Goal: Task Accomplishment & Management: Complete application form

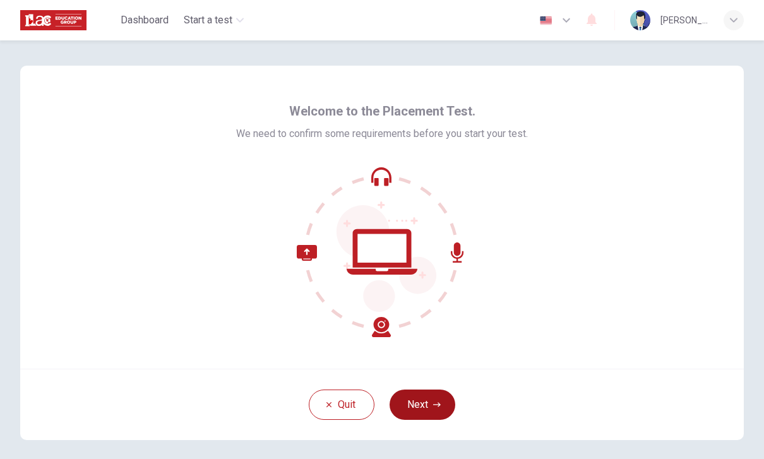
click at [432, 396] on button "Next" at bounding box center [423, 405] width 66 height 30
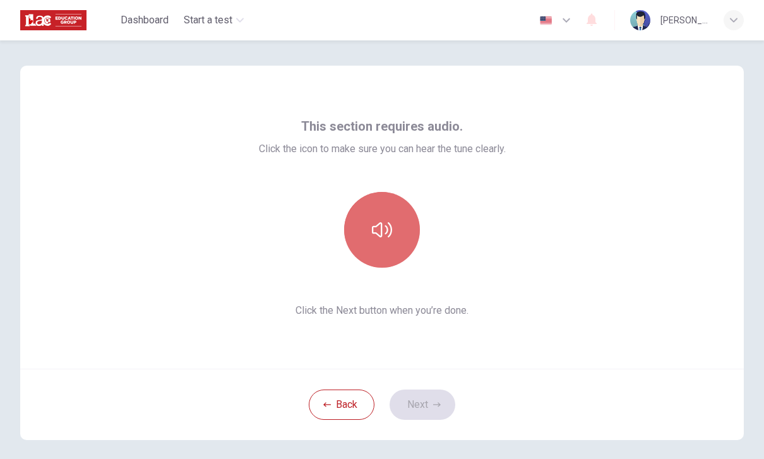
click at [387, 247] on button "button" at bounding box center [382, 230] width 76 height 76
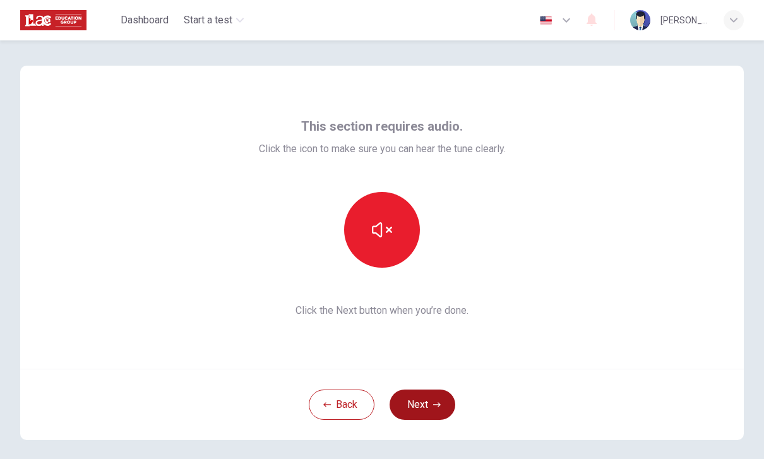
click at [427, 412] on button "Next" at bounding box center [423, 405] width 66 height 30
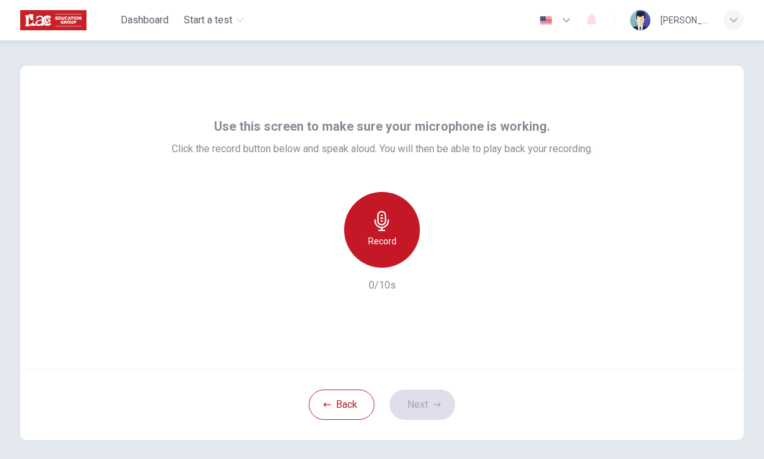
click at [385, 236] on h6 "Record" at bounding box center [382, 241] width 28 height 15
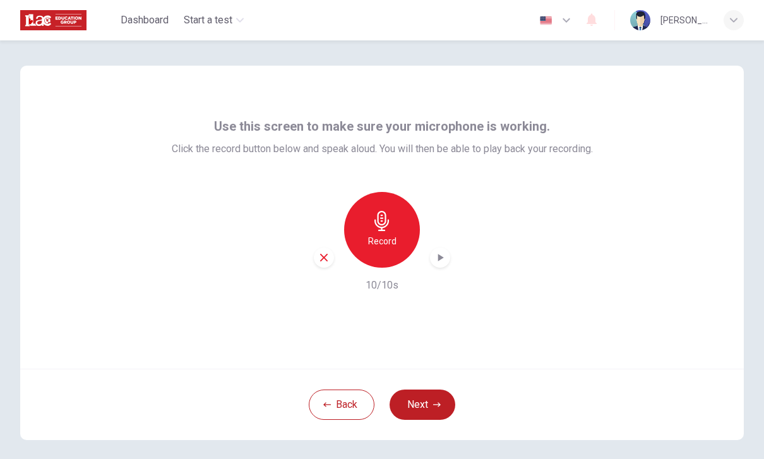
click at [436, 259] on icon "button" at bounding box center [440, 257] width 13 height 13
click at [452, 405] on button "Next" at bounding box center [423, 405] width 66 height 30
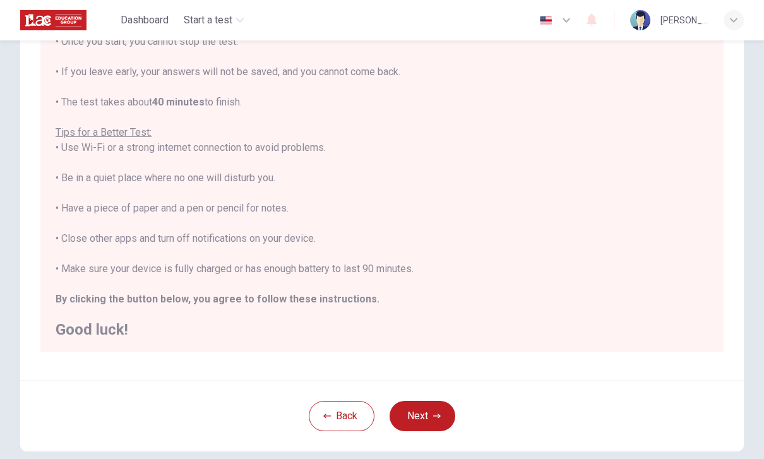
scroll to position [13, 0]
click at [424, 403] on button "Next" at bounding box center [423, 416] width 66 height 30
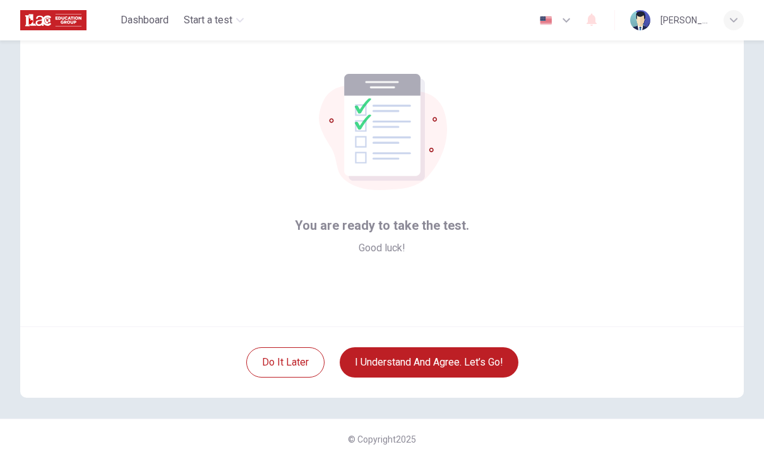
scroll to position [42, 0]
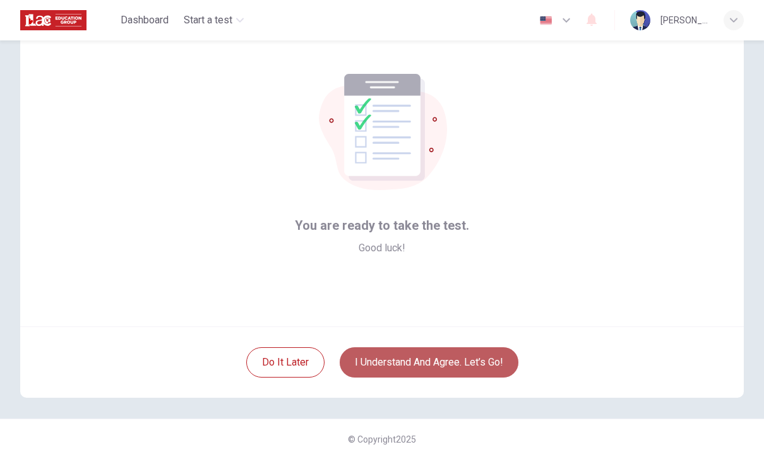
click at [424, 361] on button "I understand and agree. Let’s go!" at bounding box center [429, 362] width 179 height 30
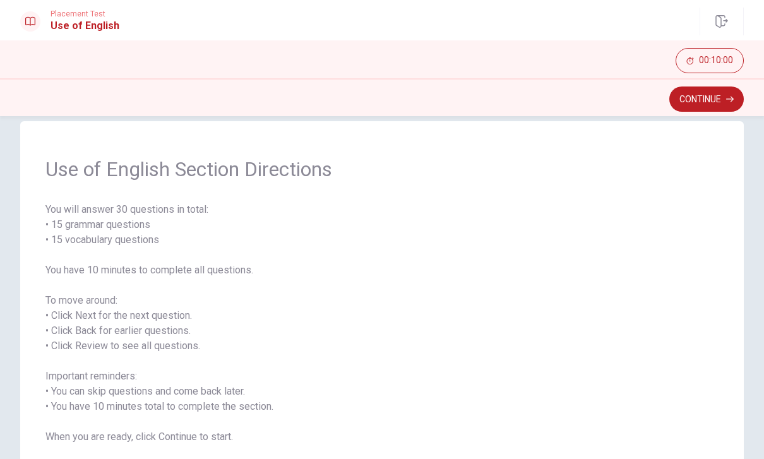
scroll to position [6, 0]
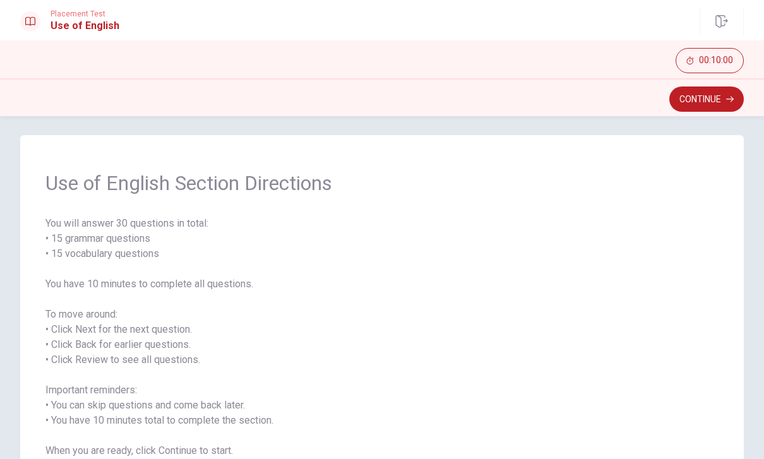
click at [698, 105] on button "Continue" at bounding box center [706, 99] width 75 height 25
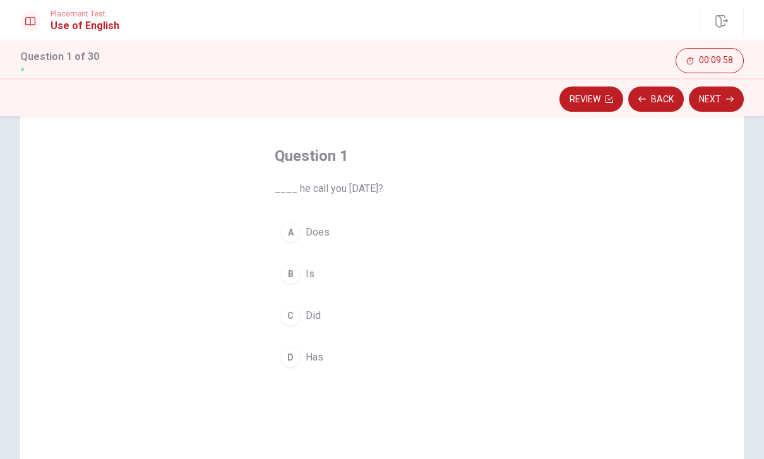
scroll to position [54, 0]
click at [294, 310] on div "C" at bounding box center [290, 309] width 20 height 20
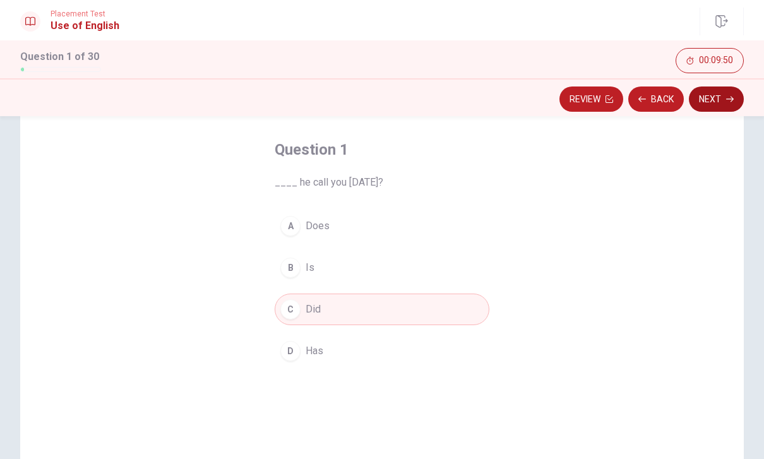
click at [713, 100] on button "Next" at bounding box center [716, 99] width 55 height 25
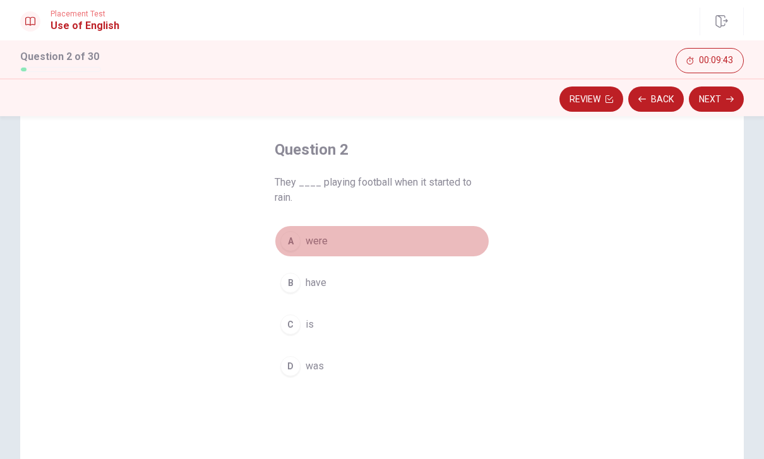
click at [286, 240] on div "A" at bounding box center [290, 241] width 20 height 20
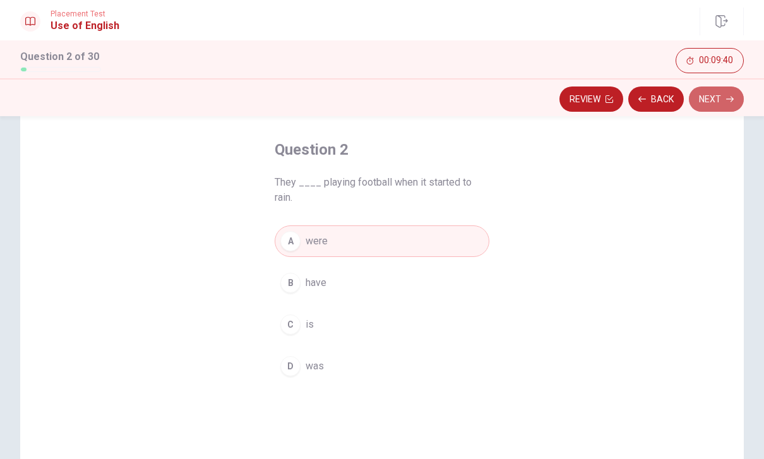
click at [707, 105] on button "Next" at bounding box center [716, 99] width 55 height 25
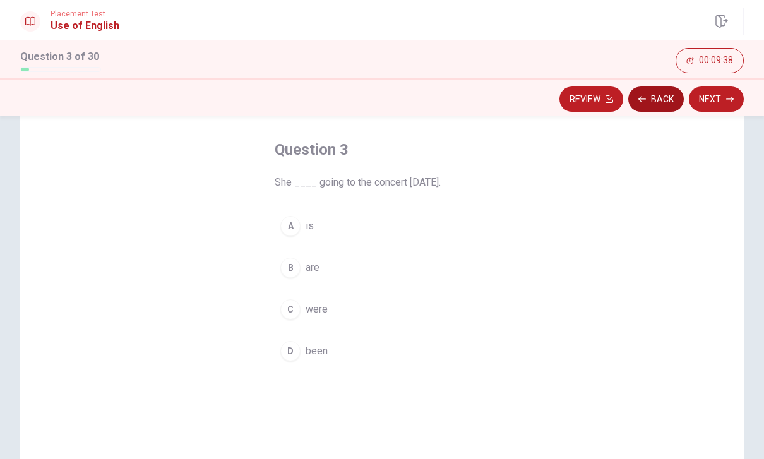
click at [649, 91] on button "Back" at bounding box center [656, 99] width 56 height 25
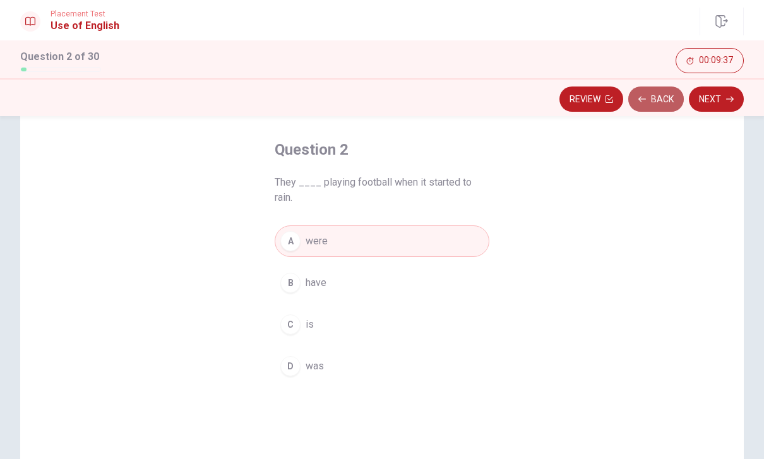
click at [649, 91] on button "Back" at bounding box center [656, 99] width 56 height 25
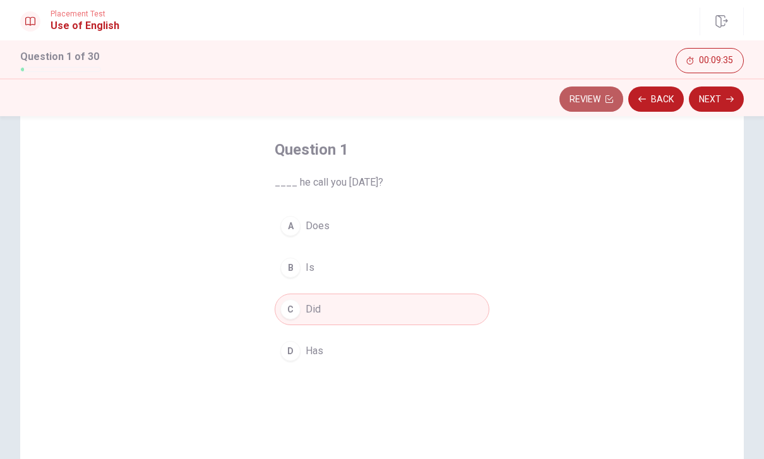
click at [595, 107] on button "Review" at bounding box center [592, 99] width 64 height 25
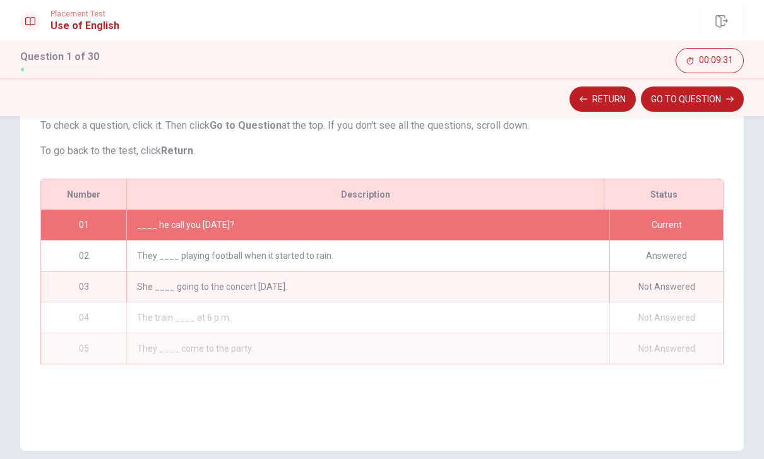
scroll to position [129, 0]
click at [596, 106] on button "Return" at bounding box center [603, 99] width 66 height 25
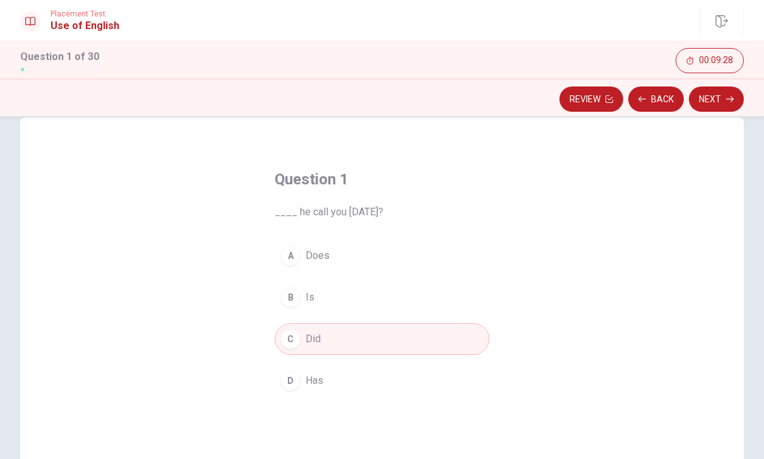
scroll to position [23, 0]
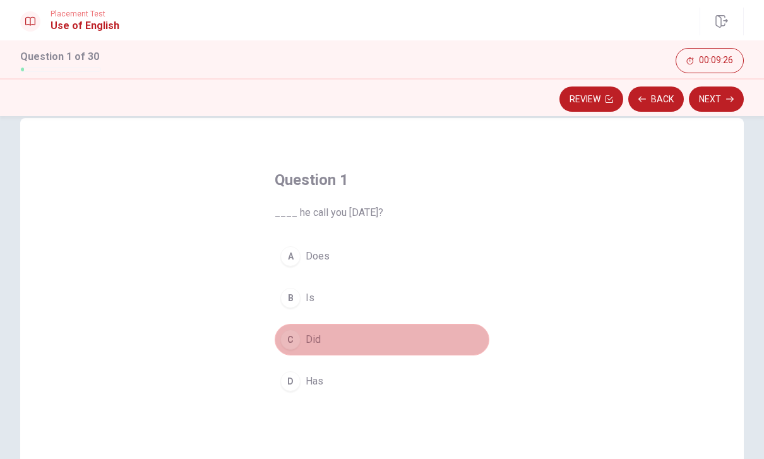
click at [400, 347] on button "C Did" at bounding box center [382, 340] width 215 height 32
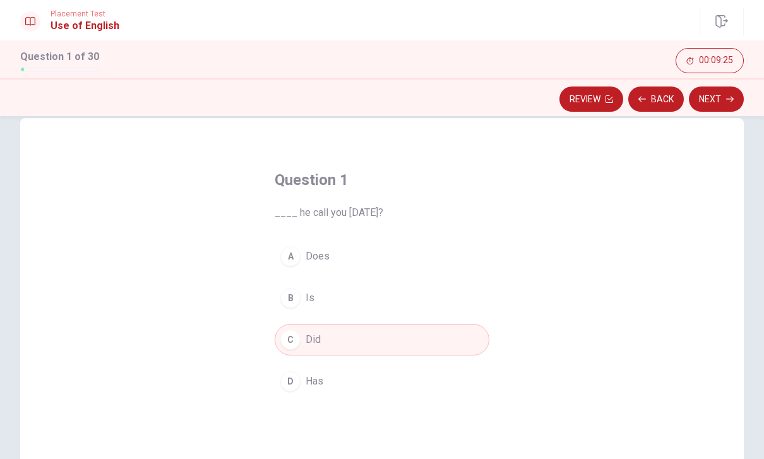
click at [733, 100] on icon "button" at bounding box center [730, 100] width 8 height 6
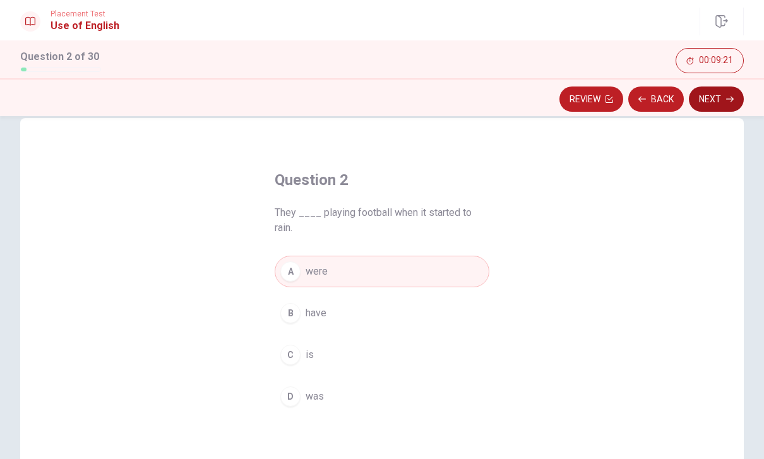
click at [722, 97] on button "Next" at bounding box center [716, 99] width 55 height 25
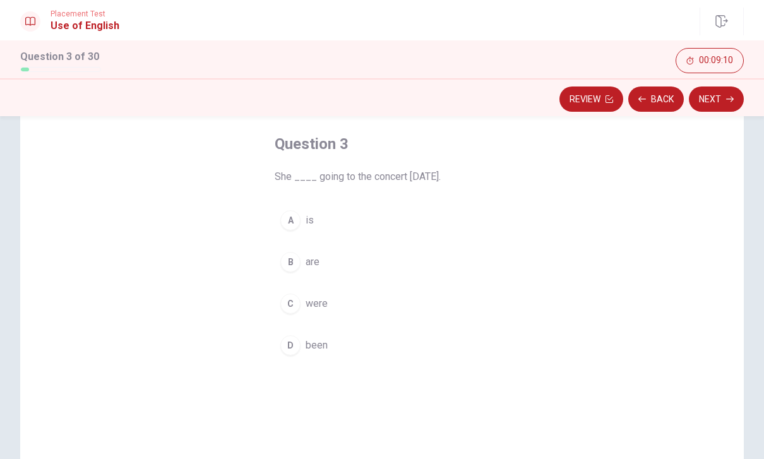
scroll to position [59, 0]
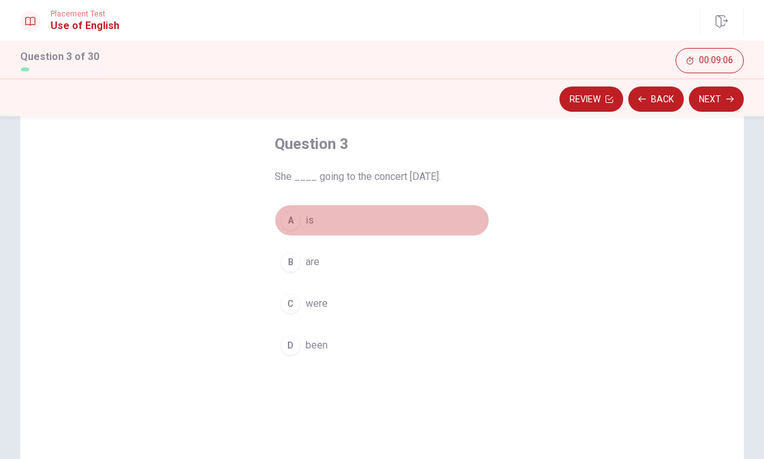
click at [291, 217] on div "A" at bounding box center [290, 220] width 20 height 20
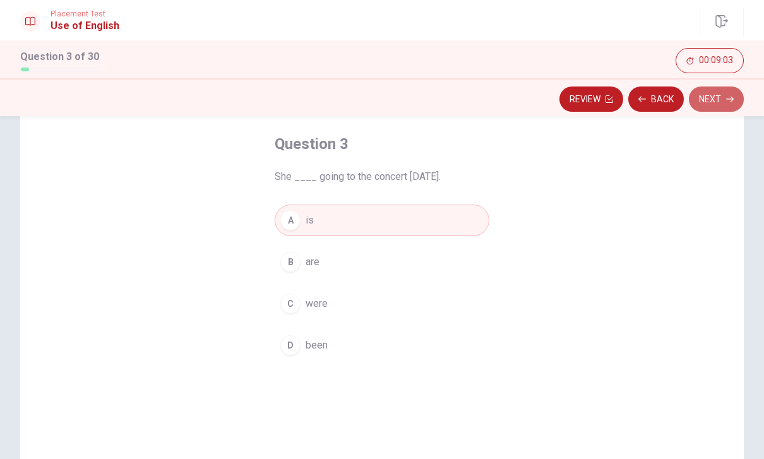
click at [713, 105] on button "Next" at bounding box center [716, 99] width 55 height 25
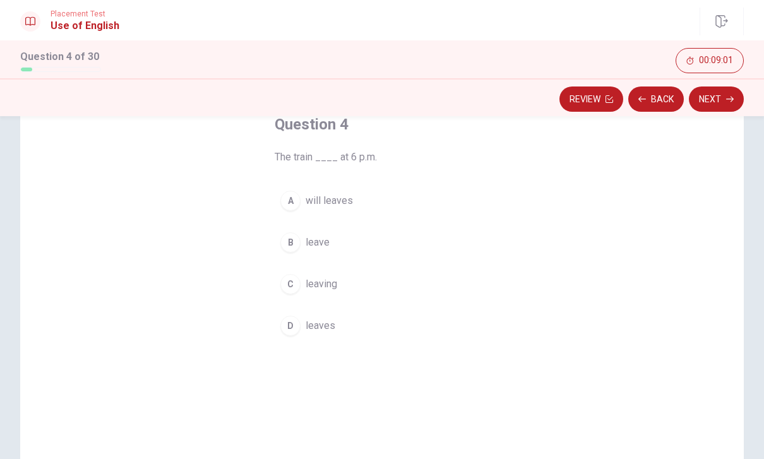
scroll to position [80, 0]
click at [307, 232] on button "B leave" at bounding box center [382, 242] width 215 height 32
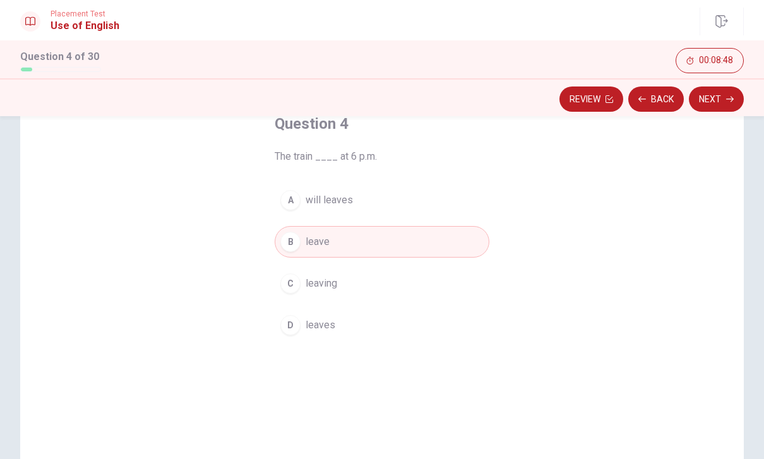
click at [327, 204] on span "will leaves" at bounding box center [329, 200] width 47 height 15
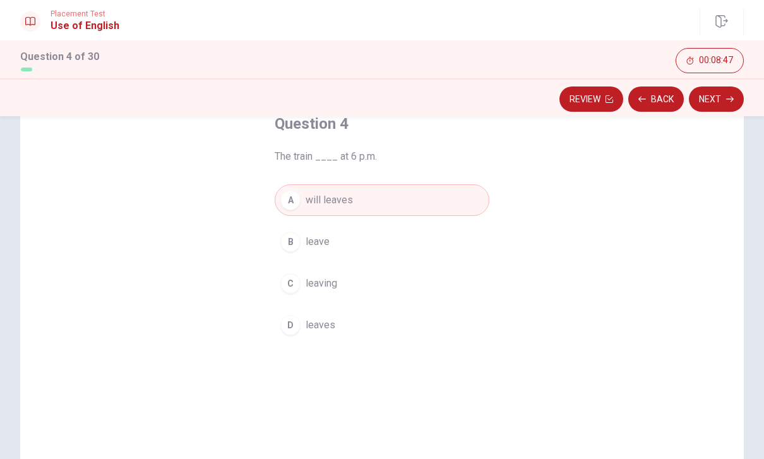
click at [728, 102] on icon "button" at bounding box center [730, 99] width 8 height 8
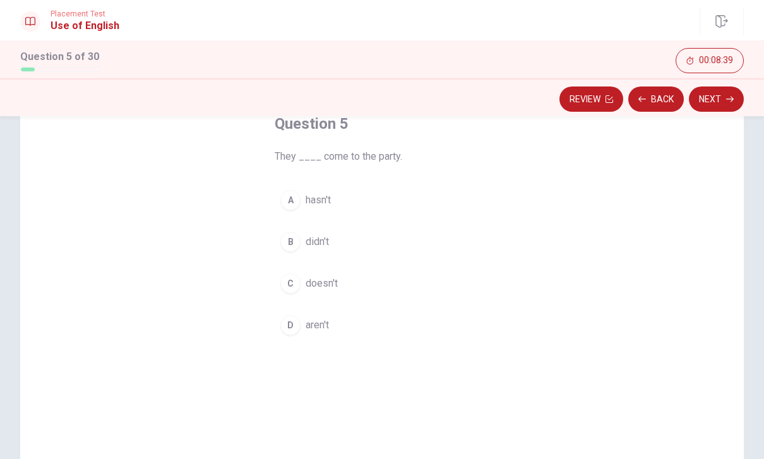
click at [332, 245] on button "B didn’t" at bounding box center [382, 242] width 215 height 32
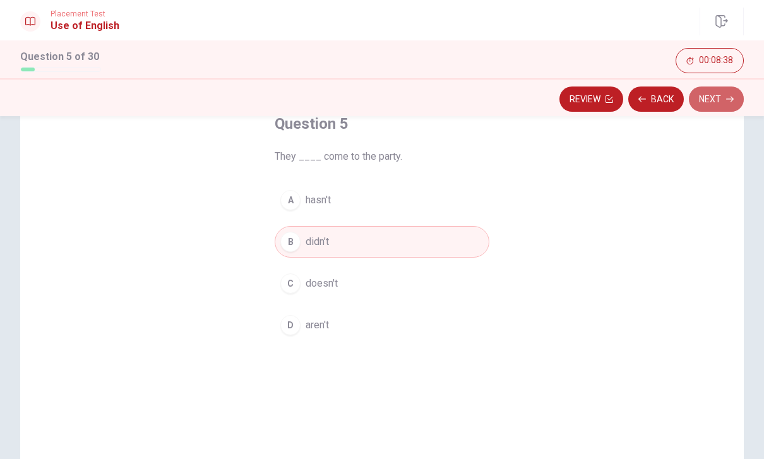
click at [714, 102] on button "Next" at bounding box center [716, 99] width 55 height 25
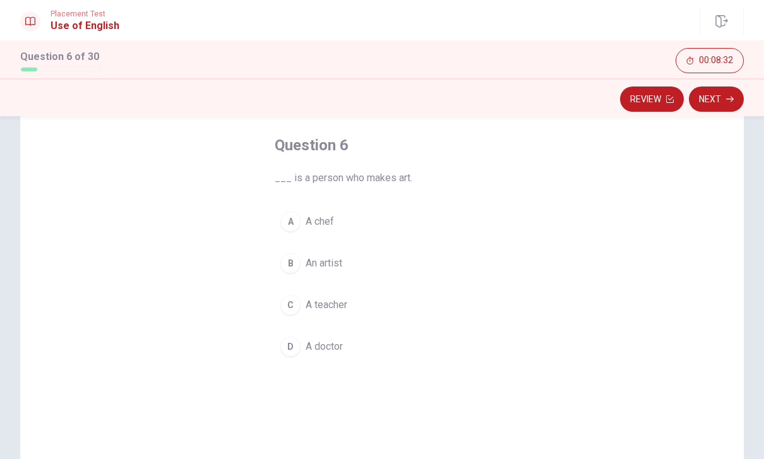
scroll to position [58, 0]
click at [304, 261] on button "B An artist" at bounding box center [382, 264] width 215 height 32
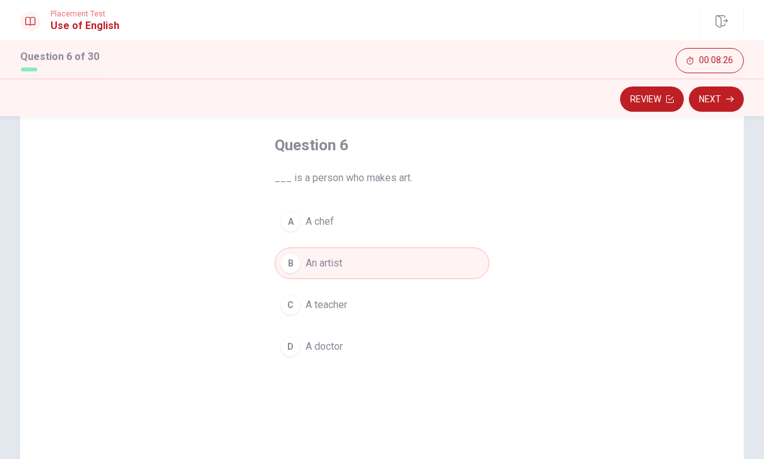
click at [709, 102] on button "Next" at bounding box center [716, 99] width 55 height 25
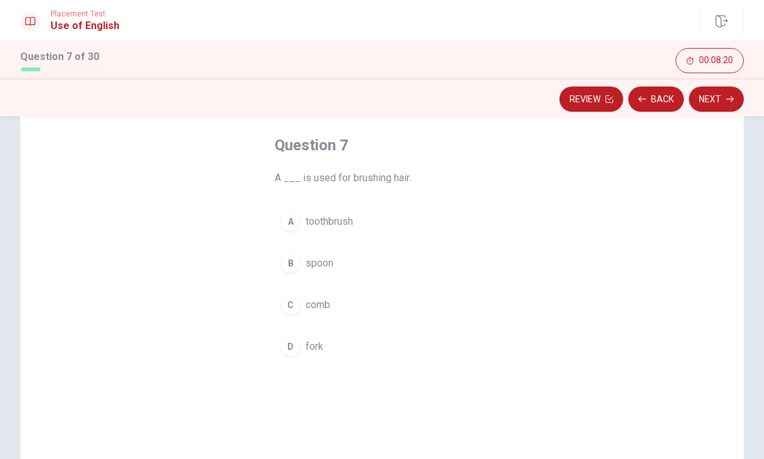
click at [302, 312] on button "C comb" at bounding box center [382, 305] width 215 height 32
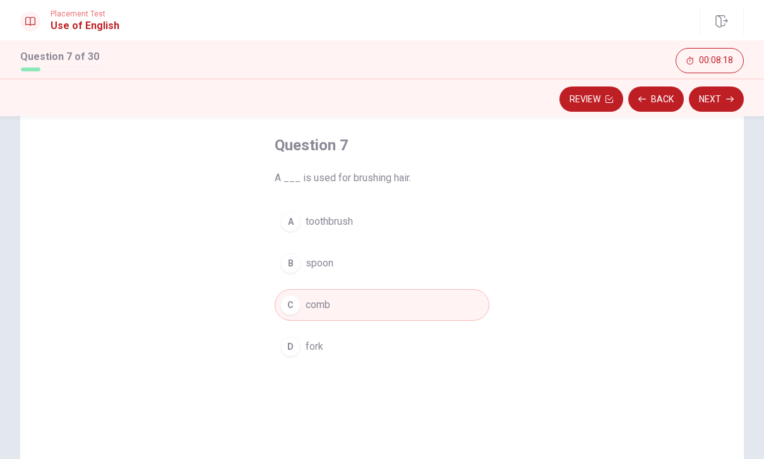
click at [733, 104] on button "Next" at bounding box center [716, 99] width 55 height 25
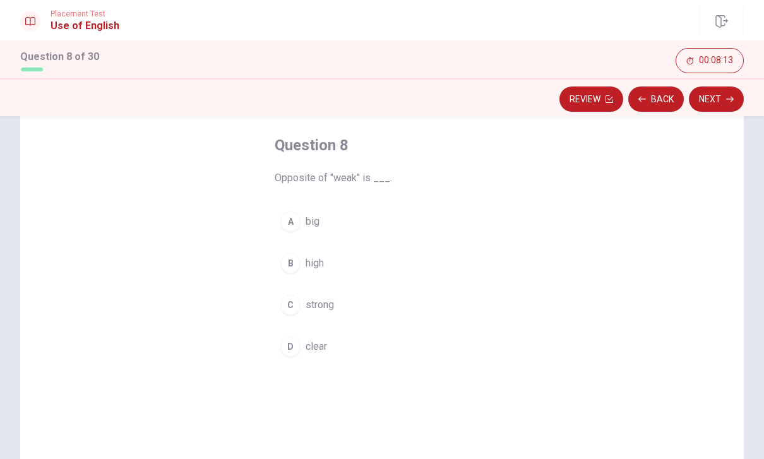
click at [314, 299] on span "strong" at bounding box center [320, 304] width 28 height 15
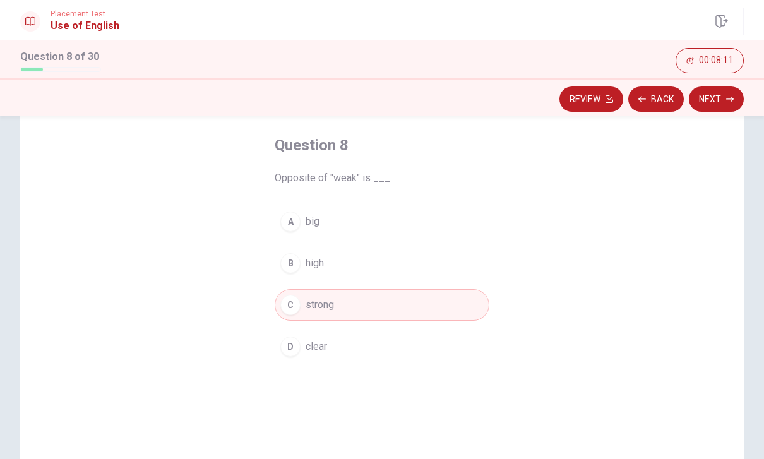
click at [708, 111] on button "Next" at bounding box center [716, 99] width 55 height 25
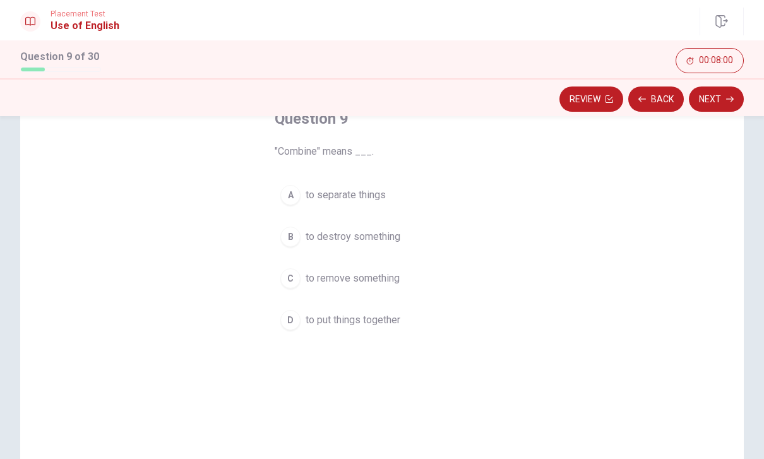
scroll to position [85, 0]
click at [383, 313] on span "to put things together" at bounding box center [353, 320] width 95 height 15
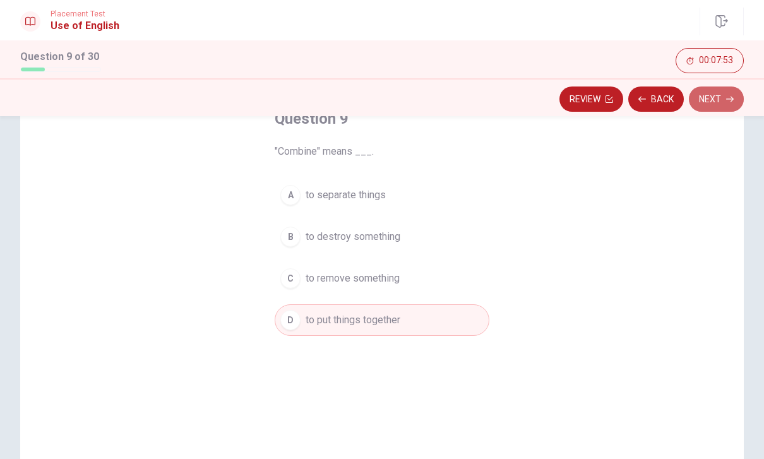
click at [719, 103] on button "Next" at bounding box center [716, 99] width 55 height 25
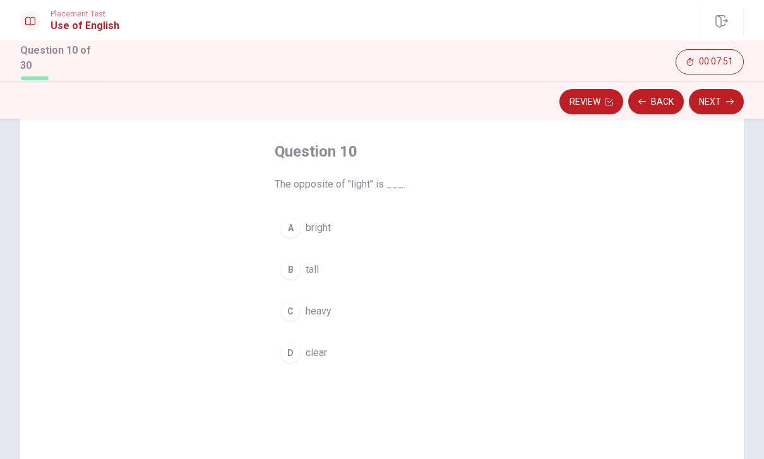
scroll to position [54, 0]
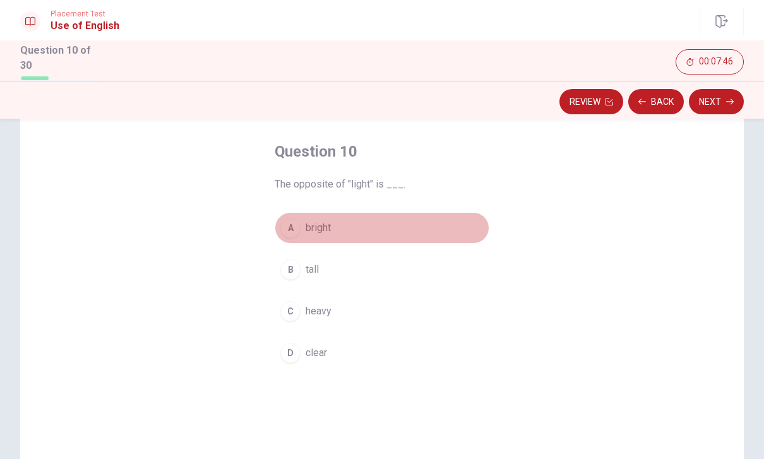
click at [349, 225] on button "A bright" at bounding box center [382, 228] width 215 height 32
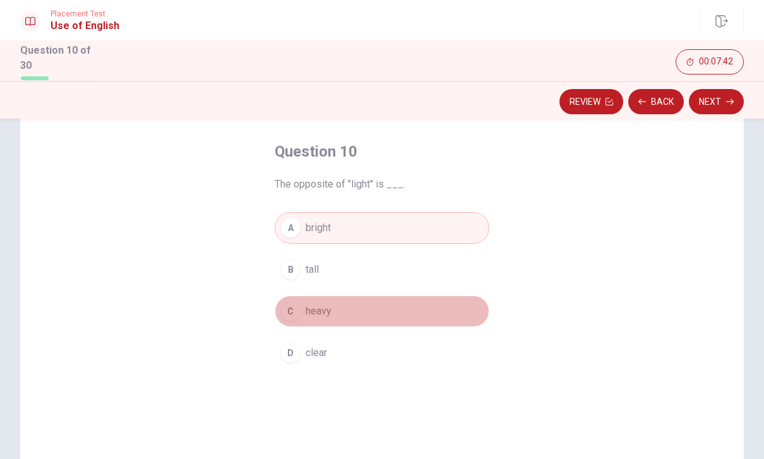
click at [391, 301] on button "C heavy" at bounding box center [382, 312] width 215 height 32
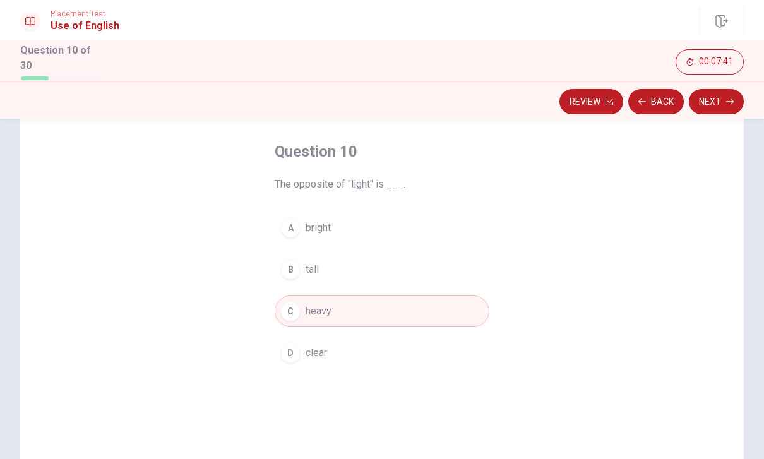
click at [720, 99] on button "Next" at bounding box center [716, 101] width 55 height 25
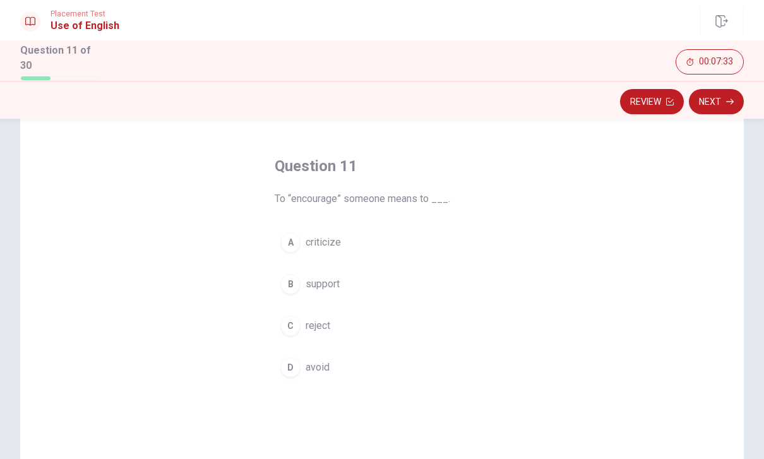
scroll to position [40, 0]
click at [375, 275] on button "B support" at bounding box center [382, 284] width 215 height 32
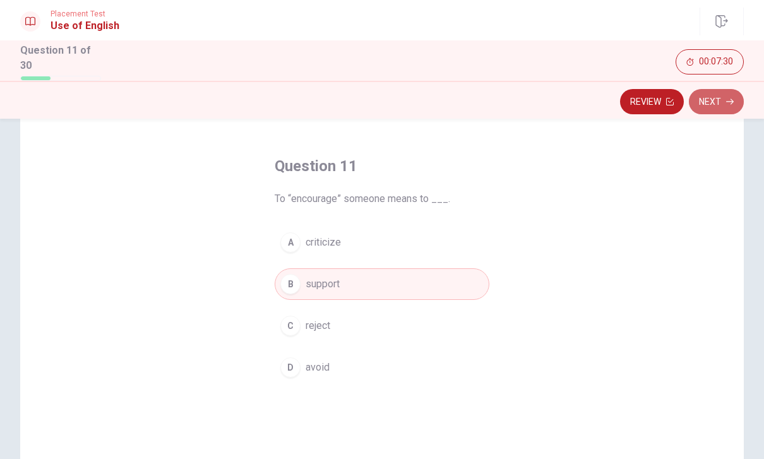
click at [724, 102] on button "Next" at bounding box center [716, 101] width 55 height 25
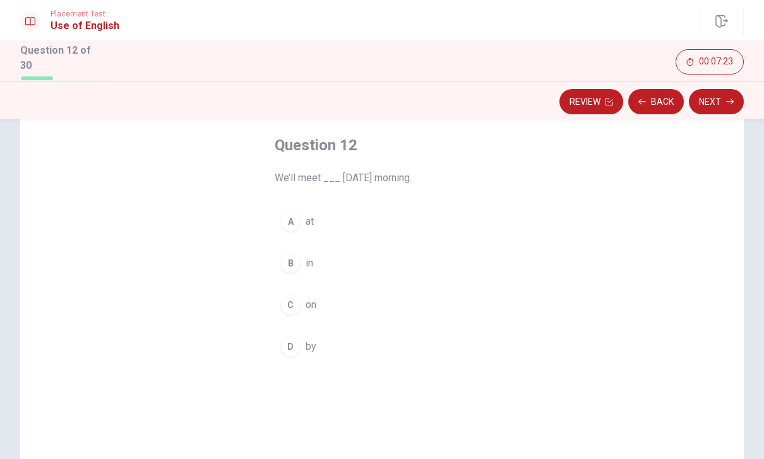
scroll to position [61, 0]
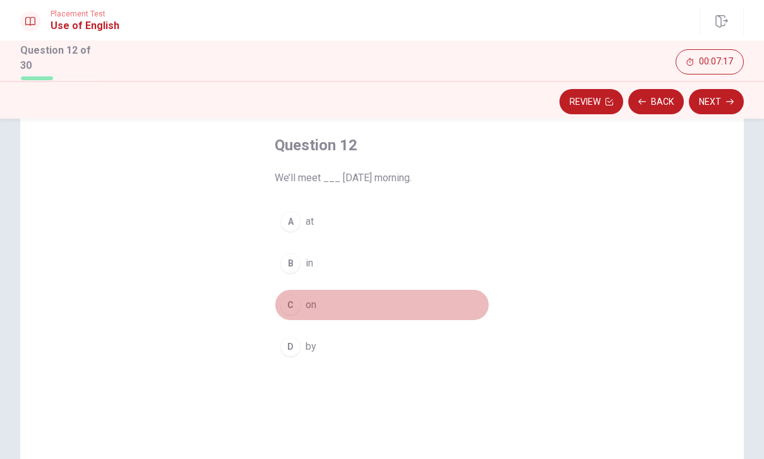
click at [331, 305] on button "C on" at bounding box center [382, 305] width 215 height 32
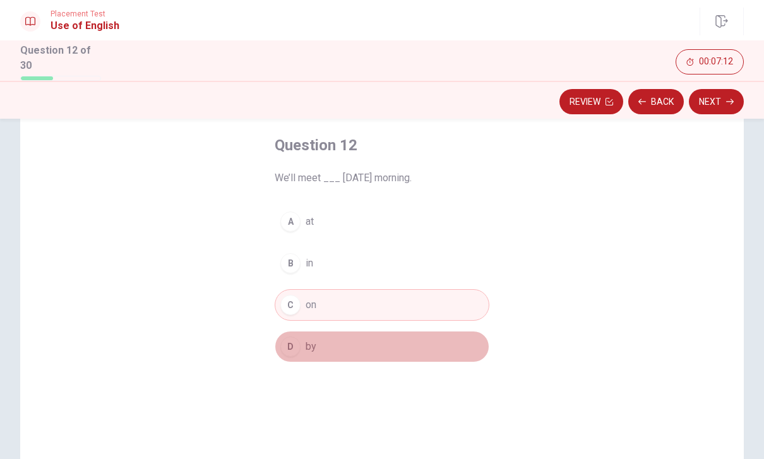
click at [389, 351] on button "D by" at bounding box center [382, 347] width 215 height 32
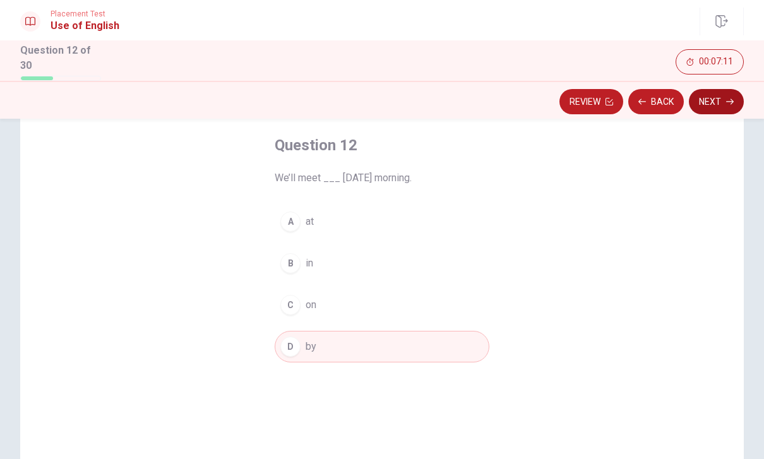
click at [729, 103] on button "Next" at bounding box center [716, 101] width 55 height 25
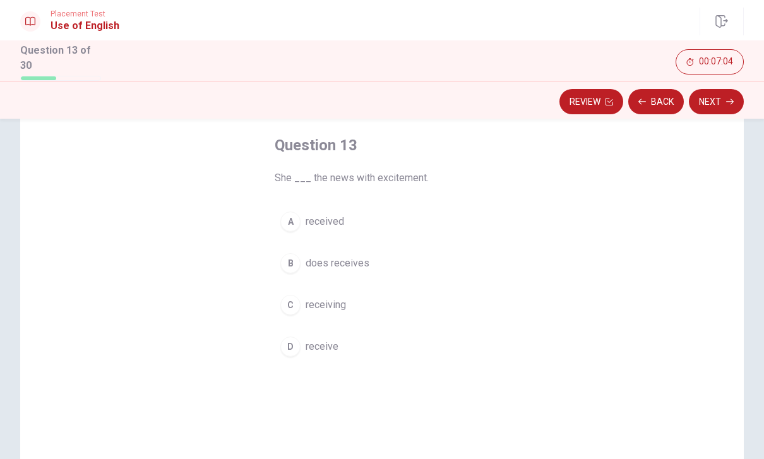
click at [328, 217] on span "received" at bounding box center [325, 221] width 39 height 15
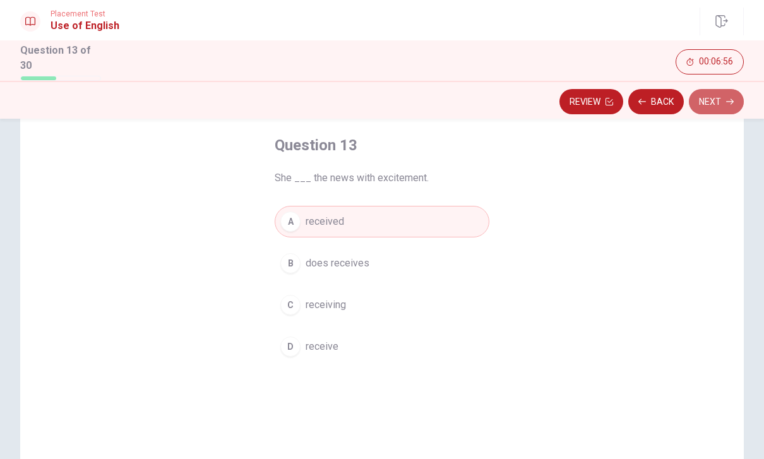
click at [718, 107] on button "Next" at bounding box center [716, 101] width 55 height 25
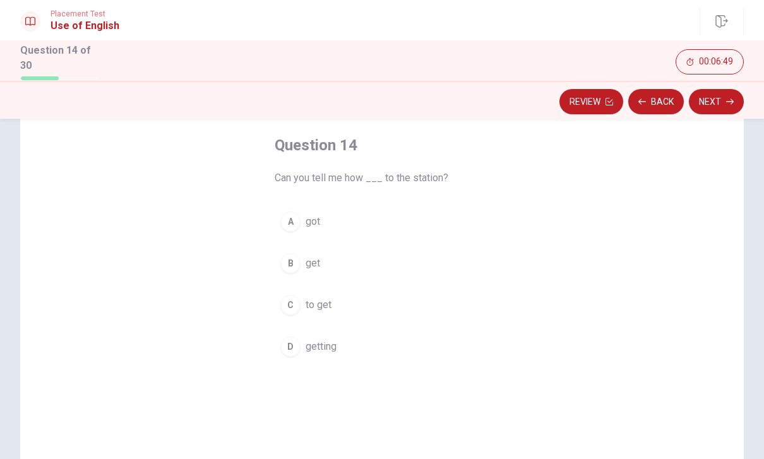
click at [317, 306] on span "to get" at bounding box center [319, 304] width 26 height 15
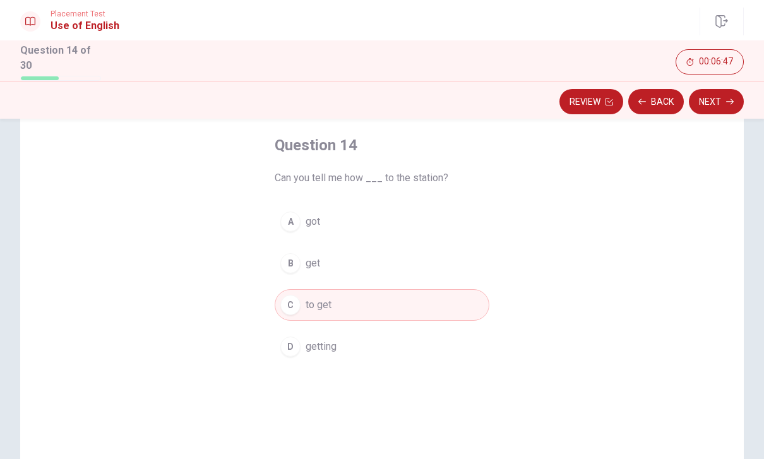
click at [716, 99] on button "Next" at bounding box center [716, 101] width 55 height 25
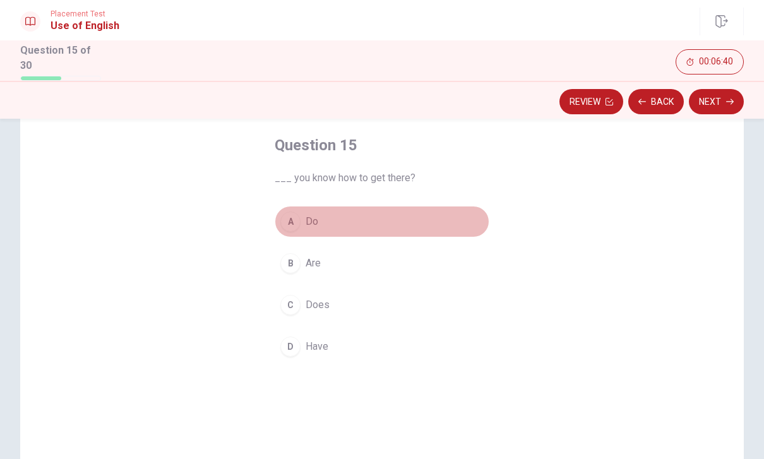
click at [327, 218] on button "A Do" at bounding box center [382, 222] width 215 height 32
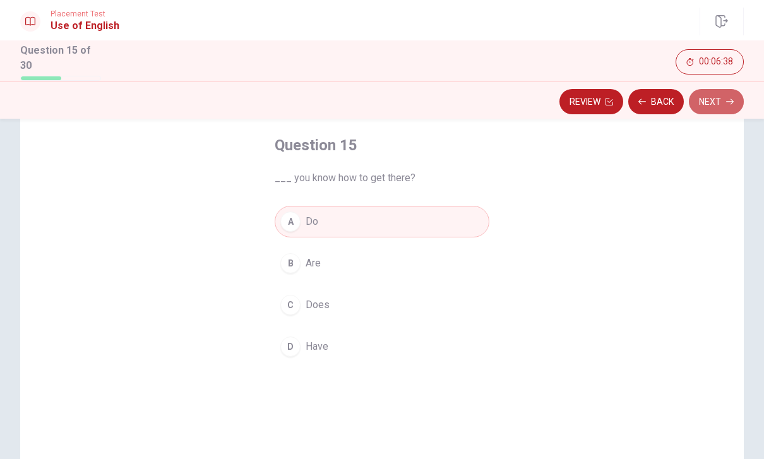
click at [710, 101] on button "Next" at bounding box center [716, 101] width 55 height 25
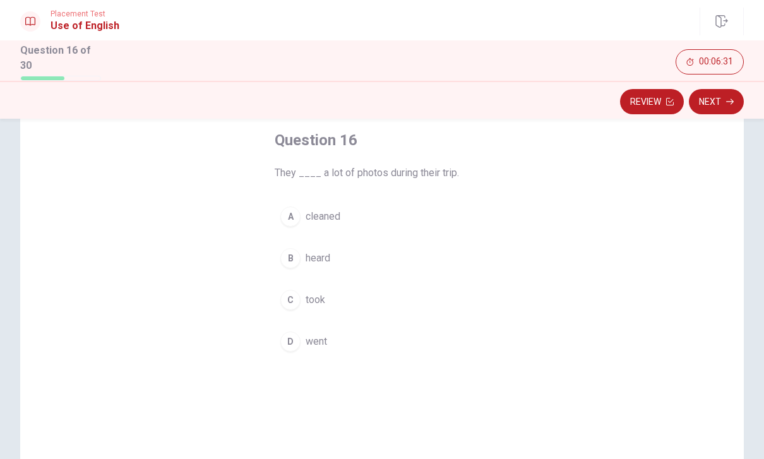
scroll to position [66, 0]
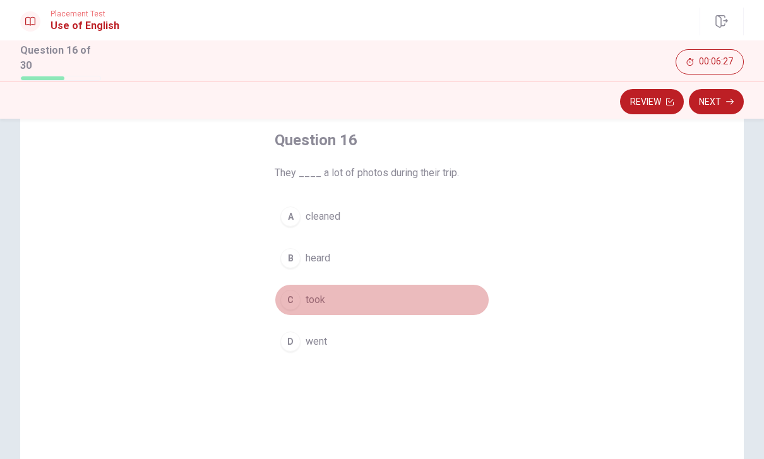
click at [325, 308] on button "C took" at bounding box center [382, 300] width 215 height 32
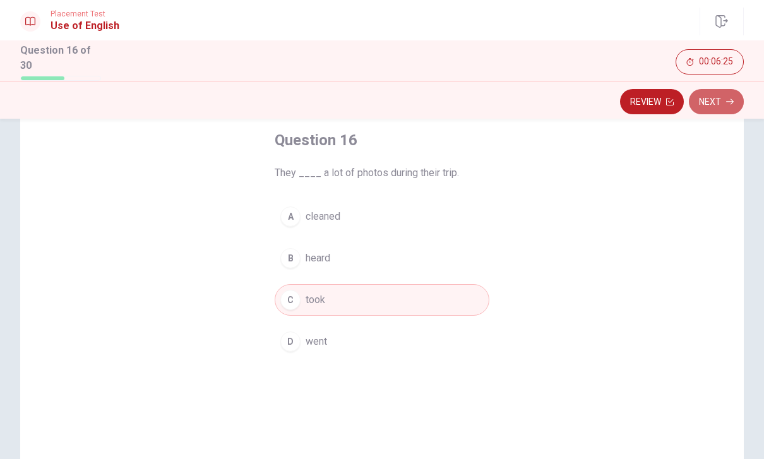
click at [716, 99] on button "Next" at bounding box center [716, 101] width 55 height 25
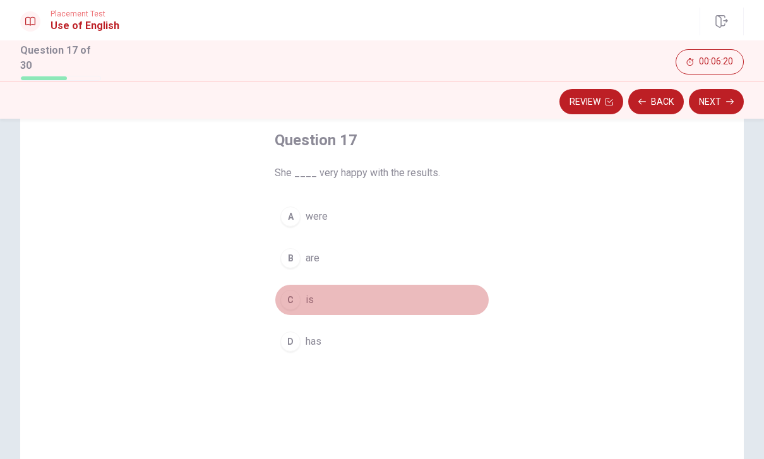
click at [315, 301] on button "C is" at bounding box center [382, 300] width 215 height 32
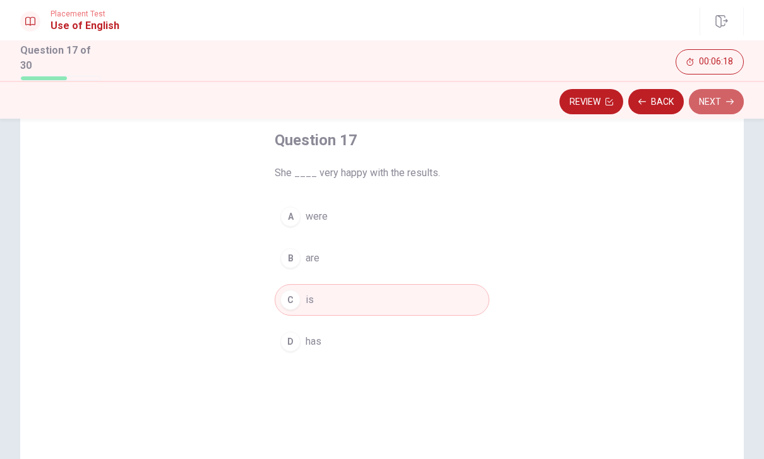
click at [723, 101] on button "Next" at bounding box center [716, 101] width 55 height 25
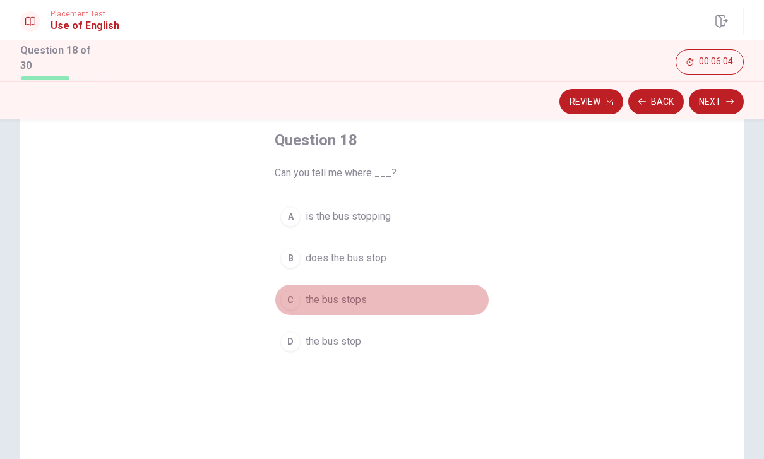
click at [371, 303] on button "C the bus stops" at bounding box center [382, 300] width 215 height 32
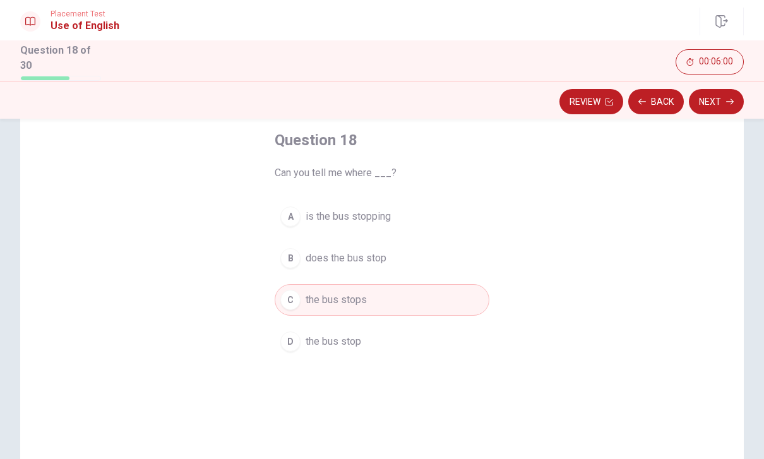
click at [709, 102] on button "Next" at bounding box center [716, 101] width 55 height 25
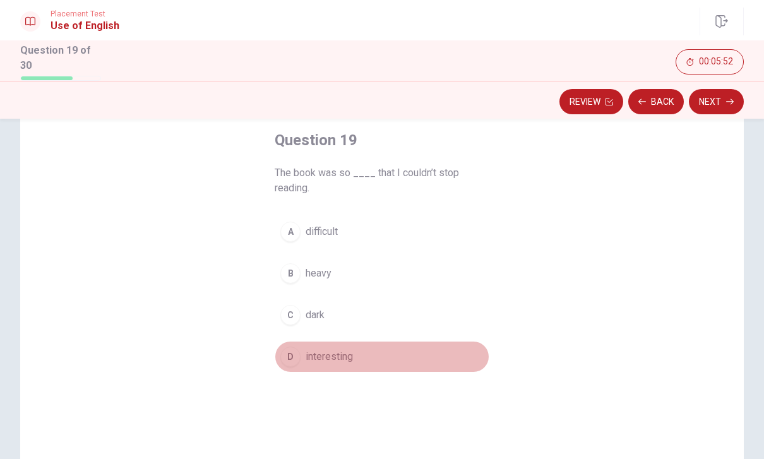
click at [331, 350] on span "interesting" at bounding box center [329, 356] width 47 height 15
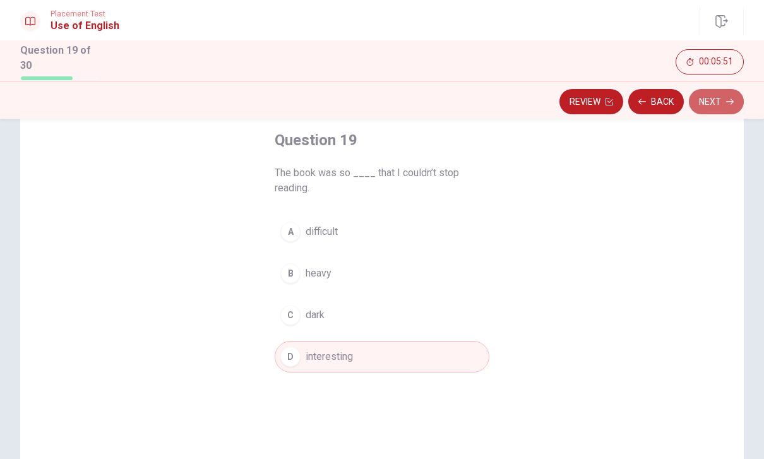
click at [704, 93] on button "Next" at bounding box center [716, 101] width 55 height 25
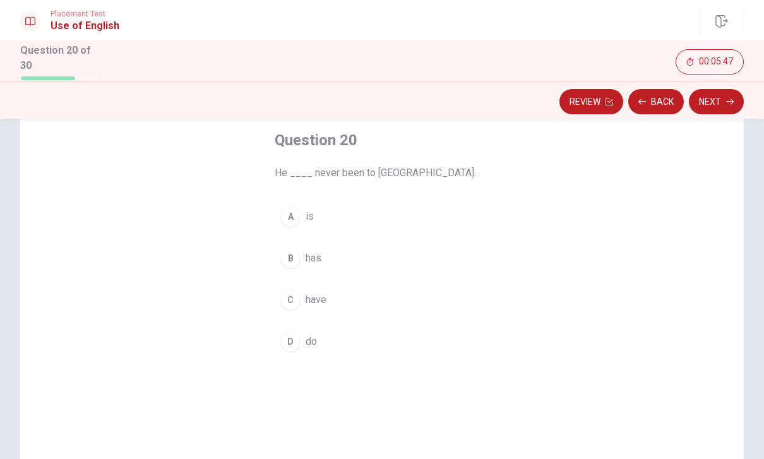
click at [308, 256] on span "has" at bounding box center [314, 258] width 16 height 15
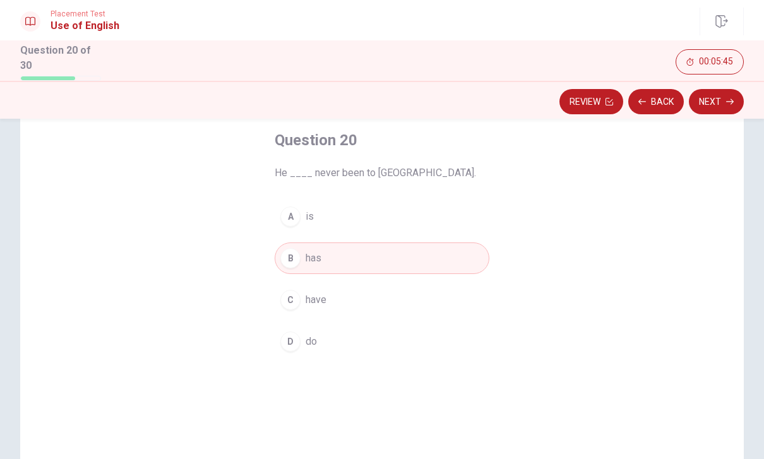
click at [708, 102] on button "Next" at bounding box center [716, 101] width 55 height 25
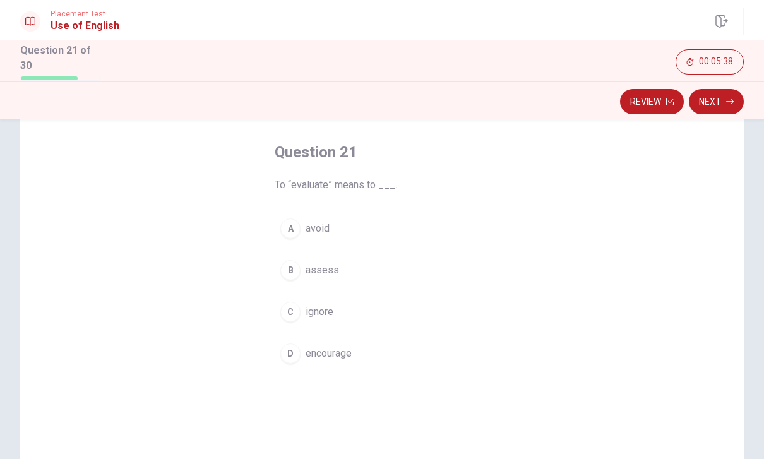
scroll to position [57, 0]
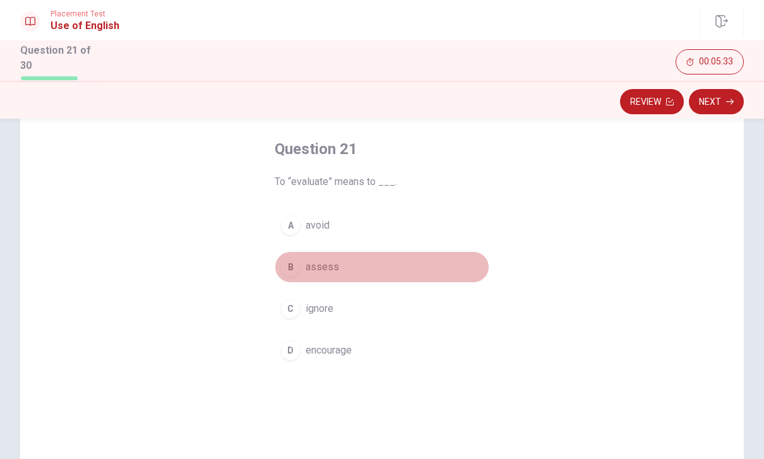
click at [327, 268] on span "assess" at bounding box center [322, 267] width 33 height 15
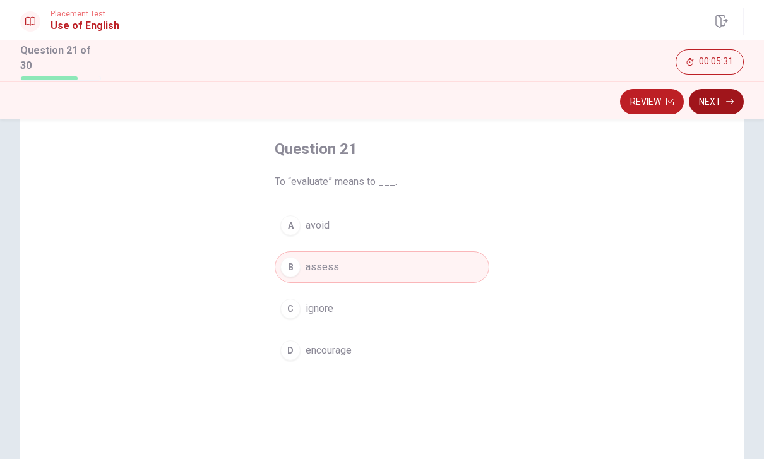
click at [728, 98] on icon "button" at bounding box center [730, 102] width 8 height 8
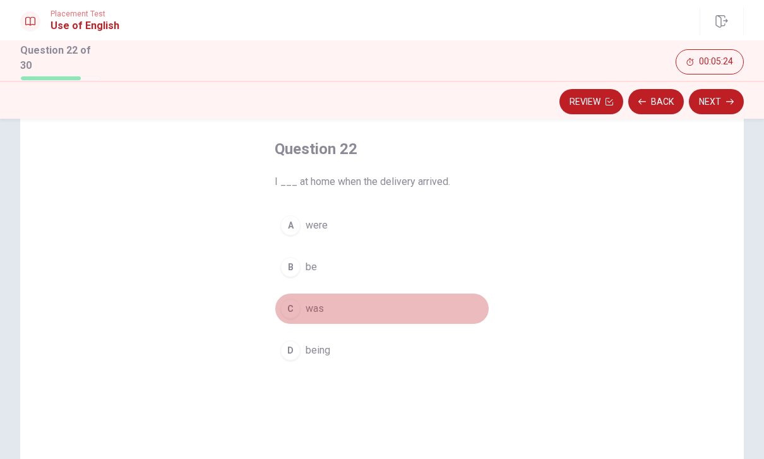
click at [323, 302] on span "was" at bounding box center [315, 308] width 18 height 15
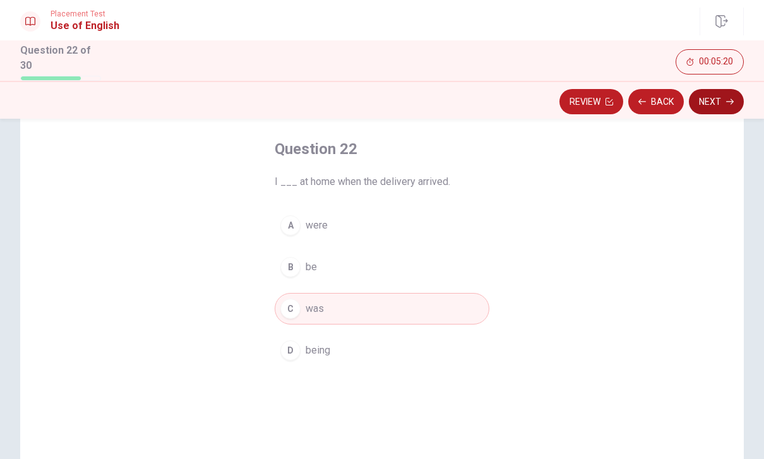
click at [718, 91] on button "Next" at bounding box center [716, 101] width 55 height 25
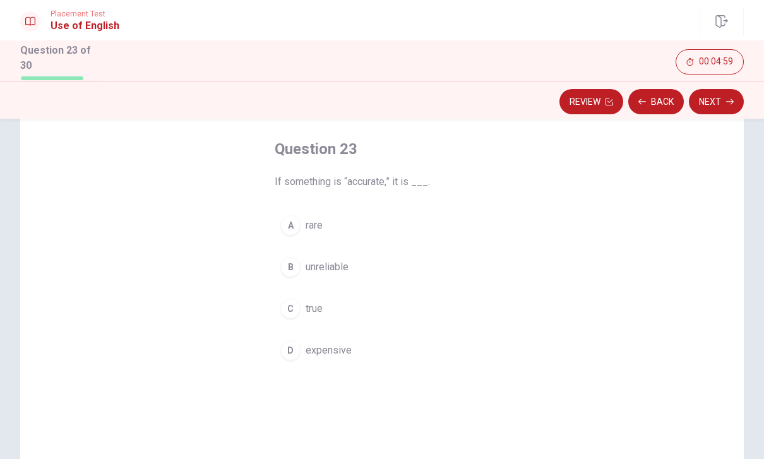
click at [360, 227] on button "A rare" at bounding box center [382, 226] width 215 height 32
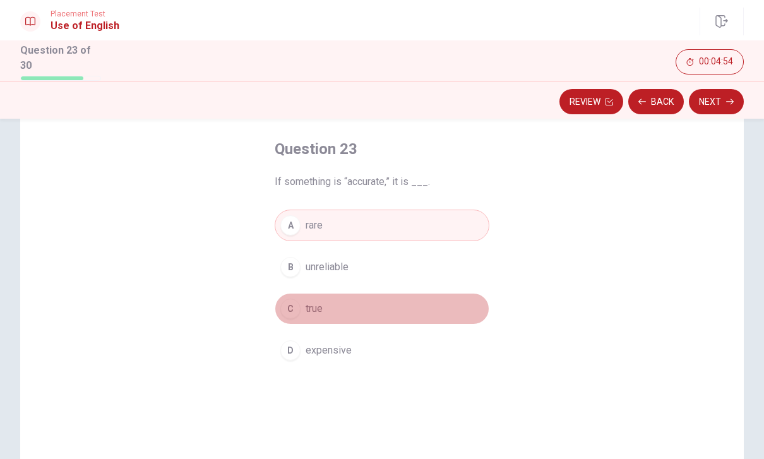
click at [382, 313] on button "C true" at bounding box center [382, 309] width 215 height 32
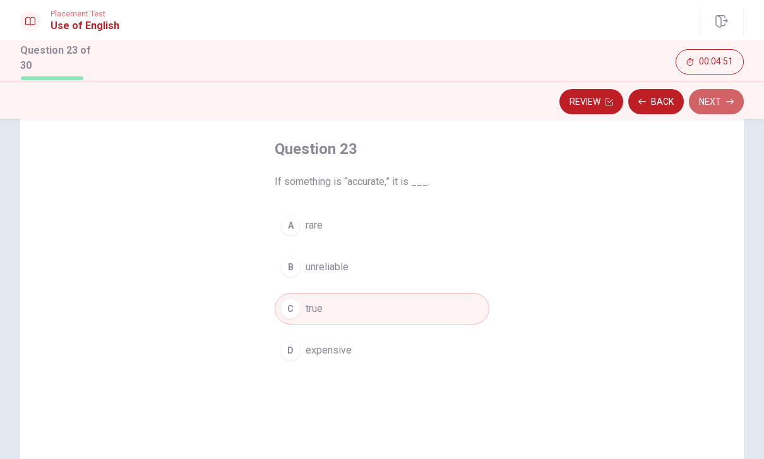
click at [712, 96] on button "Next" at bounding box center [716, 101] width 55 height 25
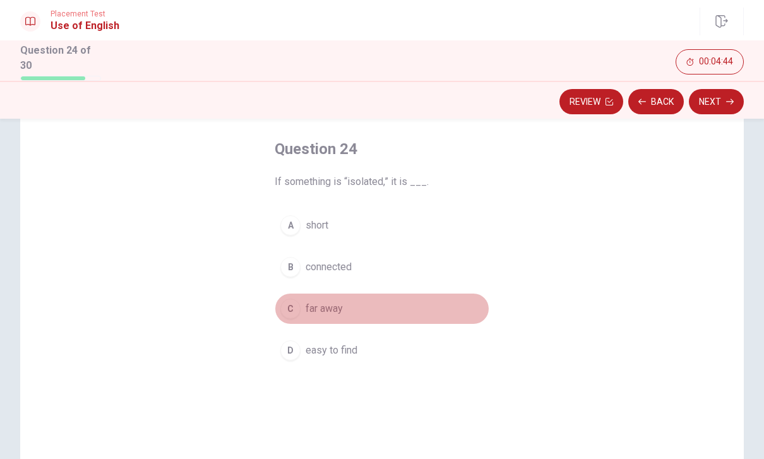
click at [361, 315] on button "C far away" at bounding box center [382, 309] width 215 height 32
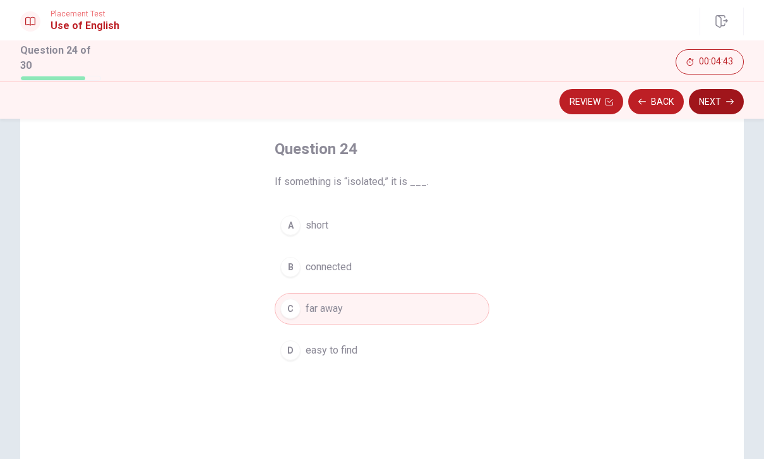
click at [704, 107] on button "Next" at bounding box center [716, 101] width 55 height 25
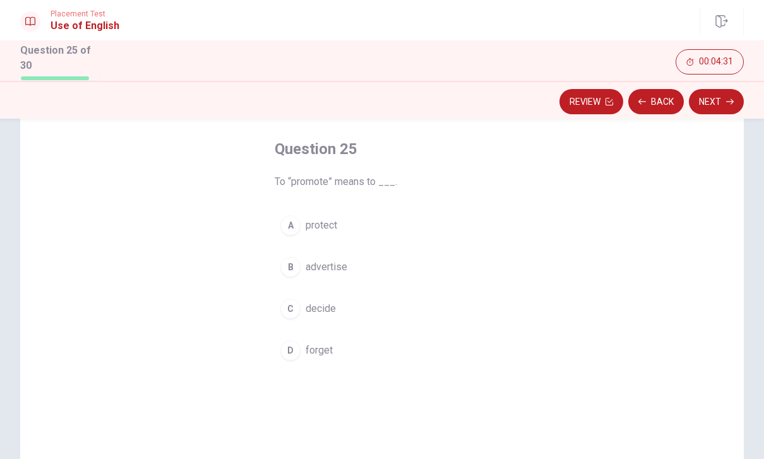
click at [381, 262] on button "B advertise" at bounding box center [382, 267] width 215 height 32
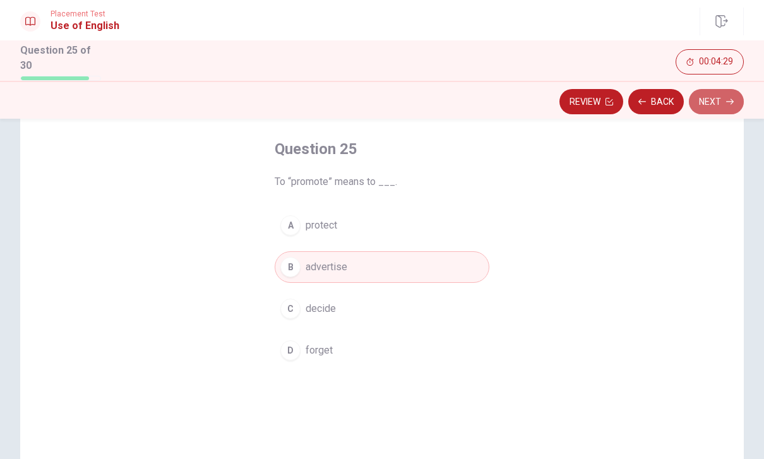
click at [728, 100] on icon "button" at bounding box center [730, 102] width 8 height 8
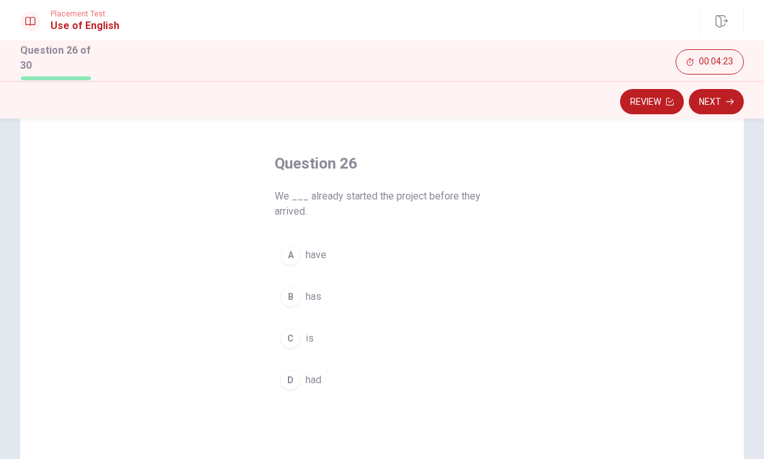
scroll to position [44, 0]
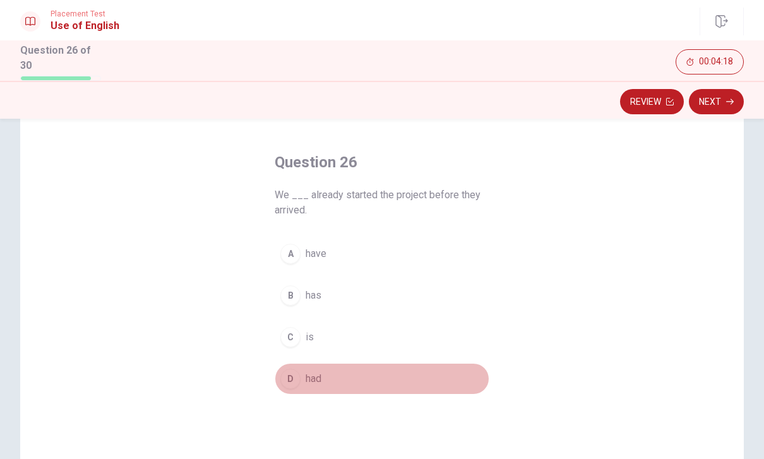
click at [302, 364] on button "D had" at bounding box center [382, 379] width 215 height 32
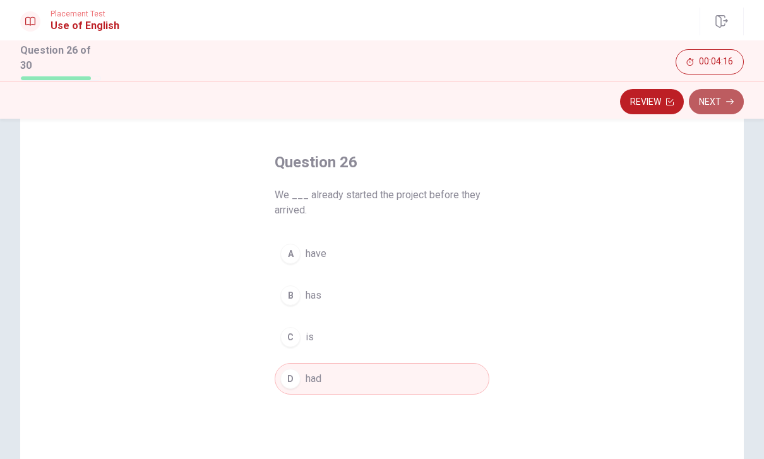
click at [738, 100] on button "Next" at bounding box center [716, 101] width 55 height 25
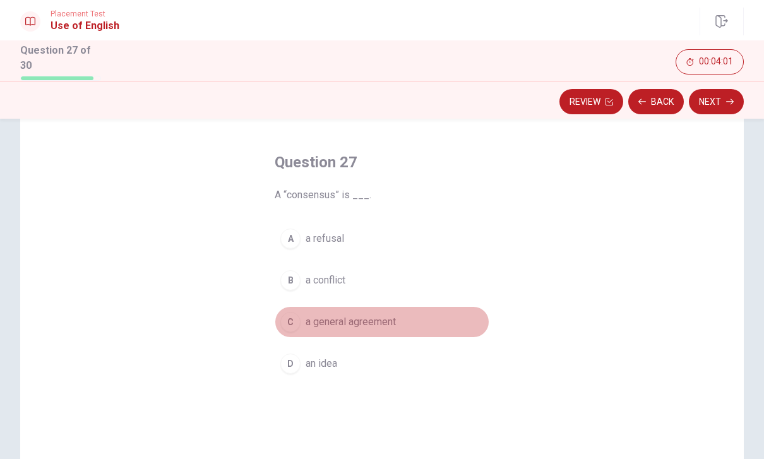
click at [319, 323] on span "a general agreement" at bounding box center [351, 322] width 90 height 15
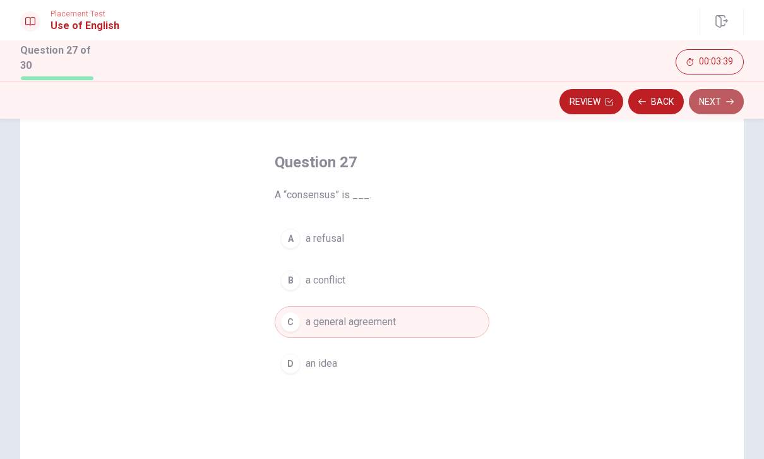
click at [731, 95] on button "Next" at bounding box center [716, 101] width 55 height 25
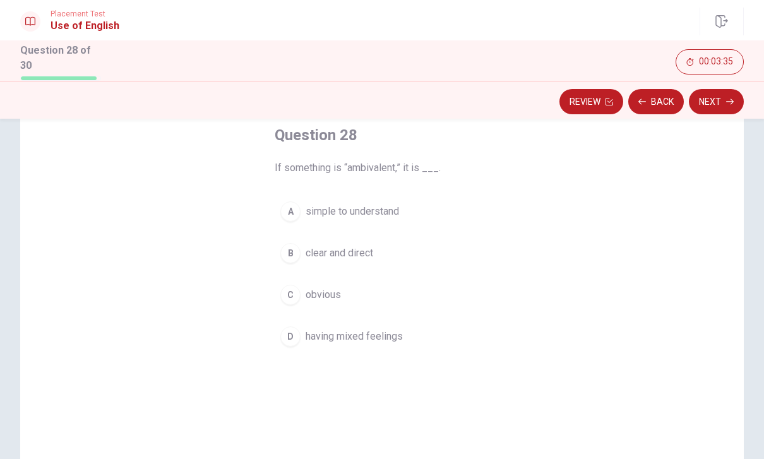
scroll to position [71, 0]
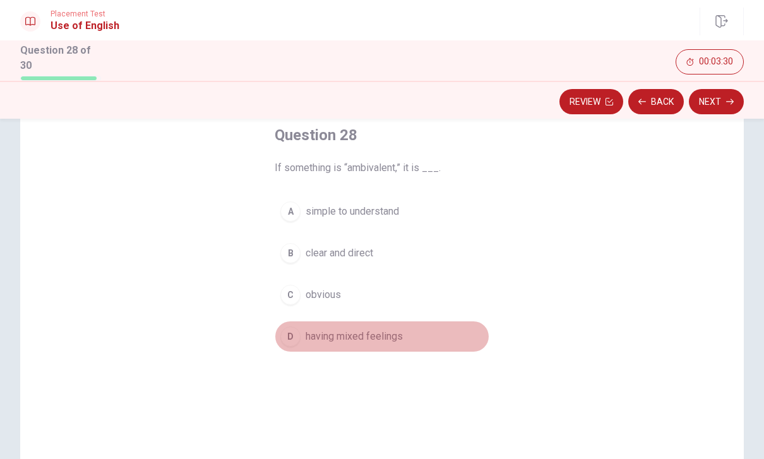
click at [359, 332] on span "having mixed feelings" at bounding box center [354, 336] width 97 height 15
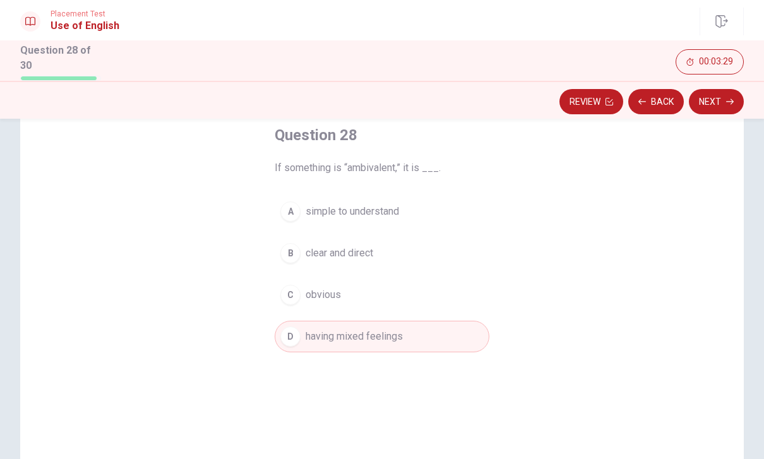
click at [724, 94] on button "Next" at bounding box center [716, 101] width 55 height 25
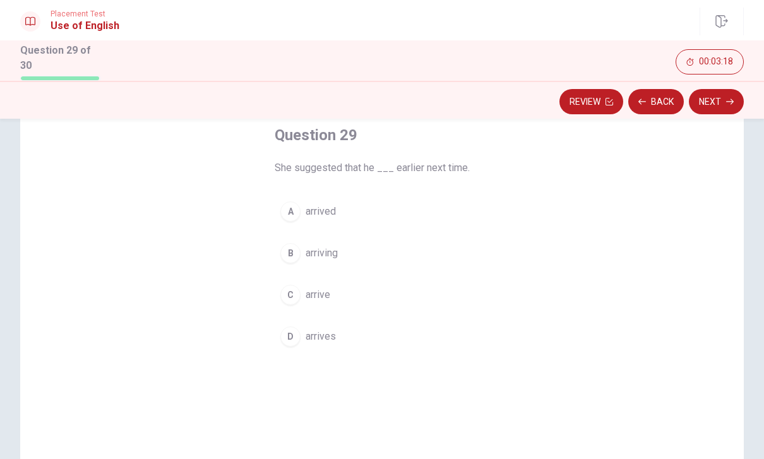
click at [352, 213] on button "A arrived" at bounding box center [382, 212] width 215 height 32
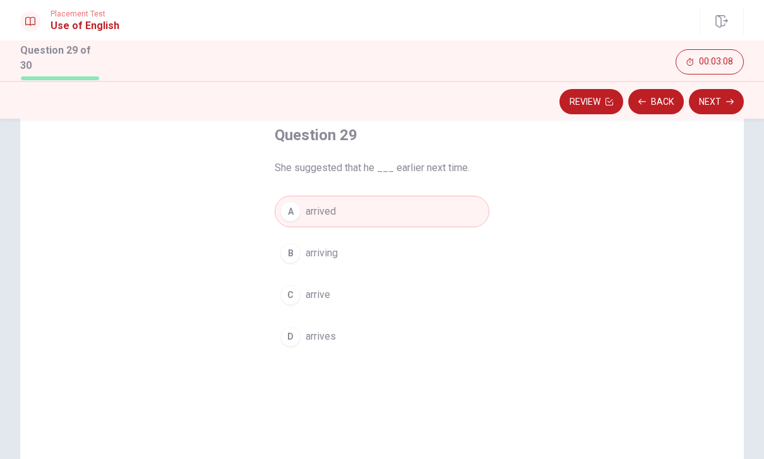
click at [354, 332] on button "D arrives" at bounding box center [382, 337] width 215 height 32
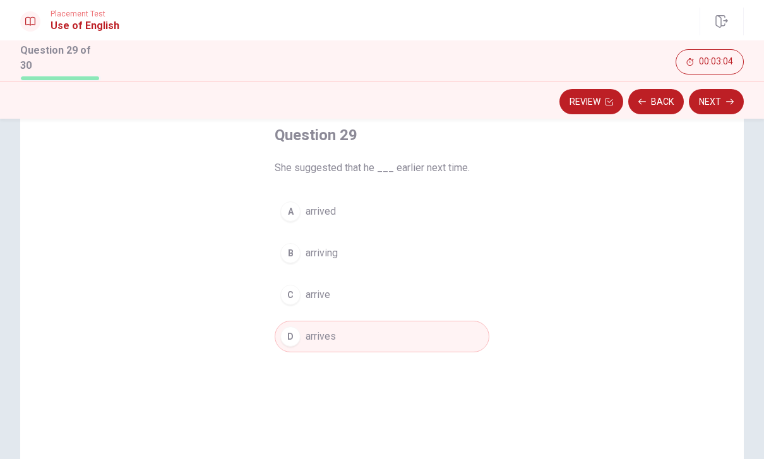
click at [389, 199] on button "A arrived" at bounding box center [382, 212] width 215 height 32
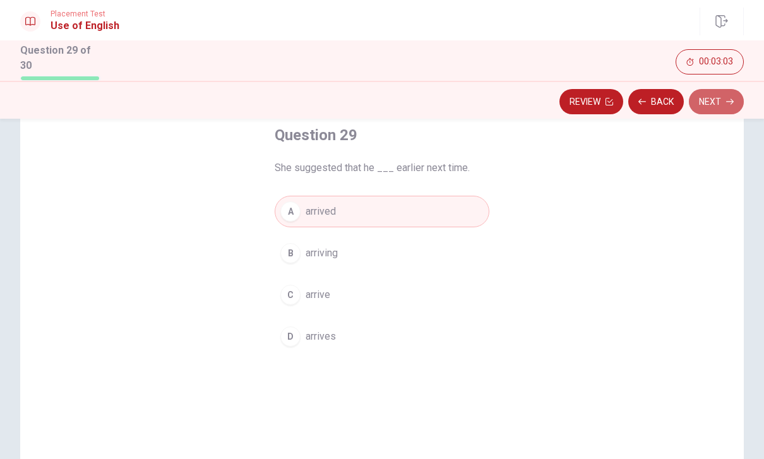
click at [723, 101] on button "Next" at bounding box center [716, 101] width 55 height 25
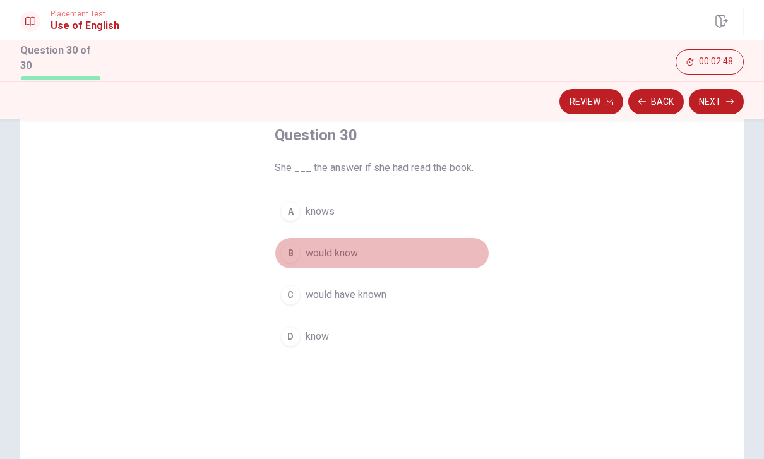
click at [374, 252] on button "B would know" at bounding box center [382, 253] width 215 height 32
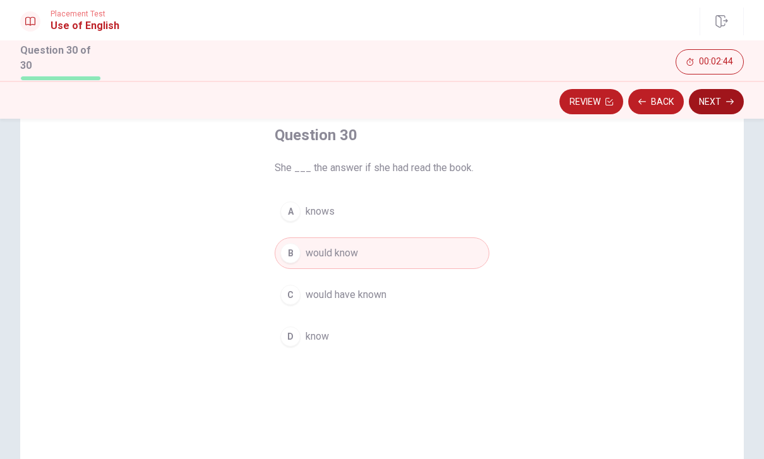
click at [729, 105] on button "Next" at bounding box center [716, 101] width 55 height 25
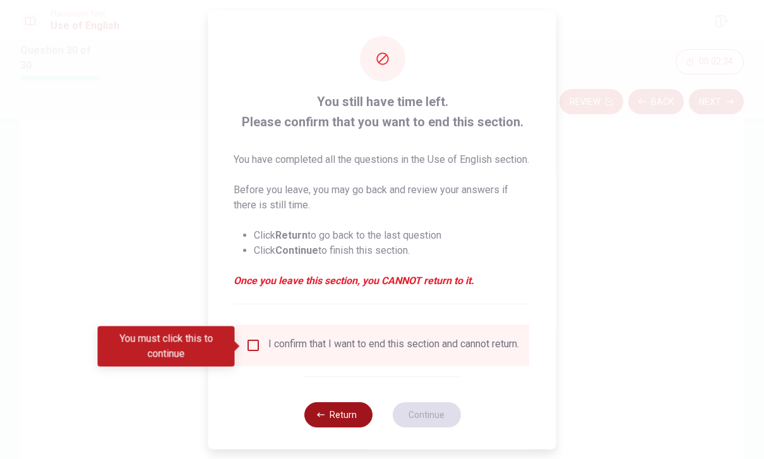
click at [345, 420] on button "Return" at bounding box center [338, 414] width 68 height 25
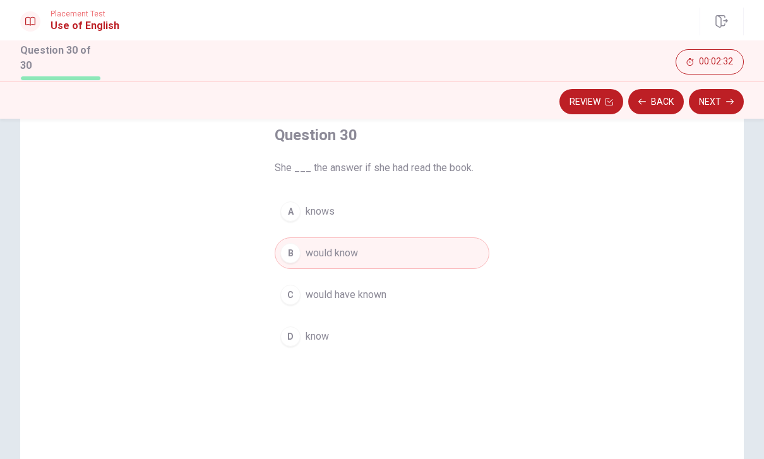
click at [568, 107] on button "Review" at bounding box center [592, 101] width 64 height 25
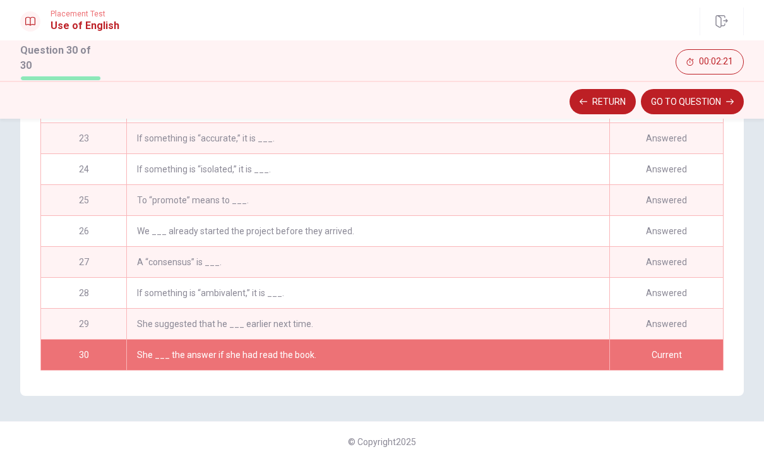
scroll to position [645, 0]
click at [705, 107] on button "GO TO QUESTION" at bounding box center [692, 101] width 103 height 25
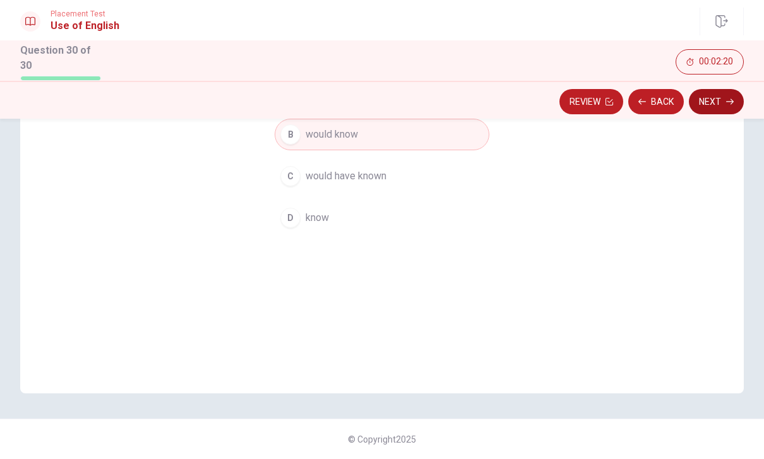
scroll to position [187, 0]
click at [717, 102] on button "Next" at bounding box center [716, 101] width 55 height 25
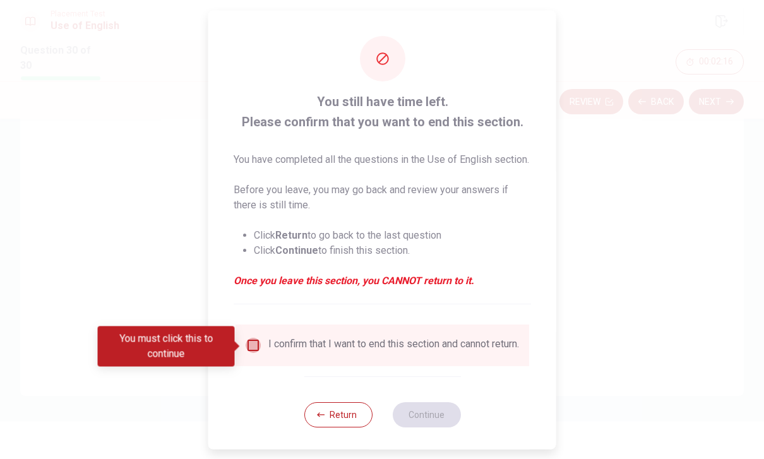
click at [246, 348] on input "You must click this to continue" at bounding box center [253, 344] width 15 height 15
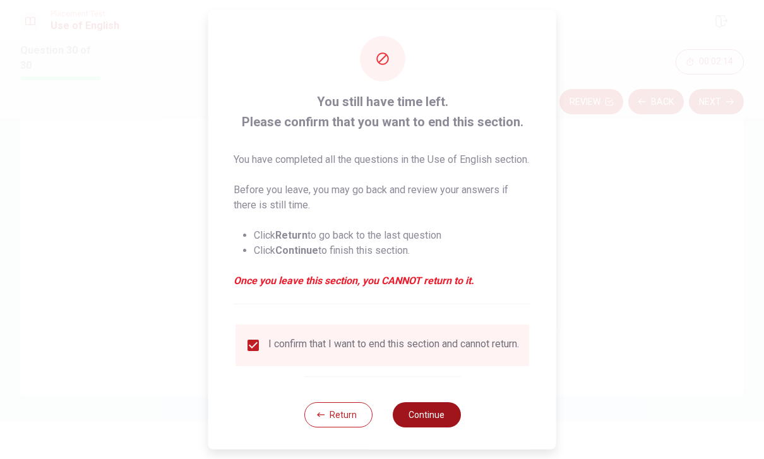
click at [436, 427] on button "Continue" at bounding box center [426, 414] width 68 height 25
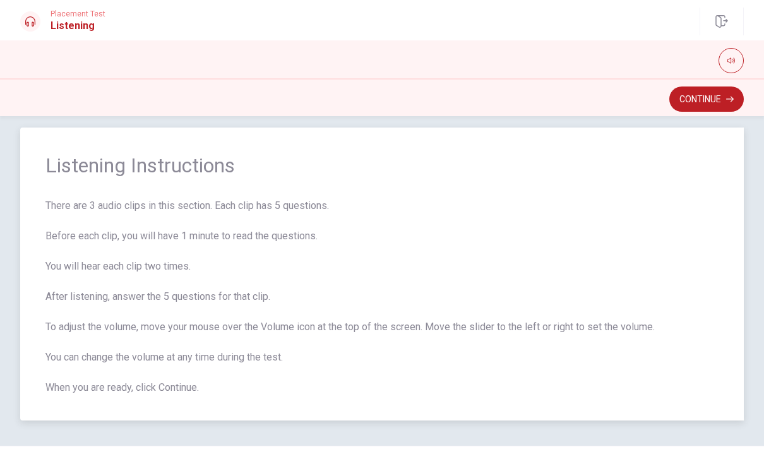
scroll to position [15, 0]
click at [715, 98] on button "Continue" at bounding box center [706, 99] width 75 height 25
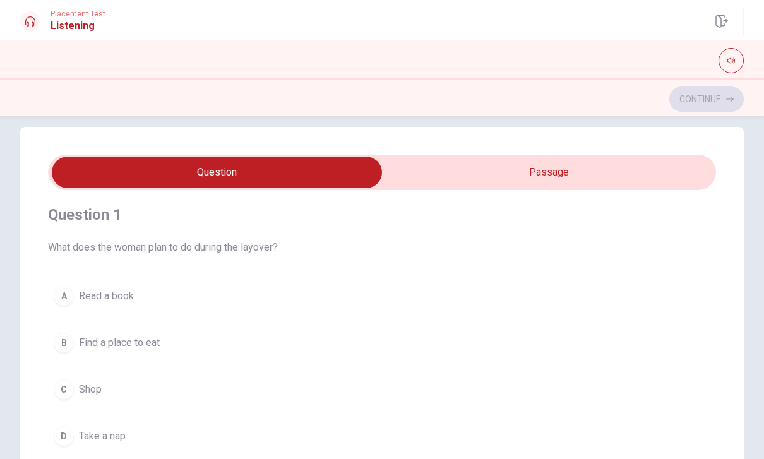
scroll to position [16, 0]
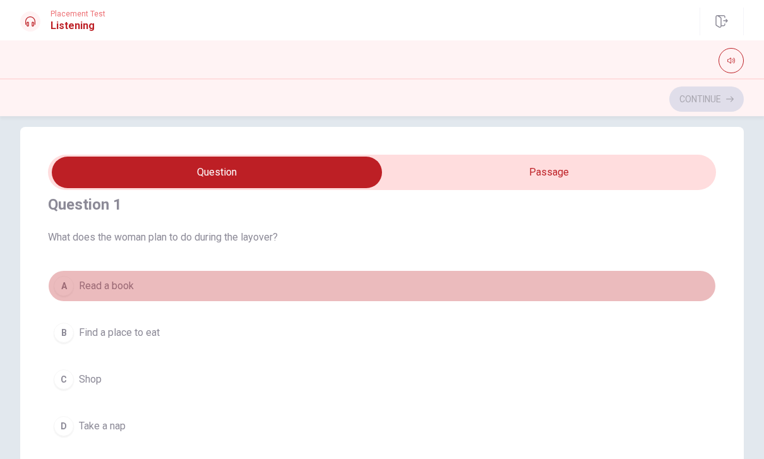
click at [118, 276] on button "A Read a book" at bounding box center [382, 286] width 668 height 32
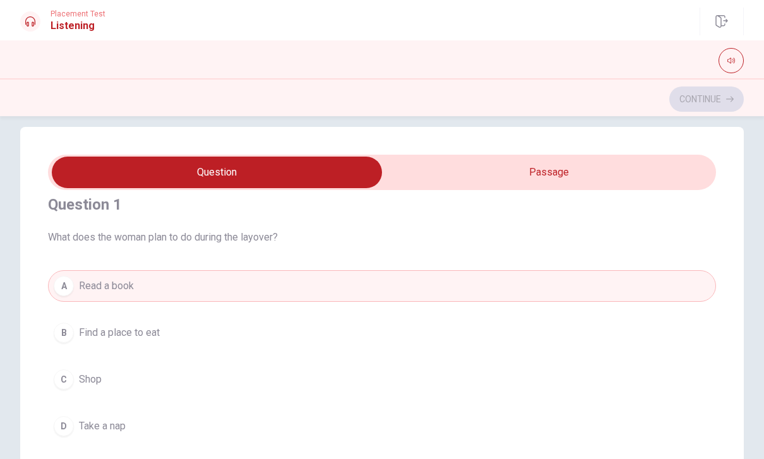
scroll to position [17, 0]
type input "19"
click at [443, 181] on input "checkbox" at bounding box center [217, 173] width 1002 height 32
checkbox input "true"
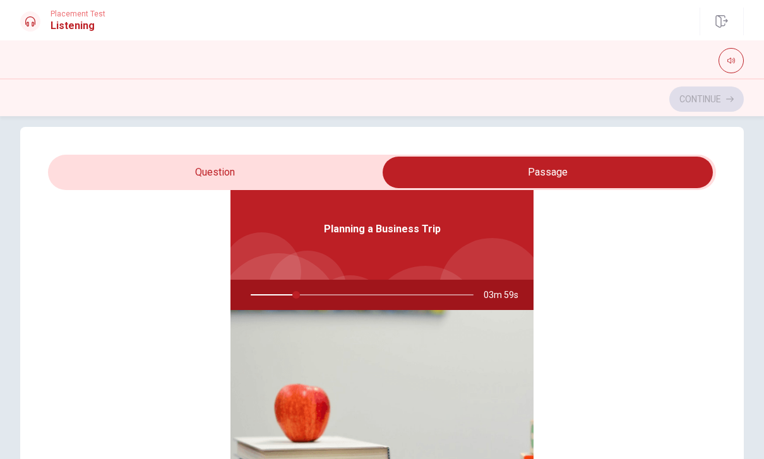
scroll to position [71, 0]
type input "22"
click at [198, 179] on input "checkbox" at bounding box center [548, 173] width 1002 height 32
checkbox input "false"
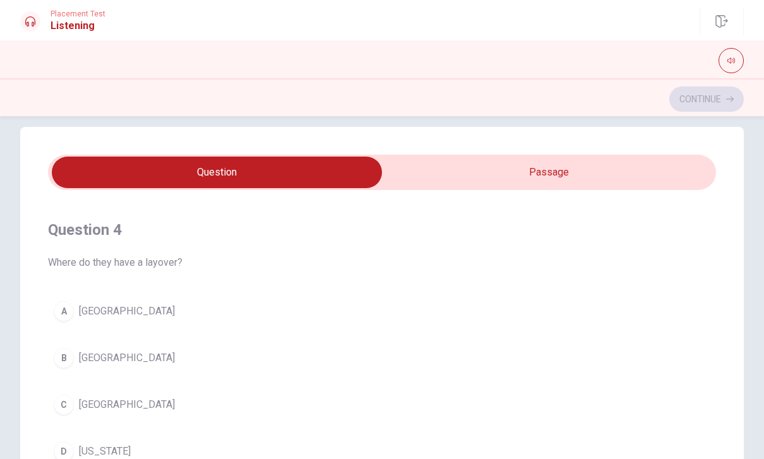
scroll to position [858, 0]
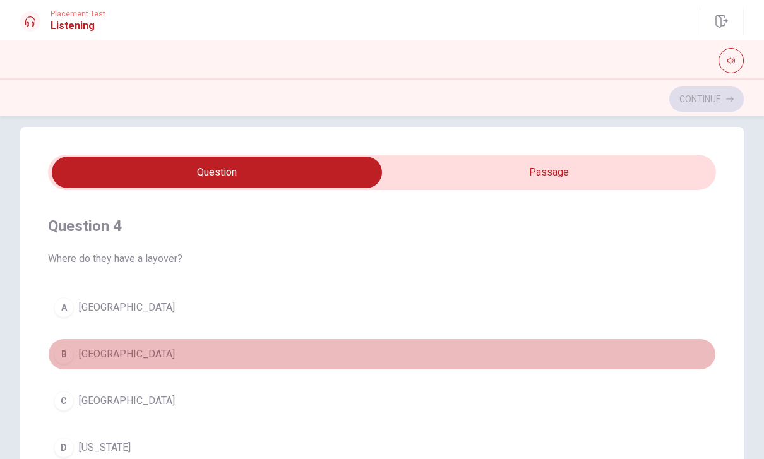
click at [135, 350] on button "B [GEOGRAPHIC_DATA]" at bounding box center [382, 355] width 668 height 32
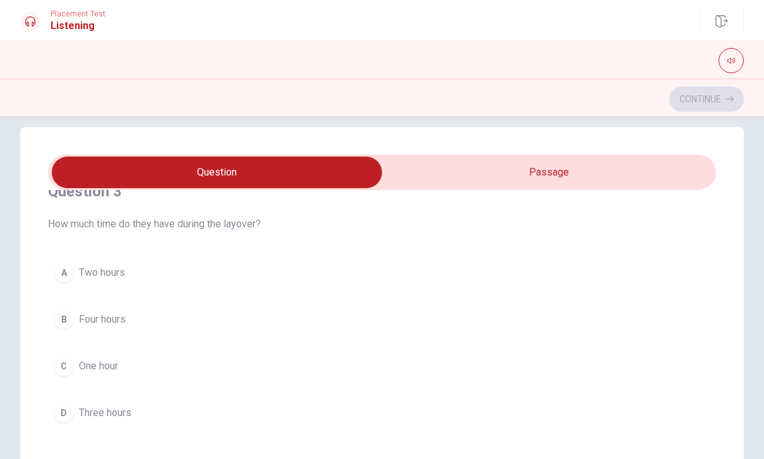
scroll to position [604, 0]
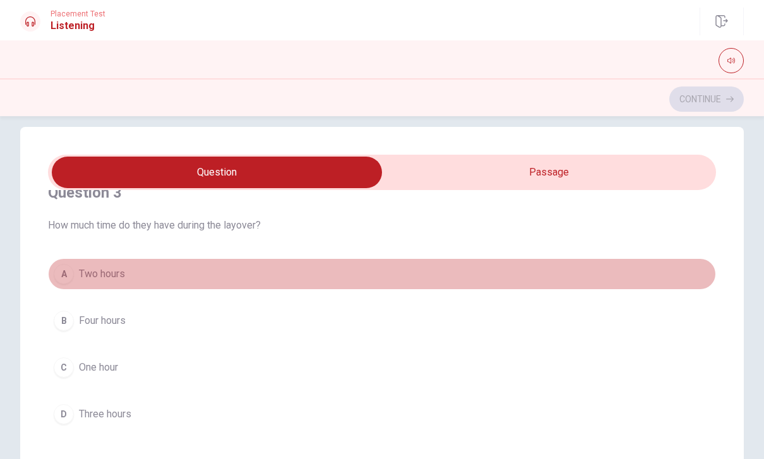
click at [152, 268] on button "A Two hours" at bounding box center [382, 274] width 668 height 32
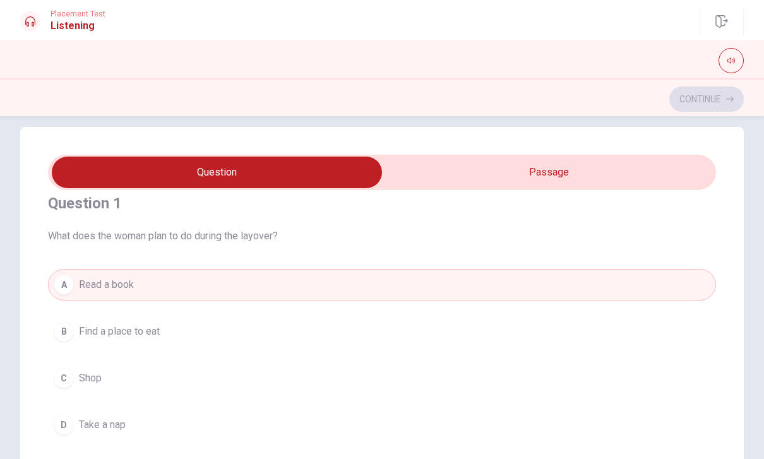
scroll to position [18, 0]
click at [172, 332] on button "B Find a place to eat" at bounding box center [382, 331] width 668 height 32
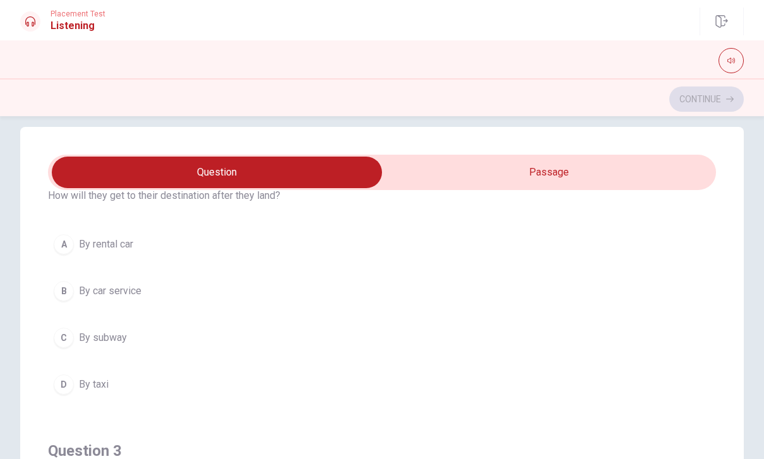
scroll to position [347, 0]
click at [145, 291] on button "B By car service" at bounding box center [382, 290] width 668 height 32
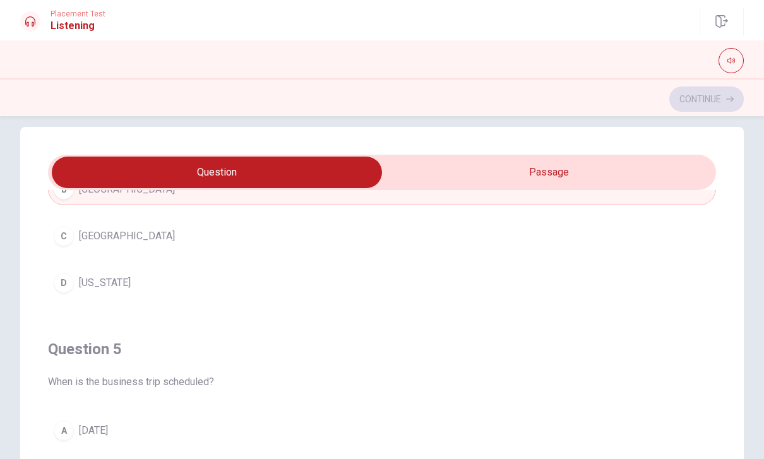
scroll to position [1023, 0]
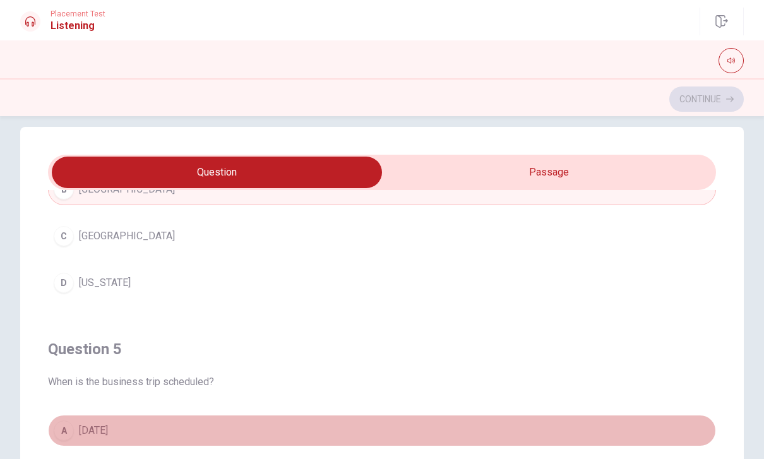
click at [77, 431] on button "A [DATE]" at bounding box center [382, 431] width 668 height 32
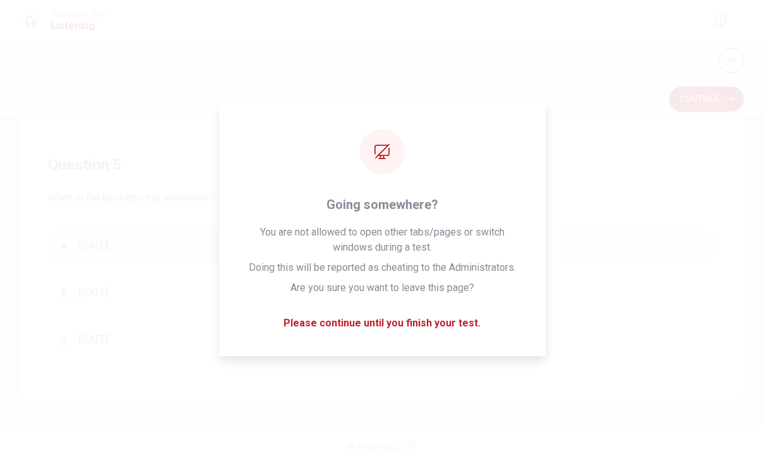
scroll to position [961, 0]
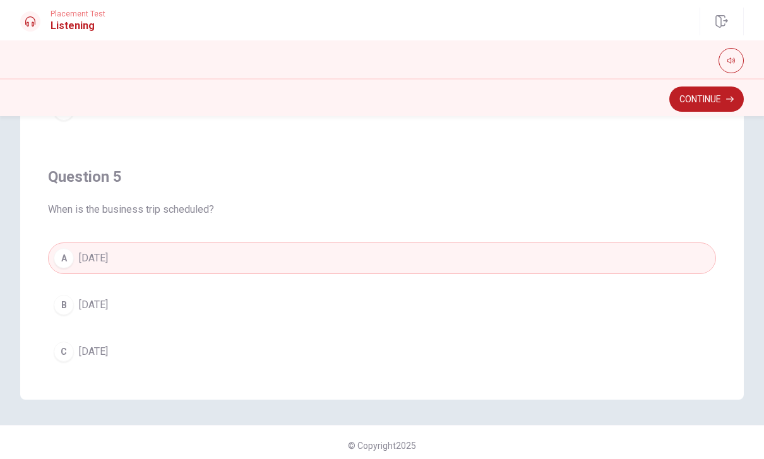
click at [108, 351] on span "[DATE]" at bounding box center [93, 351] width 29 height 15
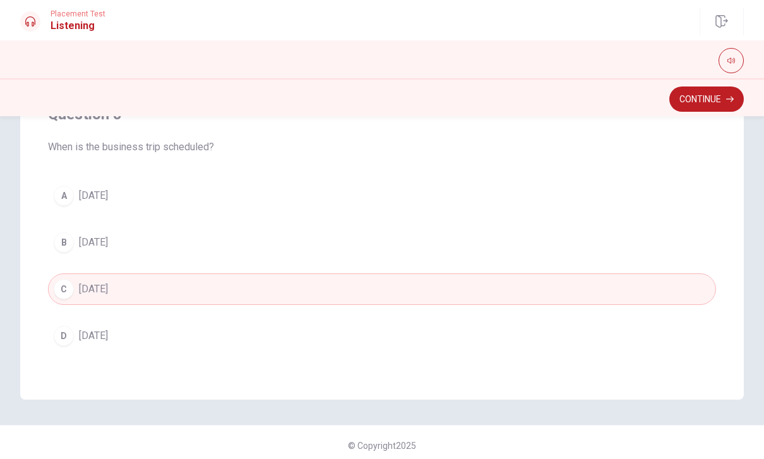
scroll to position [1023, 0]
click at [712, 94] on button "Continue" at bounding box center [706, 99] width 75 height 25
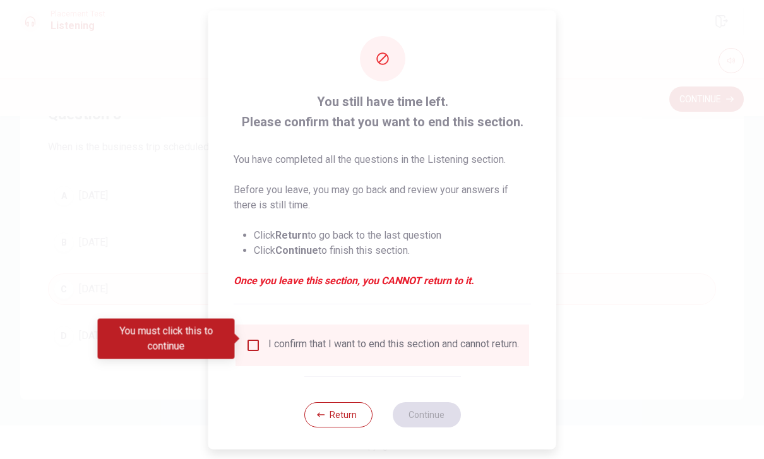
click at [260, 337] on div "I confirm that I want to end this section and cannot return." at bounding box center [382, 344] width 273 height 15
click at [258, 339] on input "You must click this to continue" at bounding box center [253, 344] width 15 height 15
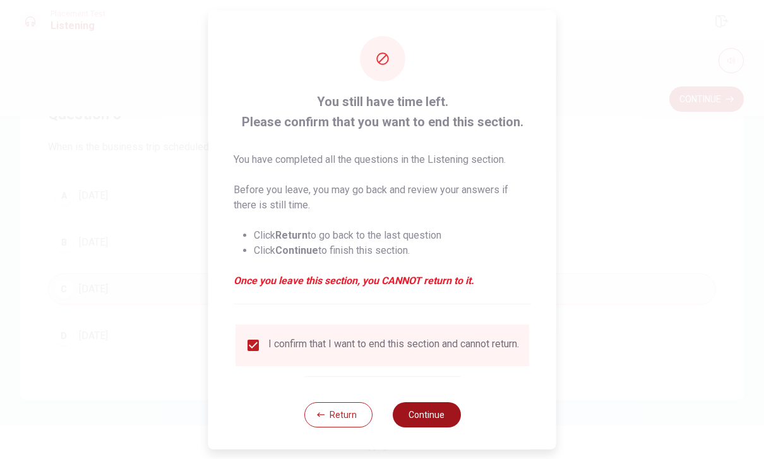
click at [421, 411] on button "Continue" at bounding box center [426, 414] width 68 height 25
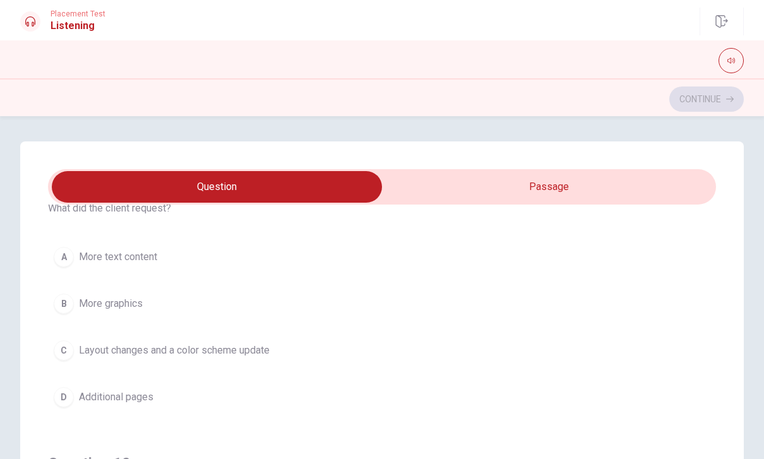
scroll to position [925, 0]
click at [174, 345] on span "Layout changes and a color scheme update" at bounding box center [174, 349] width 191 height 15
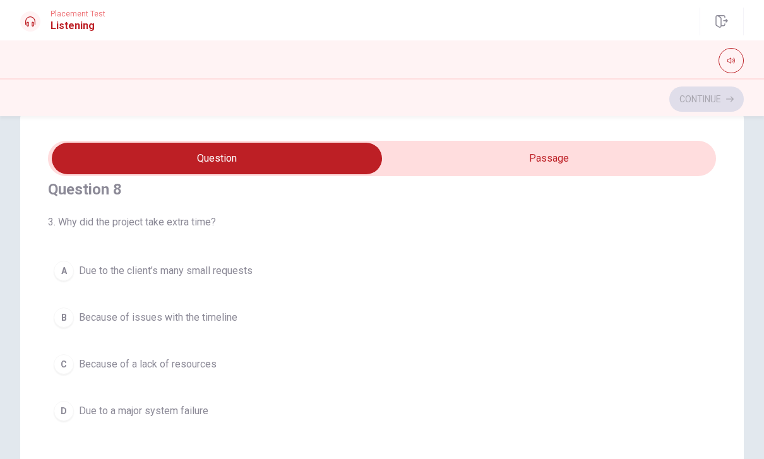
scroll to position [596, 0]
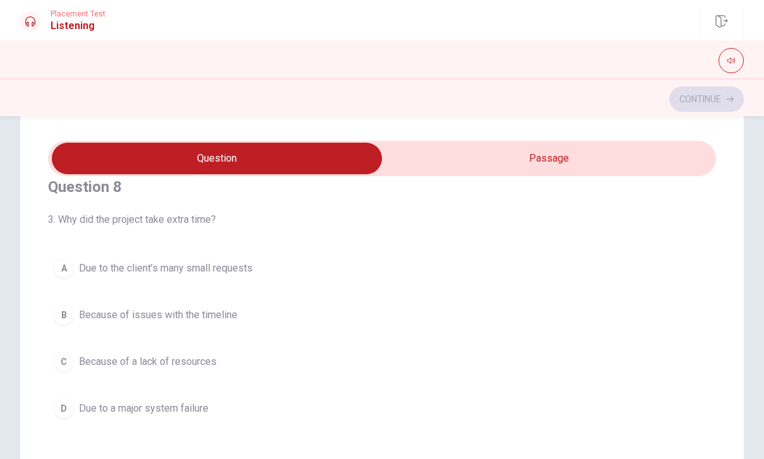
click at [210, 268] on span "Due to the client’s many small requests" at bounding box center [166, 268] width 174 height 15
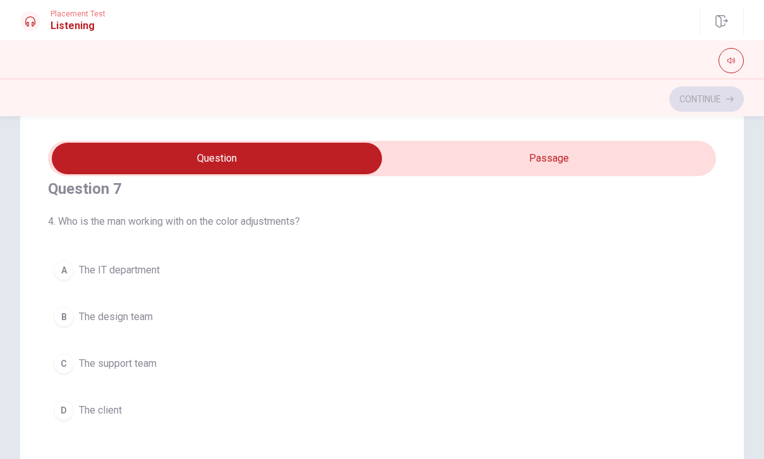
scroll to position [303, 0]
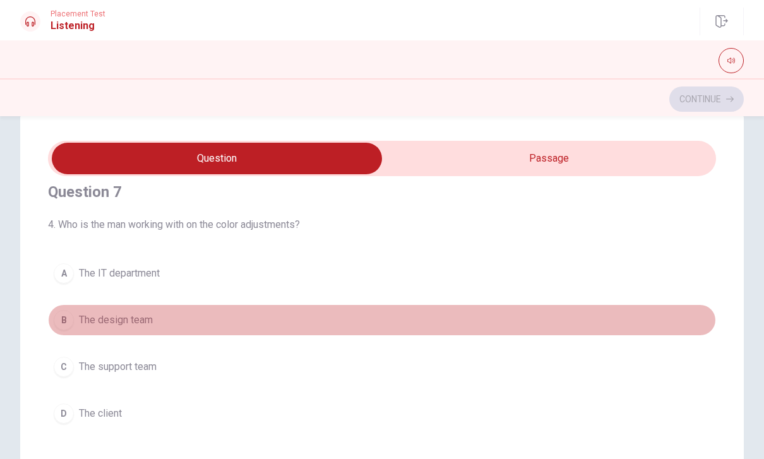
click at [172, 321] on button "B The design team" at bounding box center [382, 320] width 668 height 32
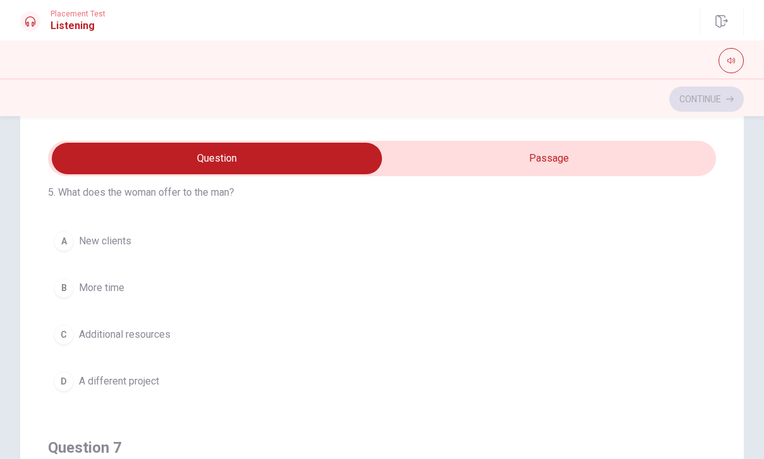
scroll to position [44, 0]
click at [190, 339] on button "C Additional resources" at bounding box center [382, 337] width 668 height 32
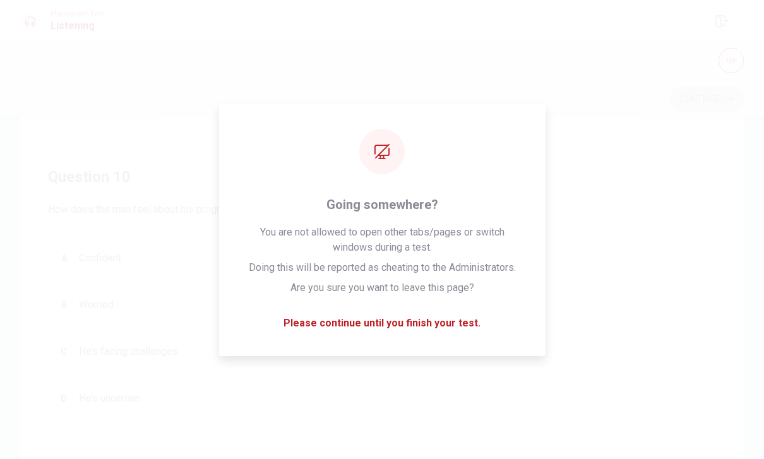
scroll to position [188, 0]
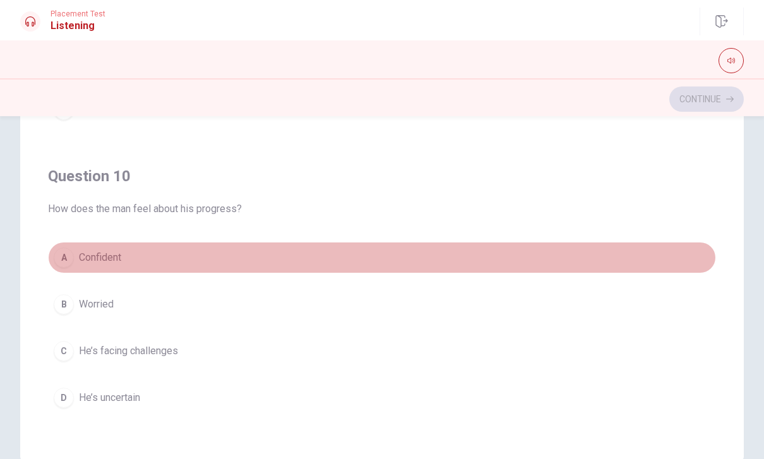
click at [152, 260] on button "A Confident" at bounding box center [382, 258] width 668 height 32
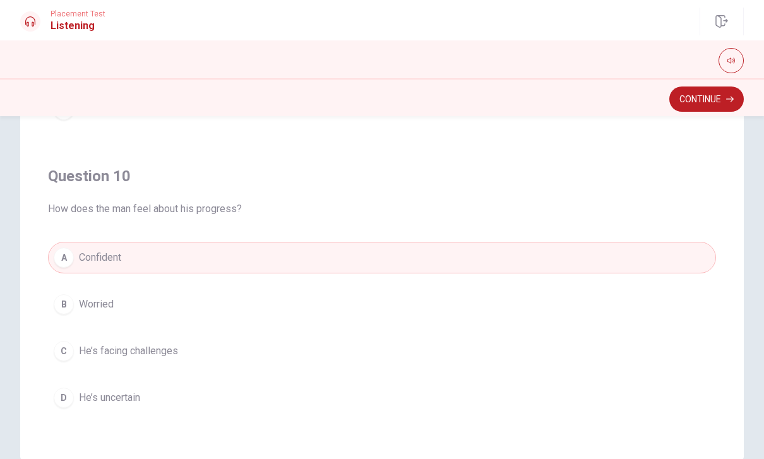
click at [191, 349] on button "C He’s facing challenges" at bounding box center [382, 351] width 668 height 32
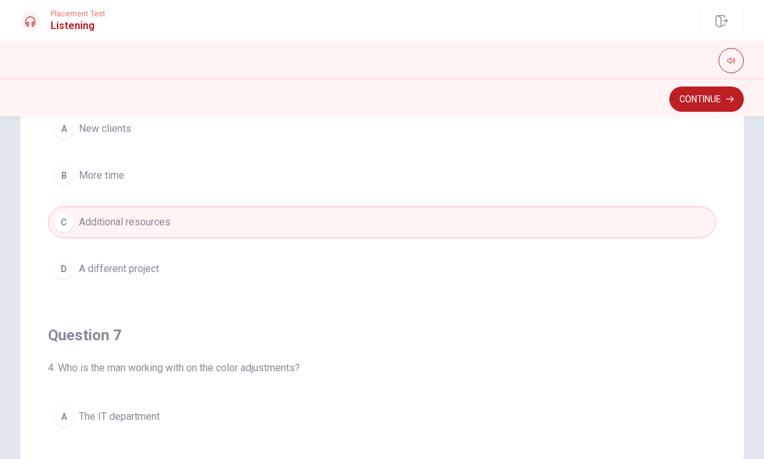
scroll to position [0, 0]
click at [710, 97] on button "Continue" at bounding box center [706, 99] width 75 height 25
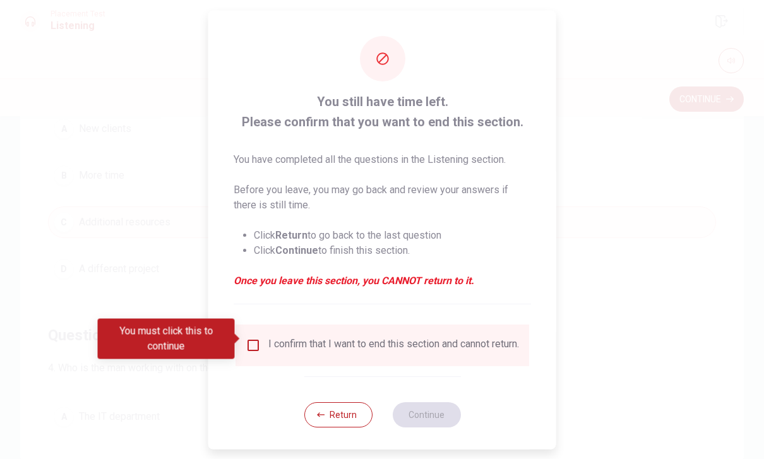
click at [241, 314] on div "You still have time left. Please confirm that you want to end this section. You…" at bounding box center [382, 231] width 348 height 442
click at [263, 337] on div "I confirm that I want to end this section and cannot return." at bounding box center [382, 344] width 273 height 15
click at [255, 339] on input "You must click this to continue" at bounding box center [253, 344] width 15 height 15
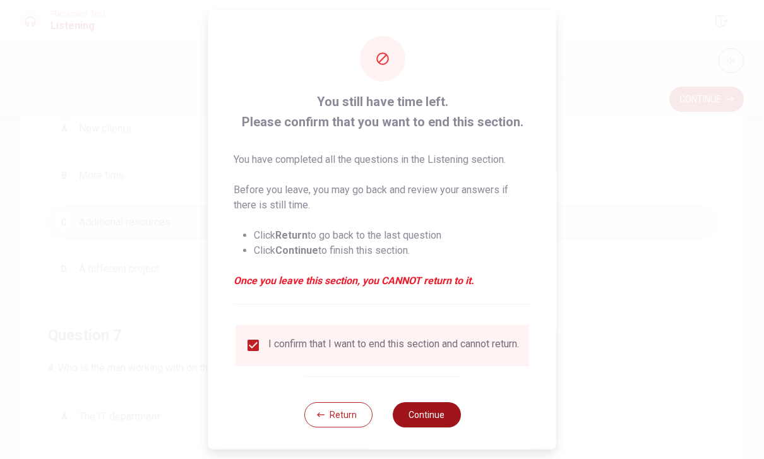
click at [424, 418] on button "Continue" at bounding box center [426, 414] width 68 height 25
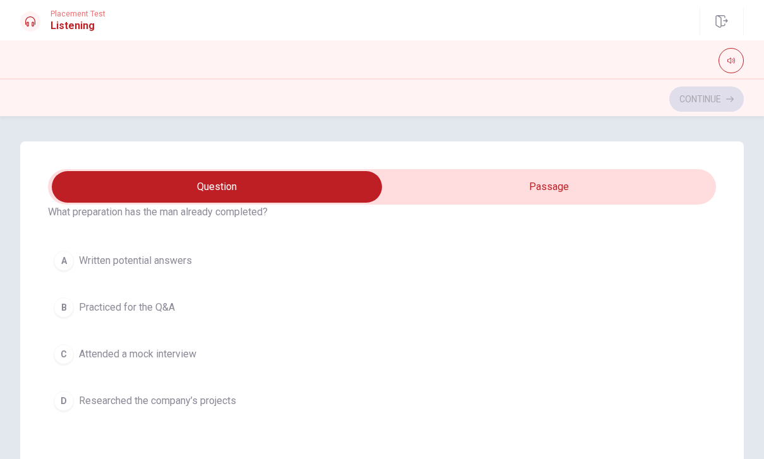
scroll to position [58, 0]
click at [239, 392] on button "D Researched the company’s projects" at bounding box center [382, 399] width 668 height 32
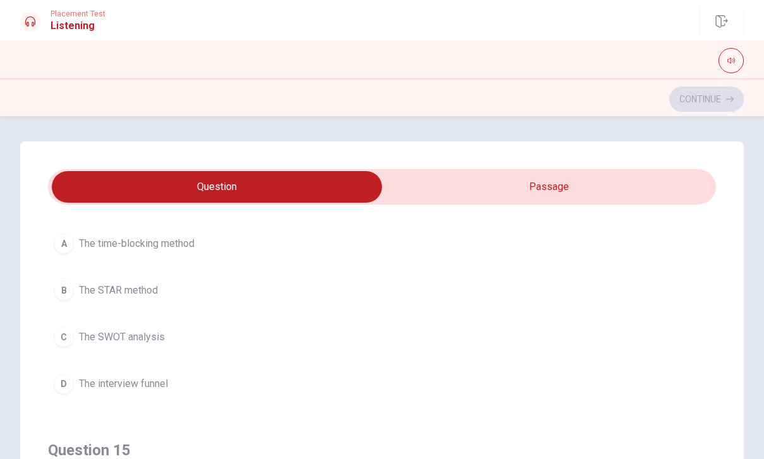
scroll to position [936, 0]
click at [181, 291] on button "B The STAR method" at bounding box center [382, 291] width 668 height 32
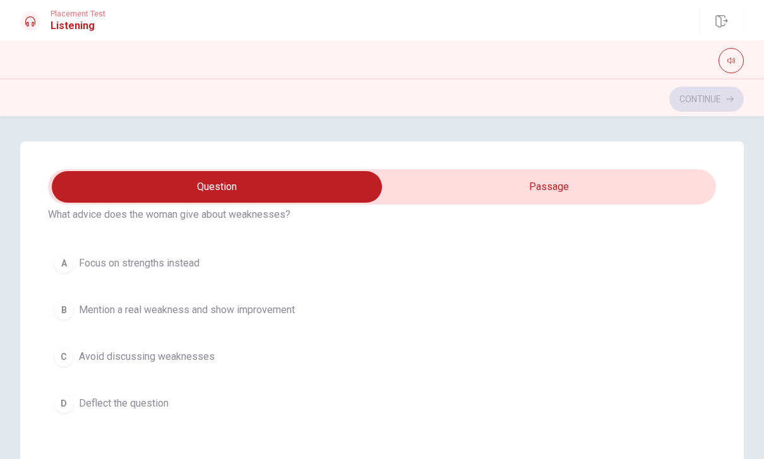
scroll to position [340, 0]
click at [225, 361] on button "C Avoid discussing weaknesses" at bounding box center [382, 358] width 668 height 32
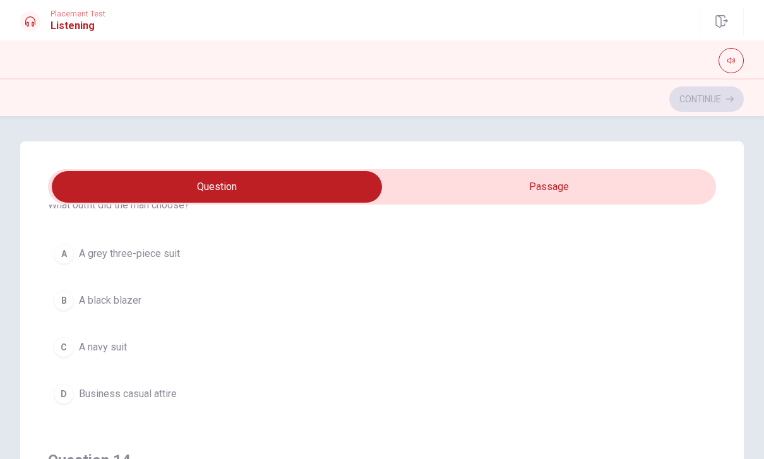
scroll to position [642, 0]
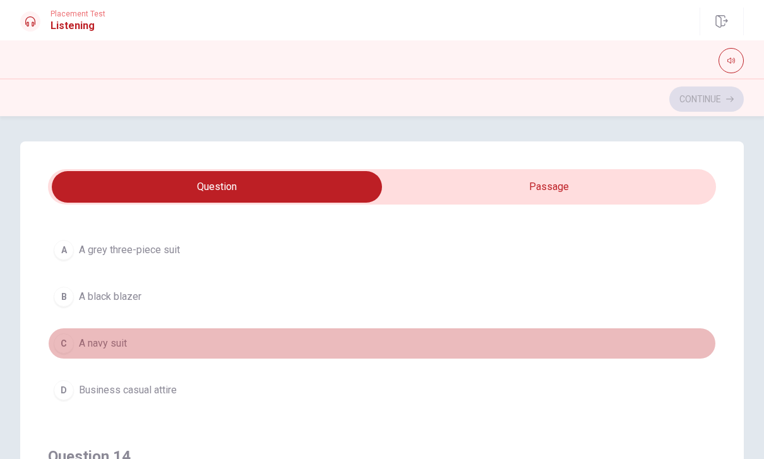
click at [160, 352] on button "C A navy suit" at bounding box center [382, 344] width 668 height 32
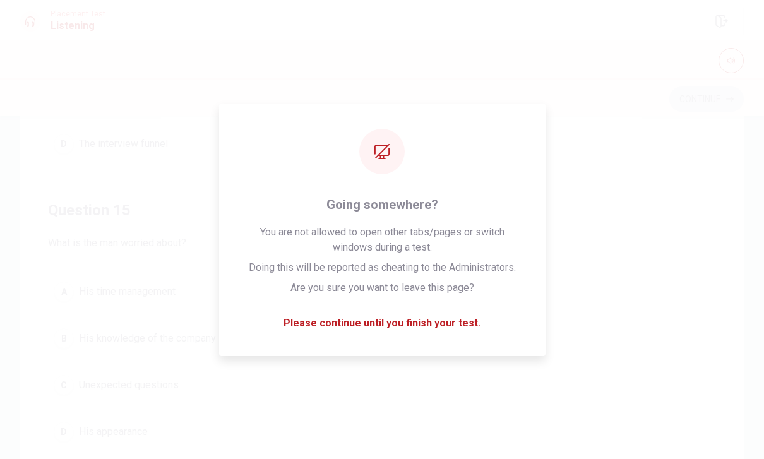
scroll to position [160, 0]
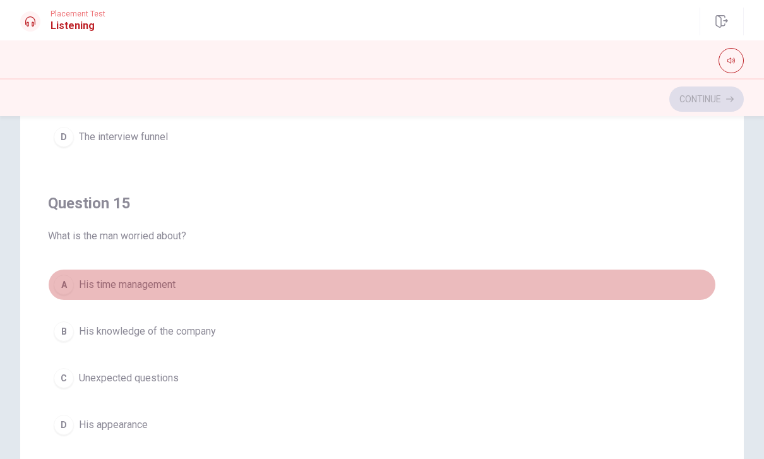
drag, startPoint x: 160, startPoint y: 292, endPoint x: 164, endPoint y: 282, distance: 11.0
click at [164, 282] on span "His time management" at bounding box center [127, 284] width 97 height 15
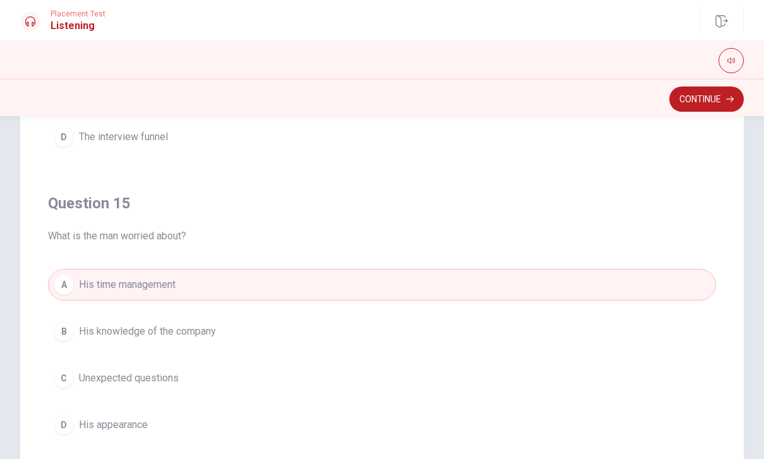
click at [214, 376] on button "C Unexpected questions" at bounding box center [382, 379] width 668 height 32
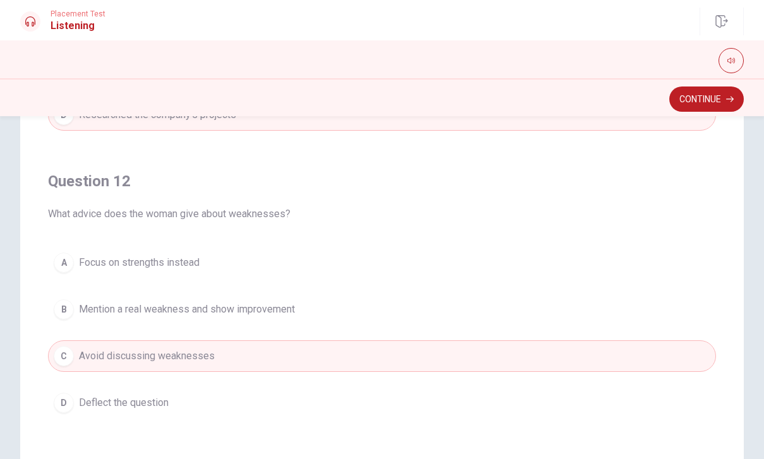
scroll to position [190, 0]
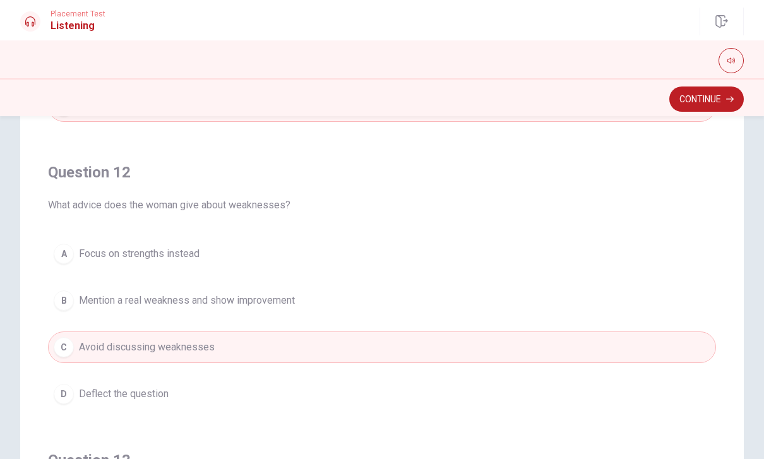
click at [174, 304] on span "Mention a real weakness and show improvement" at bounding box center [187, 300] width 216 height 15
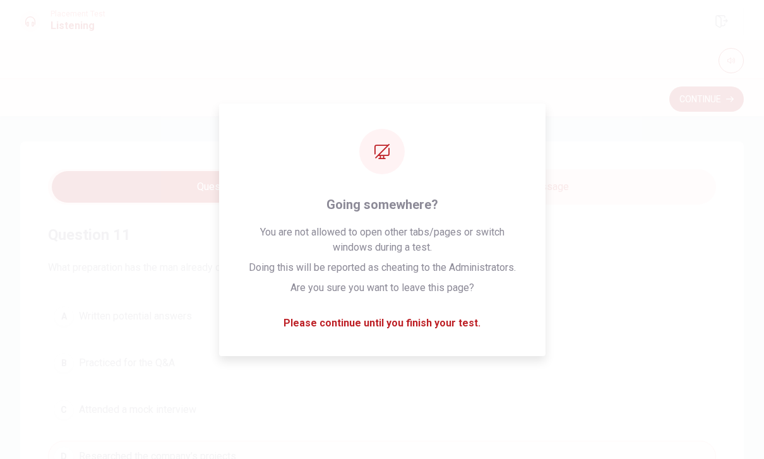
scroll to position [0, 0]
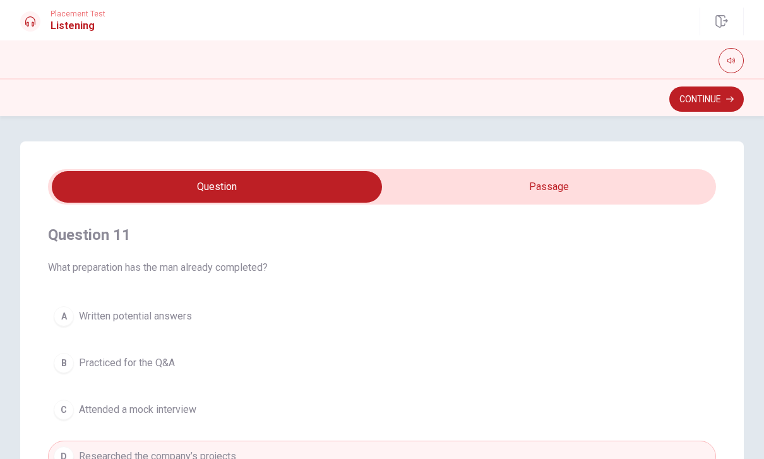
click at [78, 263] on span "What preparation has the man already completed?" at bounding box center [382, 267] width 668 height 15
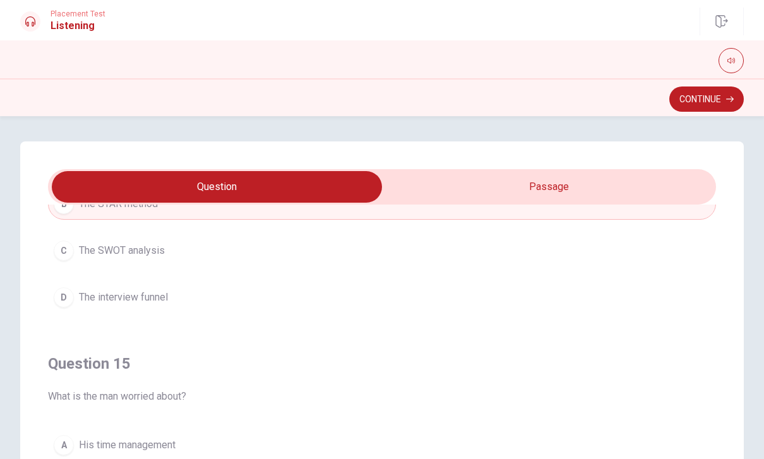
scroll to position [1023, 0]
click at [707, 95] on button "Continue" at bounding box center [706, 99] width 75 height 25
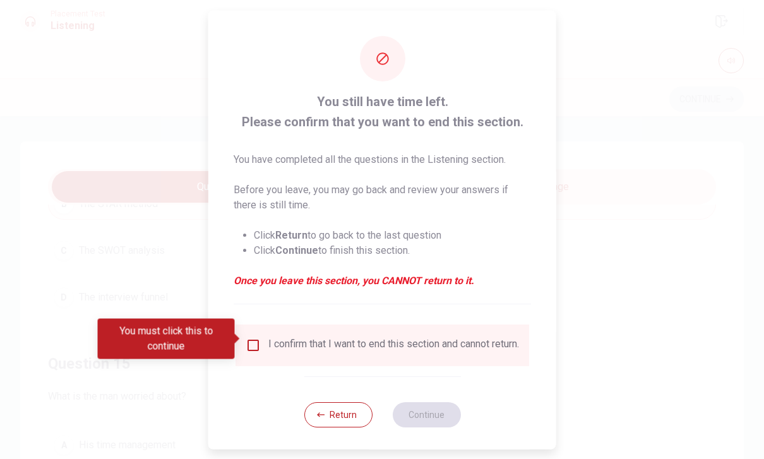
click at [316, 337] on div "I confirm that I want to end this section and cannot return." at bounding box center [393, 344] width 251 height 15
click at [249, 340] on input "You must click this to continue" at bounding box center [253, 344] width 15 height 15
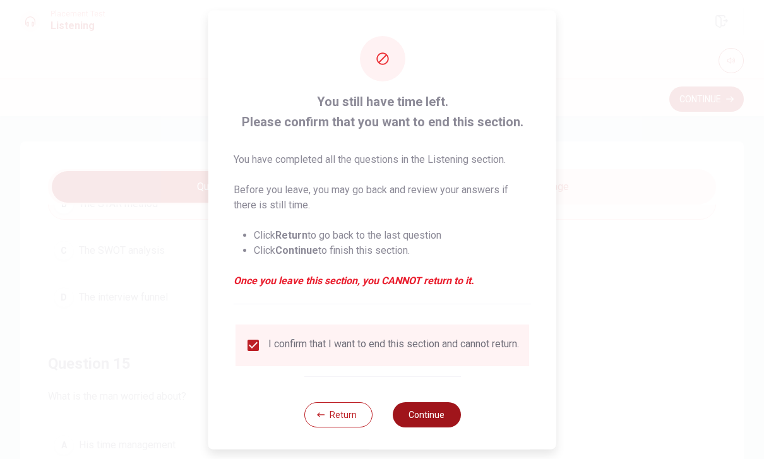
click at [449, 419] on button "Continue" at bounding box center [426, 414] width 68 height 25
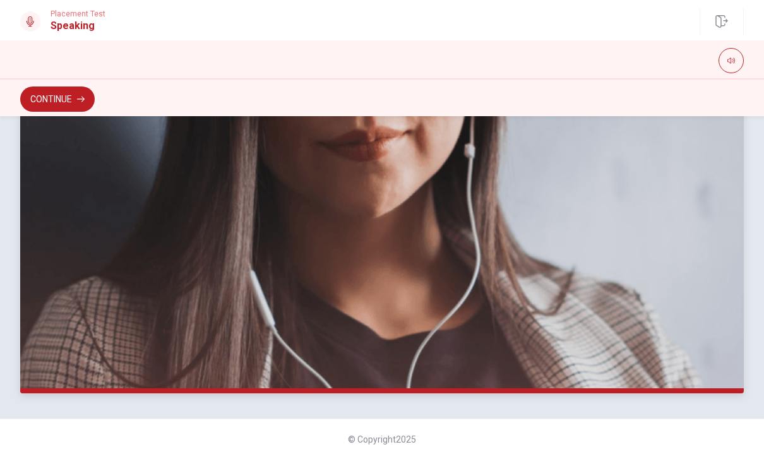
scroll to position [299, 0]
click at [59, 95] on button "Continue" at bounding box center [57, 99] width 75 height 25
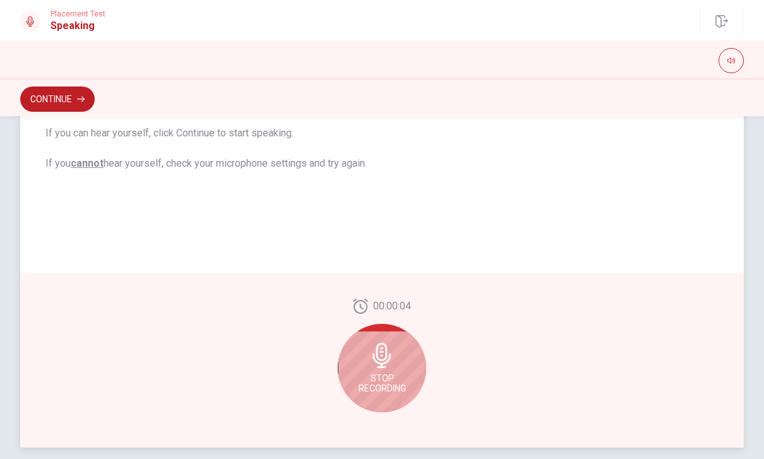
scroll to position [244, 0]
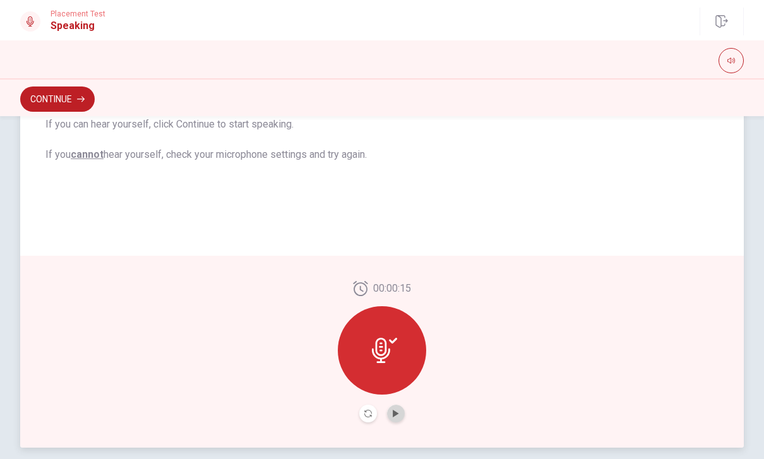
click at [396, 409] on button "Play Audio" at bounding box center [396, 414] width 18 height 18
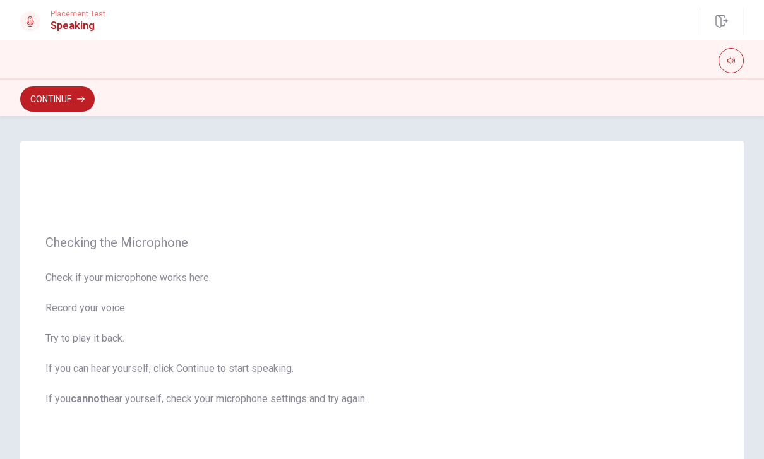
scroll to position [0, 0]
click at [75, 104] on button "Continue" at bounding box center [57, 99] width 75 height 25
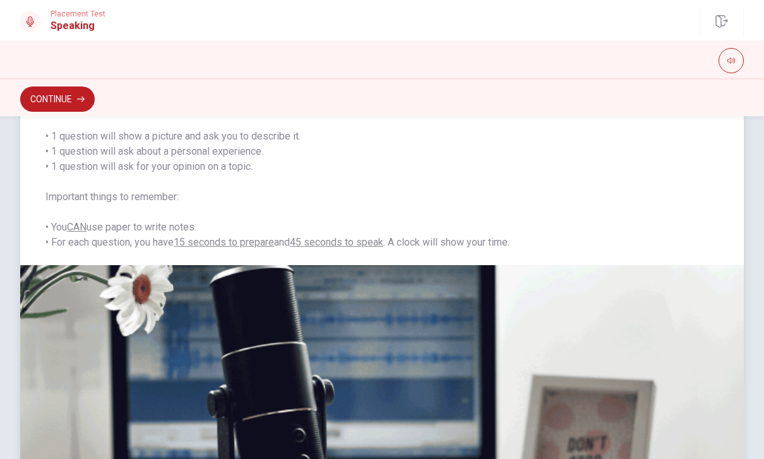
scroll to position [124, 0]
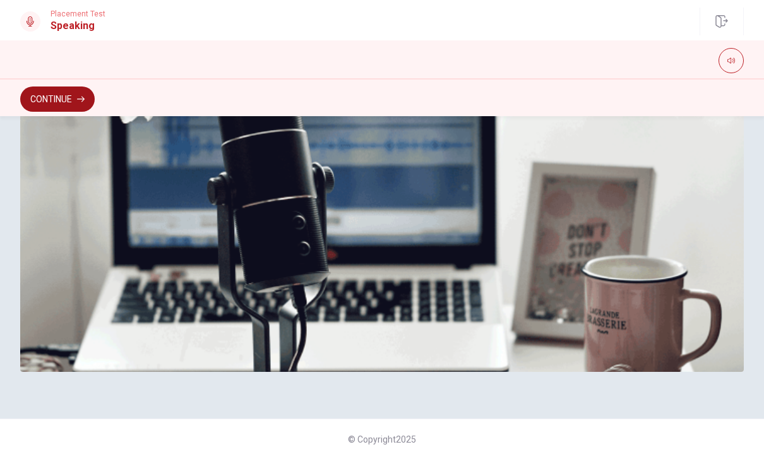
click at [59, 99] on button "Continue" at bounding box center [57, 99] width 75 height 25
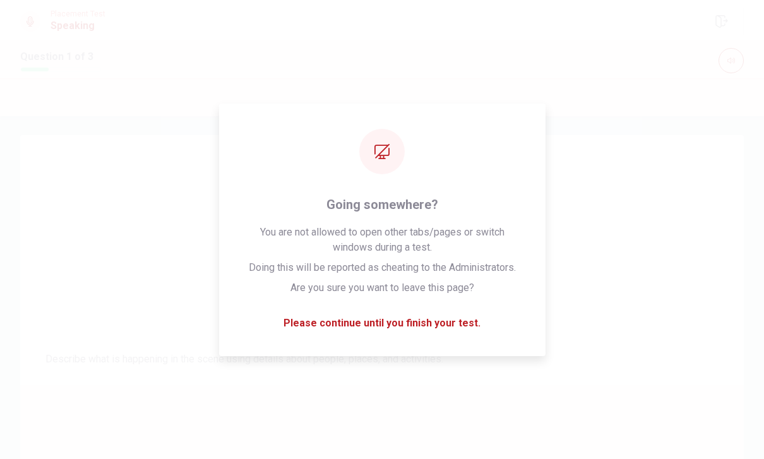
scroll to position [-34, 0]
click at [167, 233] on div "CLICK TO ZOOM" at bounding box center [382, 228] width 724 height 218
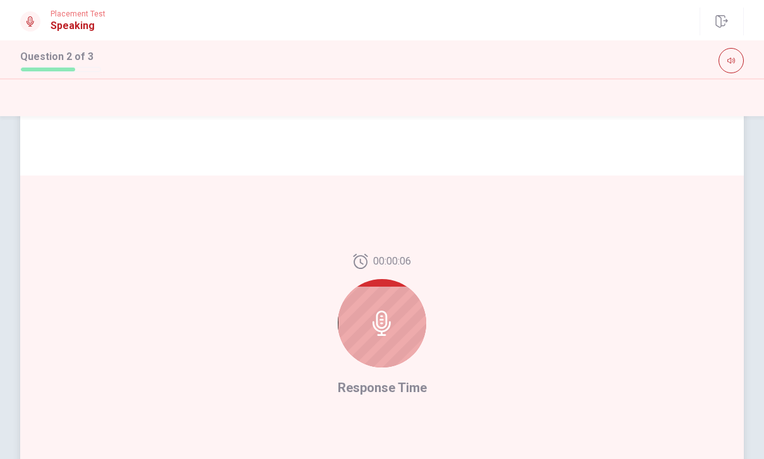
scroll to position [216, 0]
click at [388, 309] on div at bounding box center [382, 323] width 88 height 88
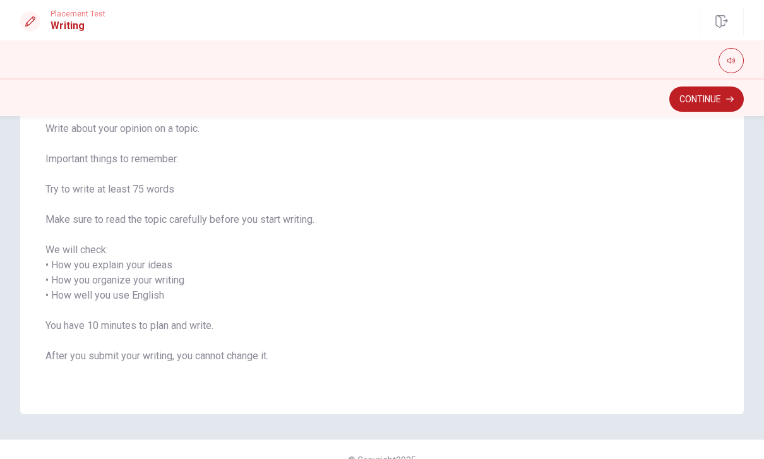
scroll to position [101, 0]
click at [692, 106] on button "Continue" at bounding box center [706, 99] width 75 height 25
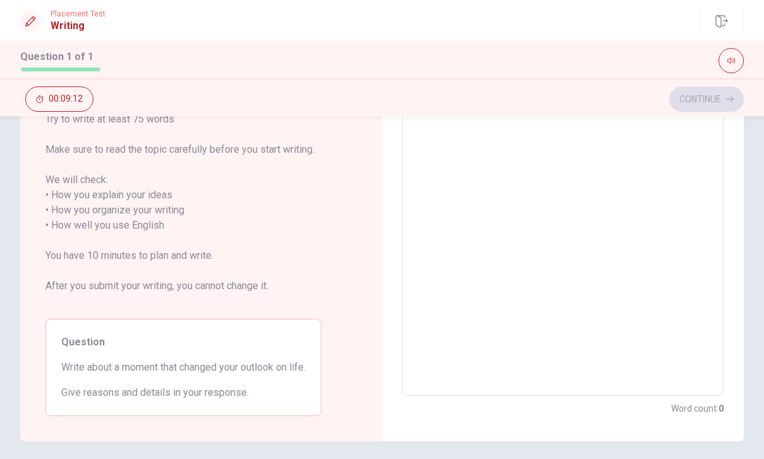
scroll to position [146, 0]
click at [447, 236] on textarea at bounding box center [563, 218] width 304 height 335
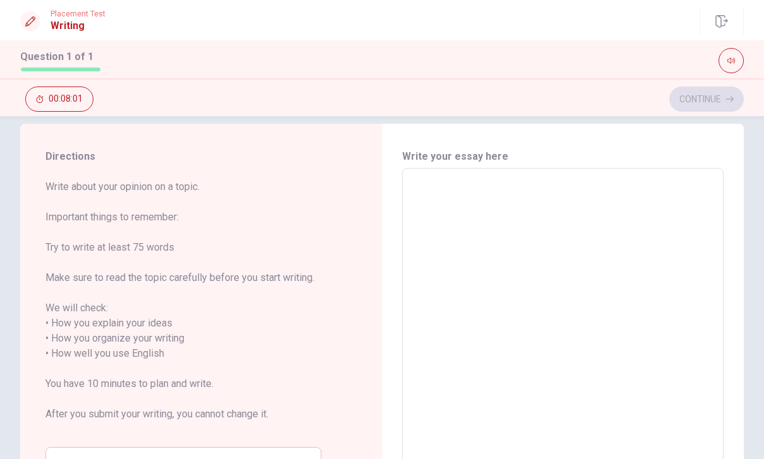
scroll to position [18, 0]
click at [441, 184] on textarea at bounding box center [563, 346] width 304 height 335
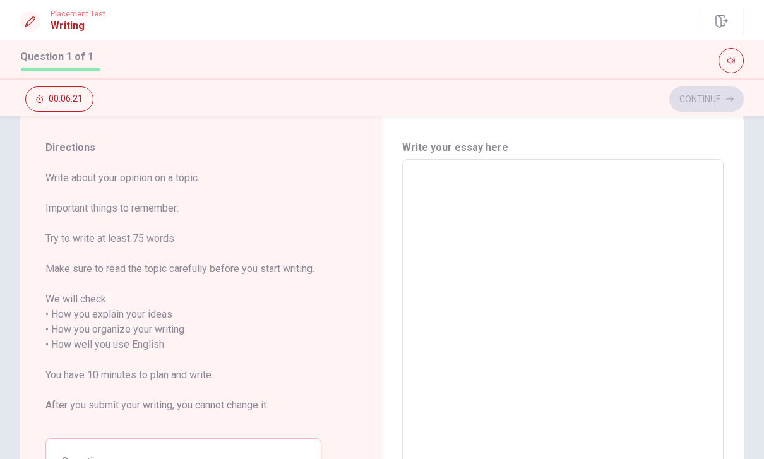
scroll to position [27, 0]
type textarea "O"
type textarea "x"
type textarea "On"
type textarea "x"
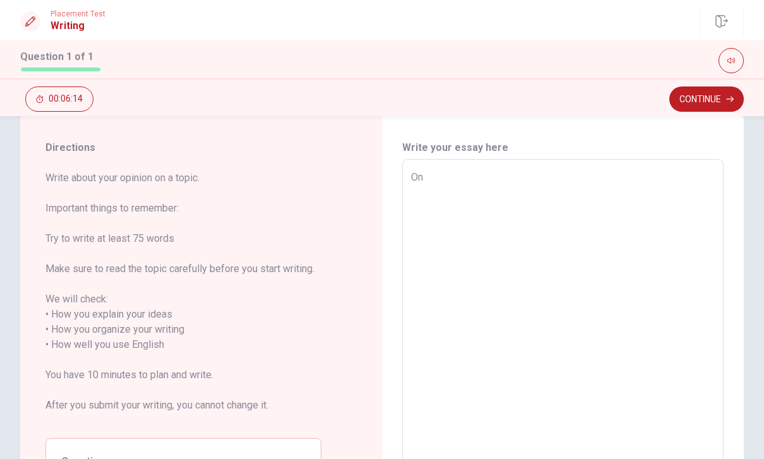
type textarea "One"
type textarea "x"
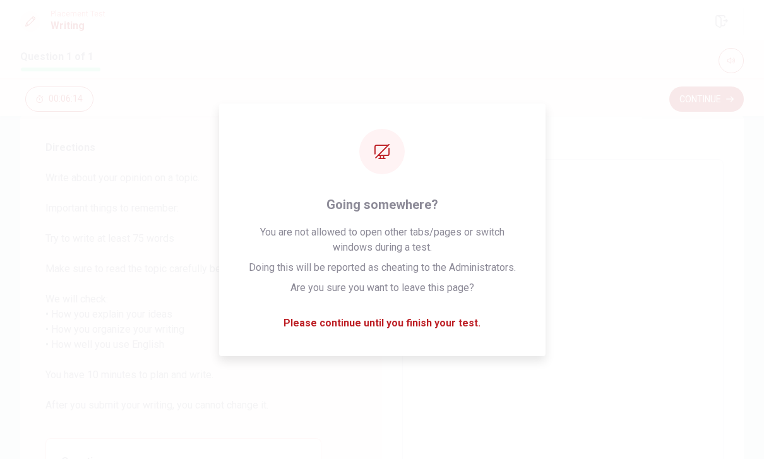
type textarea "One"
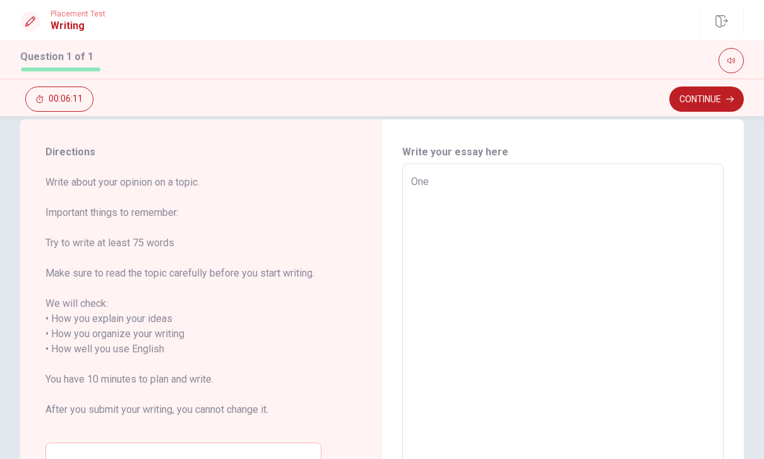
scroll to position [22, 0]
type textarea "x"
type textarea "One m"
type textarea "x"
type textarea "One mo"
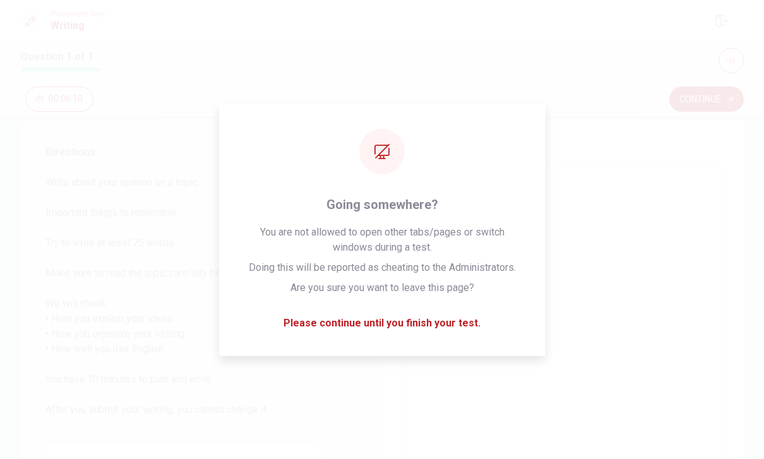
type textarea "x"
type textarea "One mom"
type textarea "x"
type textarea "One mome"
type textarea "x"
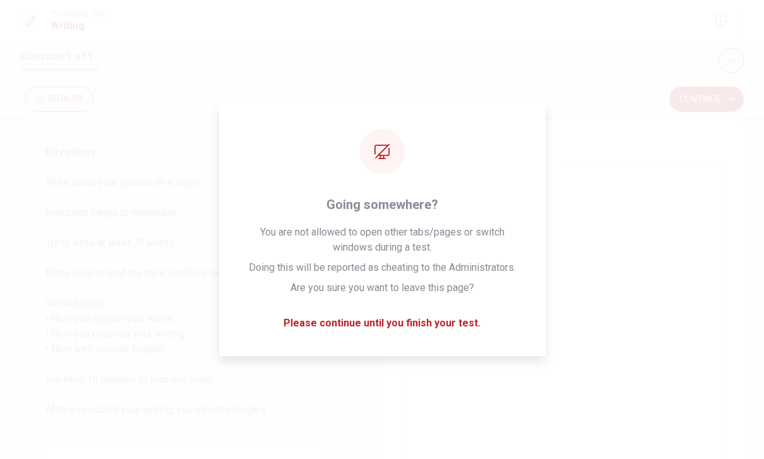
type textarea "One momen"
type textarea "x"
type textarea "One moment"
type textarea "x"
type textarea "One moment"
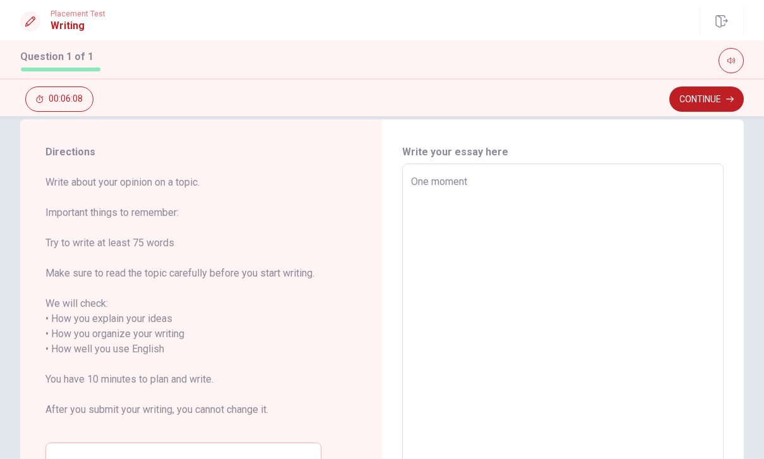
type textarea "x"
type textarea "One moment t"
type textarea "x"
type textarea "One moment th"
type textarea "x"
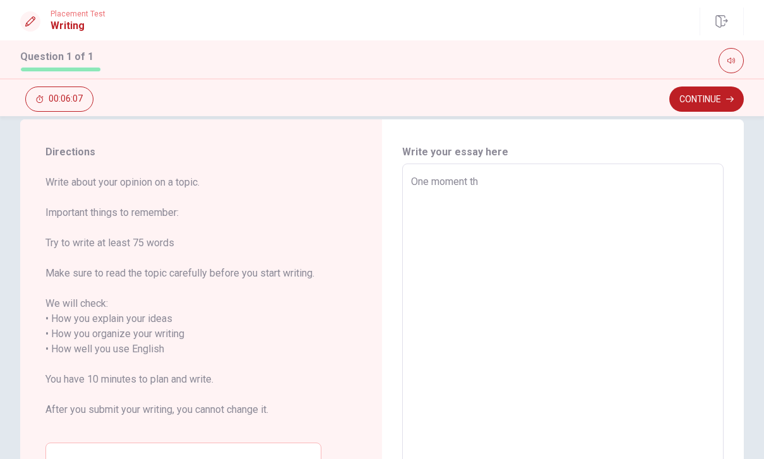
type textarea "One moment tha"
type textarea "x"
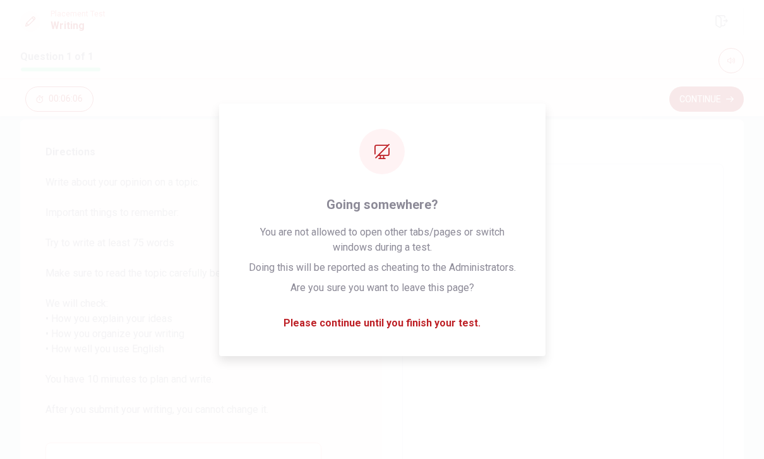
type textarea "One moment that"
type textarea "x"
type textarea "One moment that"
type textarea "x"
type textarea "One moment that c"
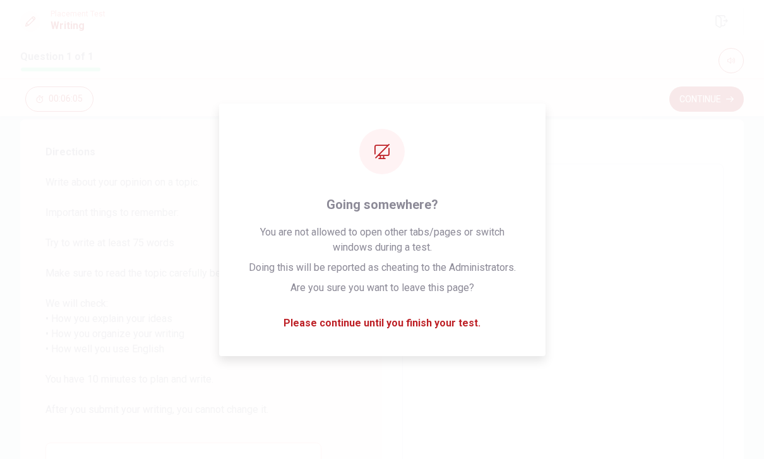
type textarea "x"
type textarea "One moment that ch"
type textarea "x"
type textarea "One moment that cha"
type textarea "x"
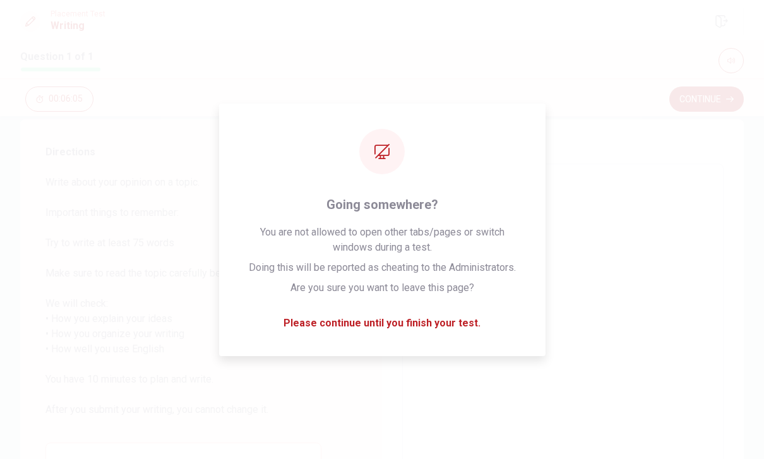
type textarea "One moment that [PERSON_NAME]"
type textarea "x"
type textarea "One moment that [PERSON_NAME]"
type textarea "x"
type textarea "One moment that change"
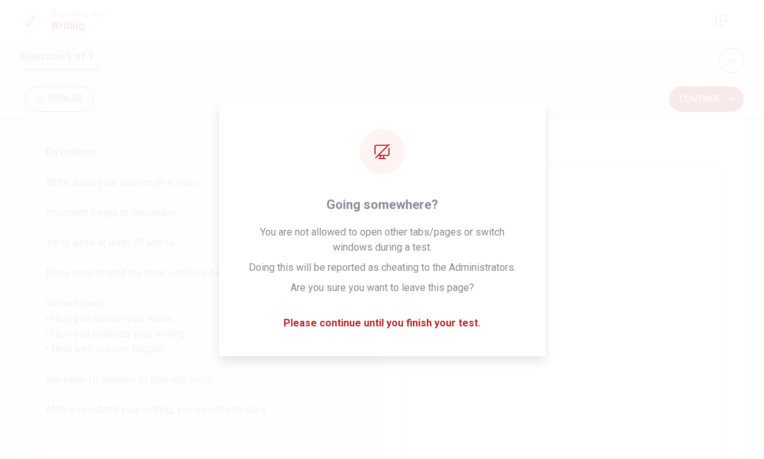
type textarea "x"
type textarea "One moment that change"
type textarea "x"
type textarea "One moment that change m"
type textarea "x"
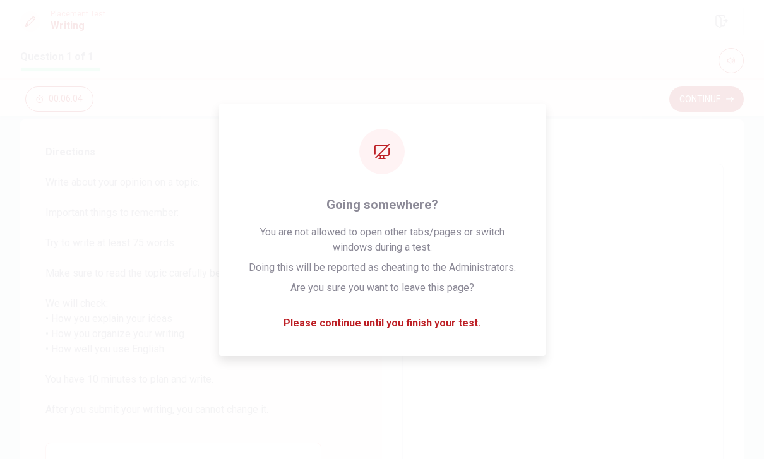
type textarea "One moment that change mu"
type textarea "x"
type textarea "One moment that change mu"
type textarea "x"
type textarea "One moment that change mu o"
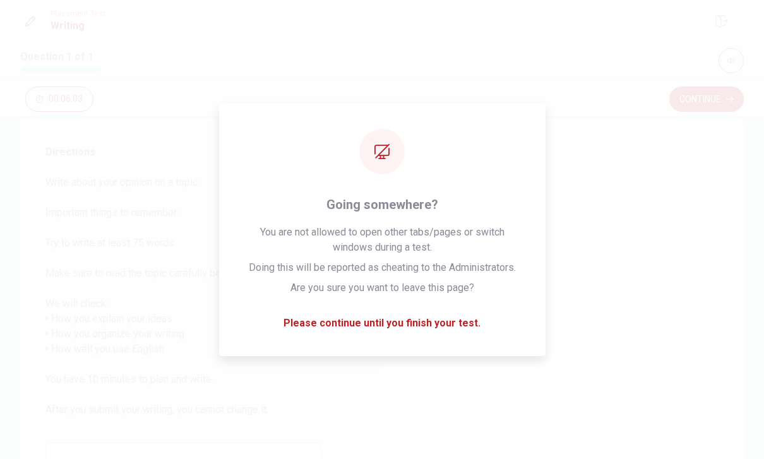
type textarea "x"
type textarea "One moment that change mu ou"
type textarea "x"
type textarea "One moment that change mu out"
type textarea "x"
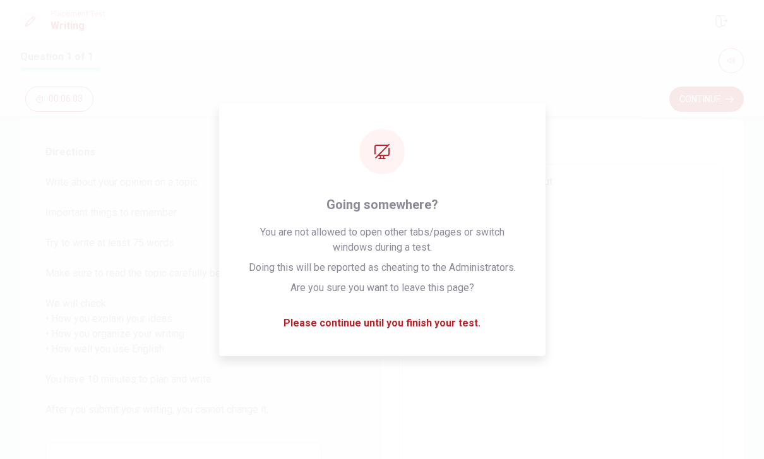
type textarea "One moment that change mu outl"
type textarea "x"
type textarea "One moment that change mu outlo"
type textarea "x"
type textarea "One moment that change mu outloo"
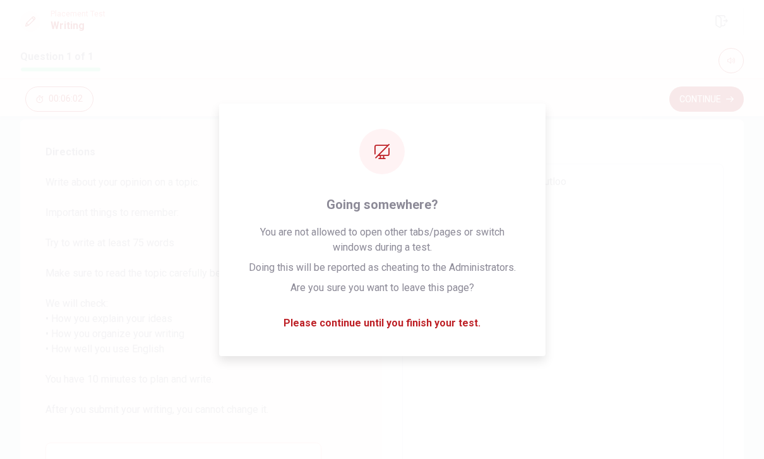
type textarea "x"
type textarea "One moment that change mu outlook"
type textarea "x"
type textarea "One moment that change mu outlook"
type textarea "x"
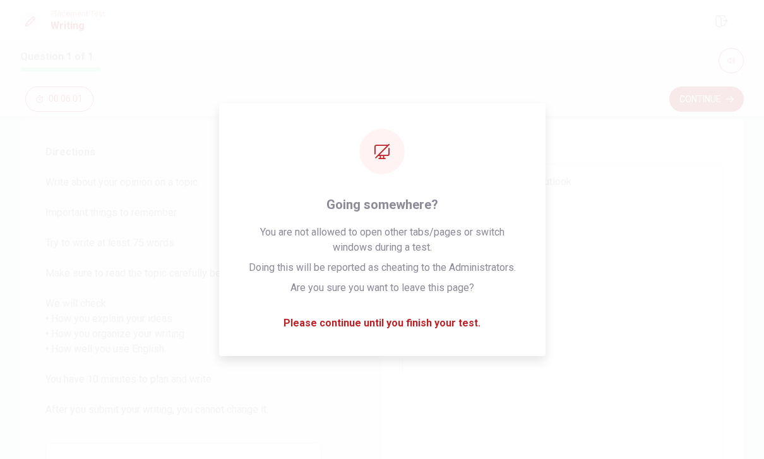
type textarea "One moment that change mu outlook o"
type textarea "x"
type textarea "One moment that change mu outlook on"
type textarea "x"
type textarea "One moment that change mu outlook on"
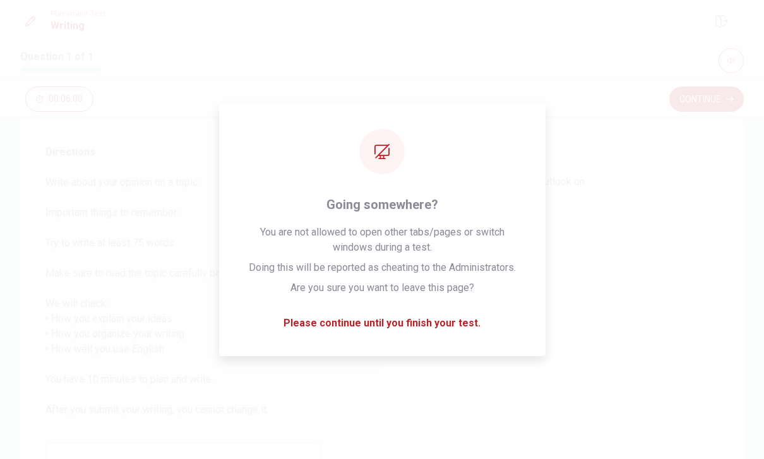
type textarea "x"
type textarea "One moment that change mu outlook on l"
type textarea "x"
type textarea "One moment that change mu outlook on li"
type textarea "x"
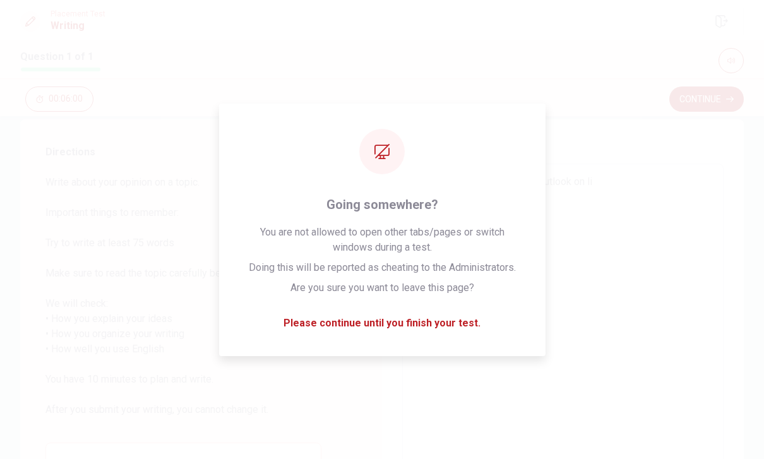
type textarea "One moment that change mu outlook on lif"
type textarea "x"
type textarea "One moment that change mu outlook on life"
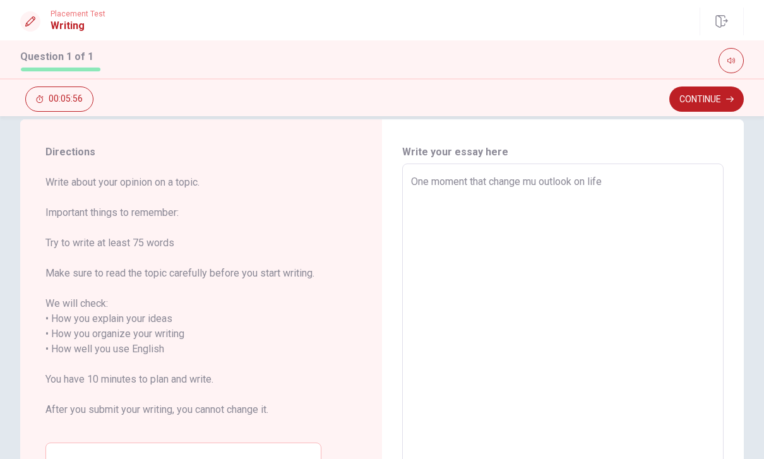
click at [543, 181] on textarea "One moment that change mu outlook on life" at bounding box center [563, 341] width 304 height 335
type textarea "x"
type textarea "One moment that change muoutlook on life"
type textarea "x"
type textarea "One moment that change moutlook on life"
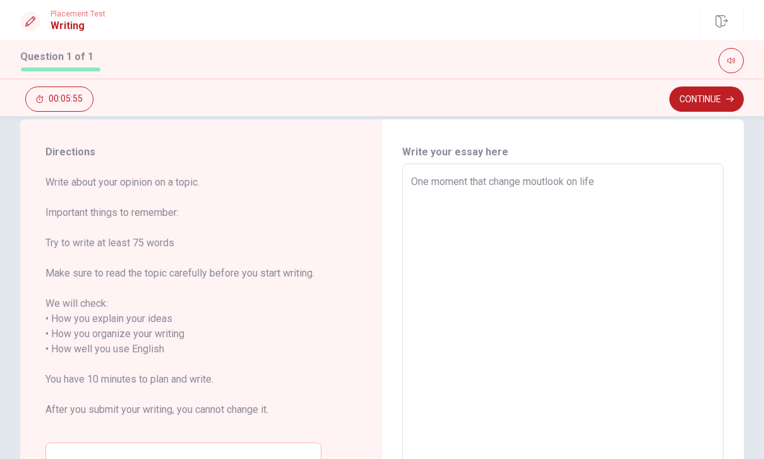
type textarea "x"
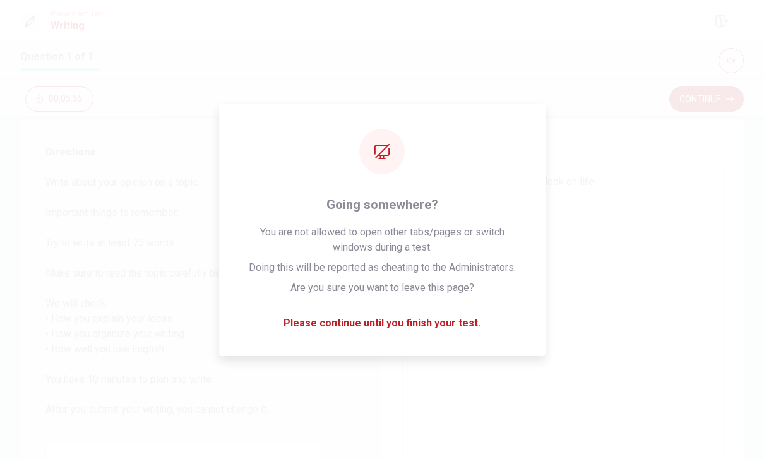
type textarea "One moment that change myoutlook on life"
type textarea "x"
type textarea "One moment that change my outlook on life"
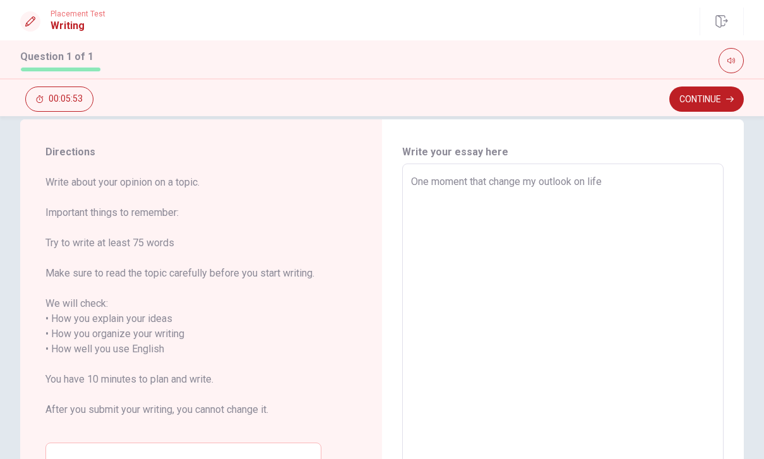
click at [648, 188] on textarea "One moment that change my outlook on life" at bounding box center [563, 341] width 304 height 335
type textarea "x"
type textarea "One moment that change my outlook on life"
type textarea "x"
type textarea "One moment that change my outlook on life w"
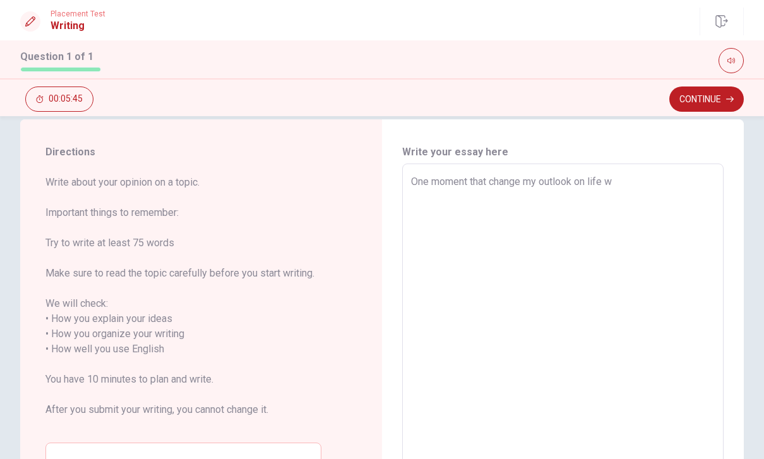
type textarea "x"
type textarea "One moment that change my outlook on life wa"
type textarea "x"
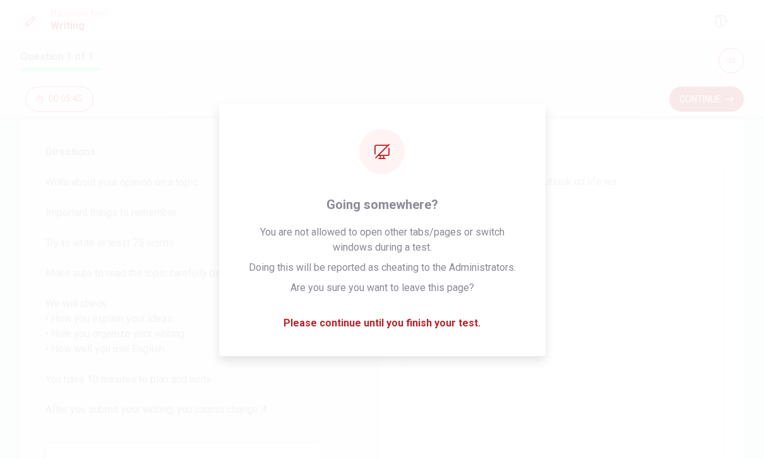
type textarea "One moment that change my outlook on life was"
type textarea "x"
type textarea "One moment that change my outlook on life was"
type textarea "x"
type textarea "One moment that change my outlook on life was w"
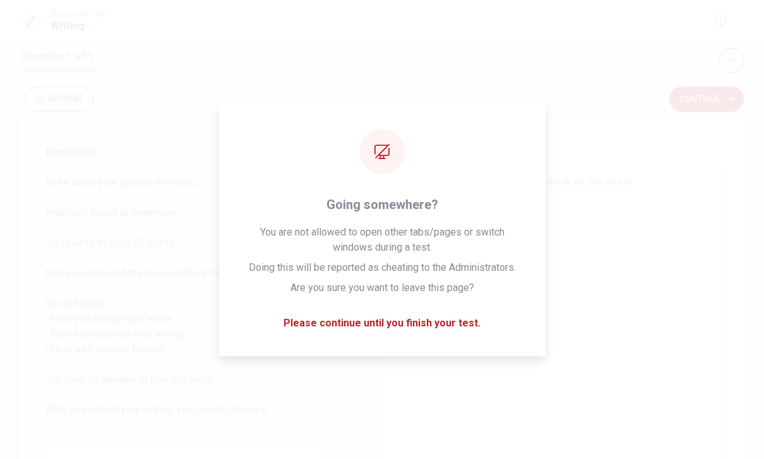
type textarea "x"
type textarea "One moment that change my outlook on life was wh"
type textarea "x"
type textarea "One moment that change my outlook on life was whe"
type textarea "x"
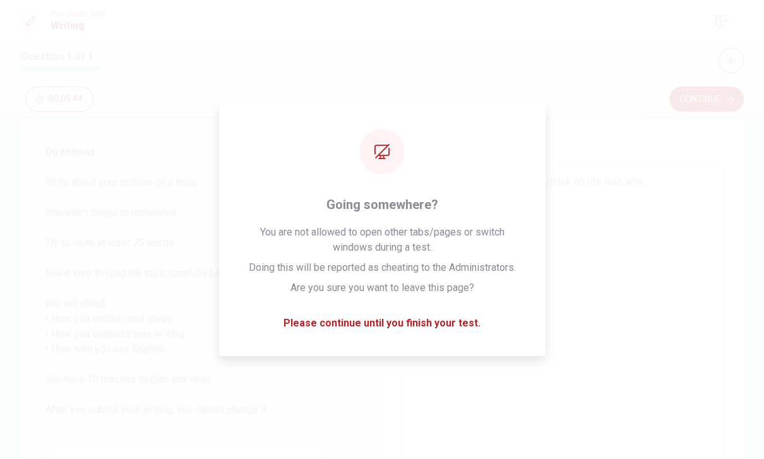
type textarea "One moment that change my outlook on life was when"
type textarea "x"
type textarea "One moment that change my outlook on life was when"
type textarea "x"
type textarea "One moment that change my outlook on life was when a"
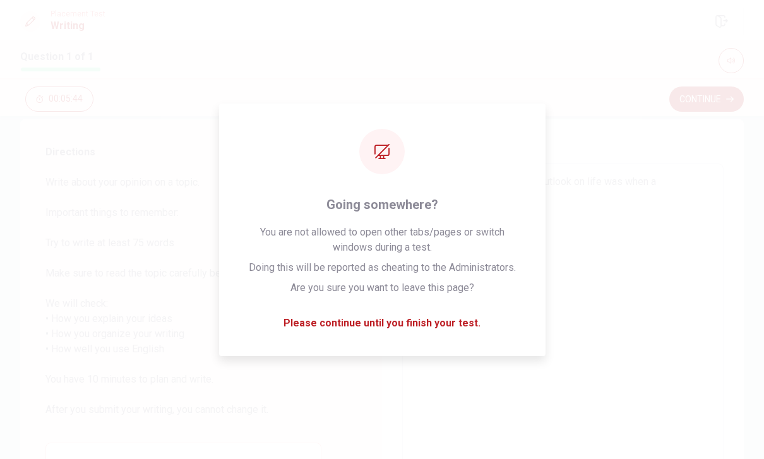
type textarea "x"
type textarea "One moment that change my outlook on life was when a"
type textarea "x"
type textarea "One moment that change my outlook on life was when a"
type textarea "x"
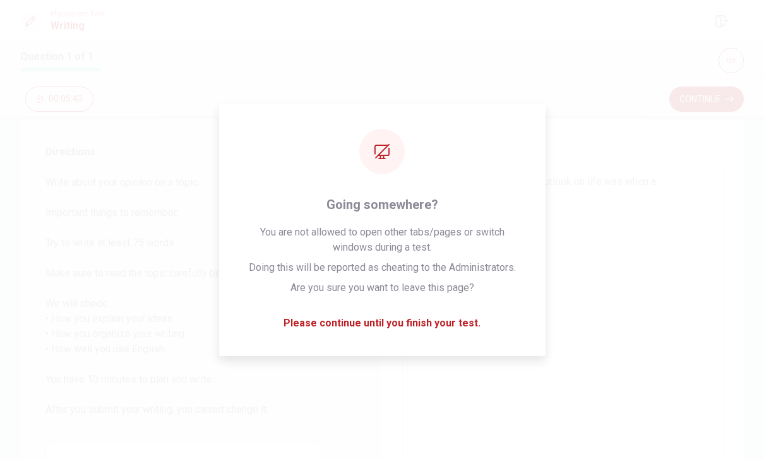
type textarea "One moment that change my outlook on life was when"
type textarea "x"
type textarea "One moment that change my outlook on life was when i"
type textarea "x"
type textarea "One moment that change my outlook on life was when i"
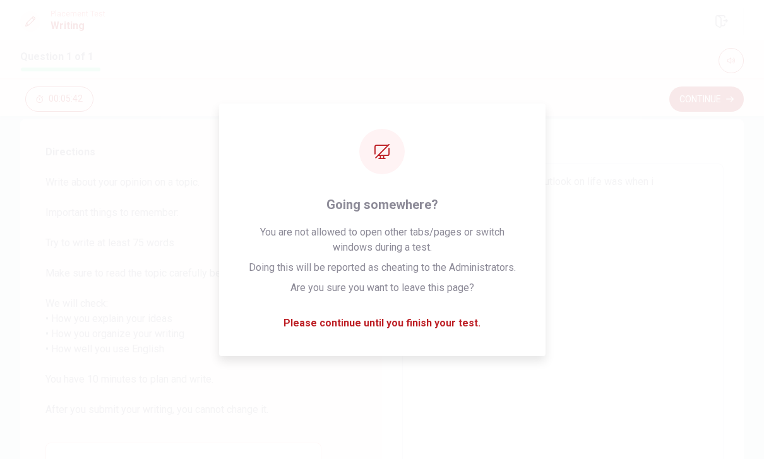
type textarea "x"
type textarea "One moment that change my outlook on life was when i s"
type textarea "x"
type textarea "One moment that change my outlook on life was when i st"
type textarea "x"
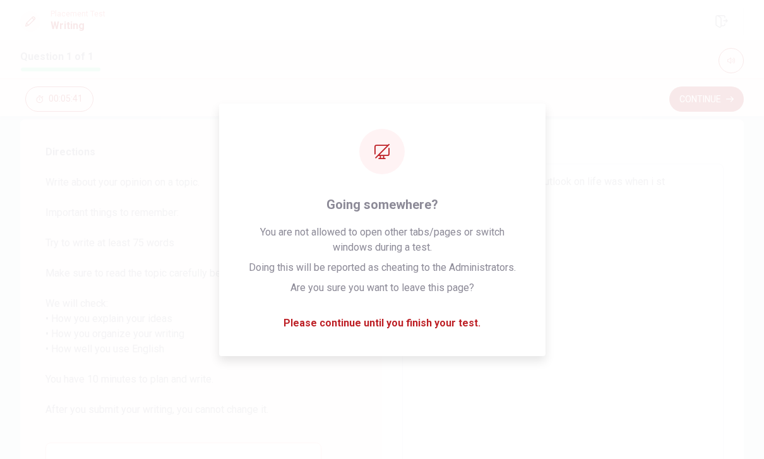
type textarea "One moment that change my outlook on life was when i sta"
type textarea "x"
type textarea "One moment that change my outlook on life was when i star"
type textarea "x"
type textarea "One moment that change my outlook on life was when i start"
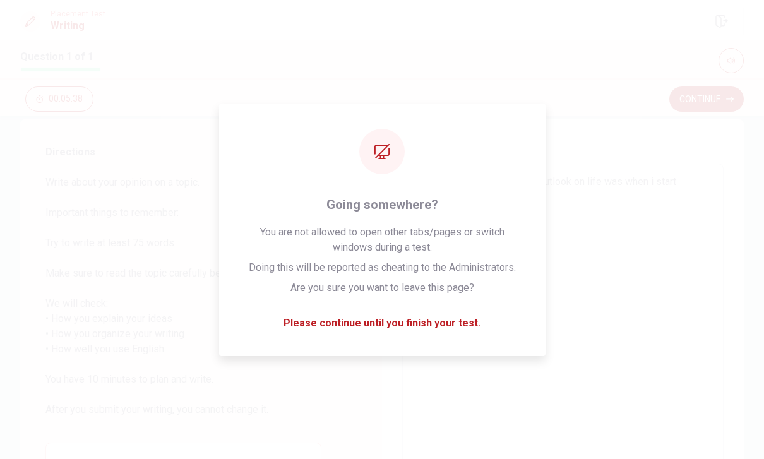
type textarea "x"
type textarea "One moment that change my outlook on life was when i starte"
type textarea "x"
type textarea "One moment that change my outlook on life was when i started"
type textarea "x"
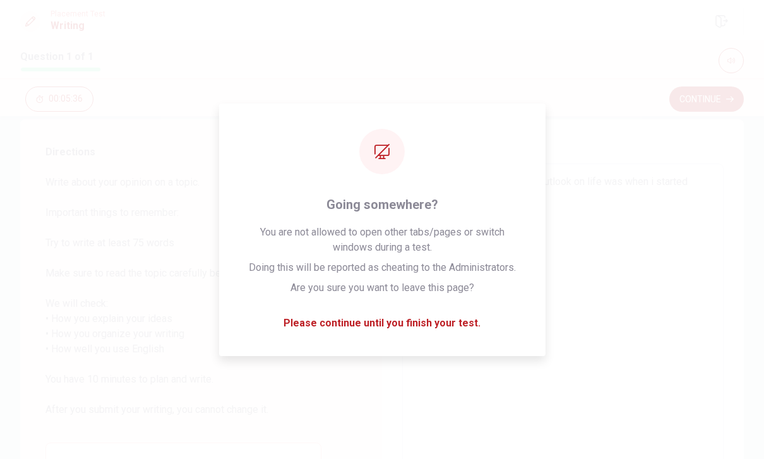
type textarea "One moment that change my outlook on life was when i started"
type textarea "x"
type textarea "One moment that change my outlook on life was when i started v"
type textarea "x"
type textarea "One moment that change my outlook on life was when i started vo"
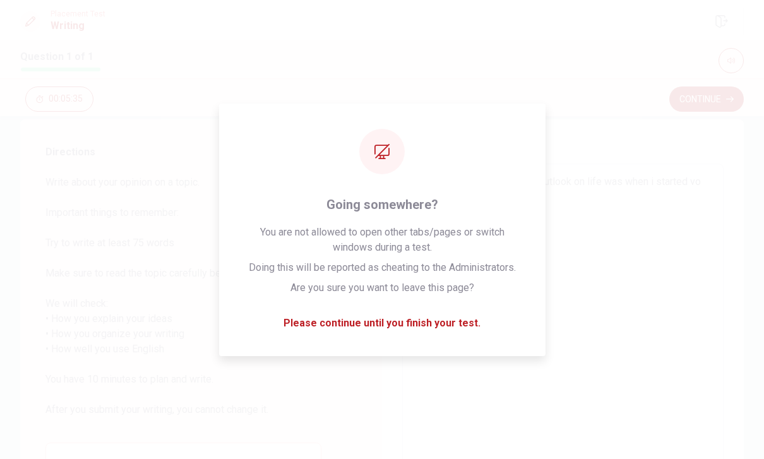
type textarea "x"
type textarea "One moment that change my outlook on life was when i started vol"
type textarea "x"
type textarea "One moment that change my outlook on life was when i started volu"
type textarea "x"
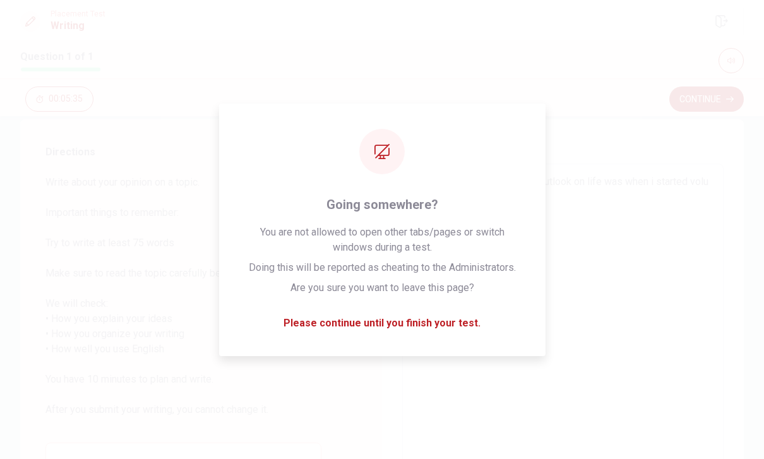
type textarea "One moment that change my outlook on life was when i started volun"
type textarea "x"
type textarea "One moment that change my outlook on life was when i started volunt"
type textarea "x"
type textarea "One moment that change my outlook on life was when i started volunte"
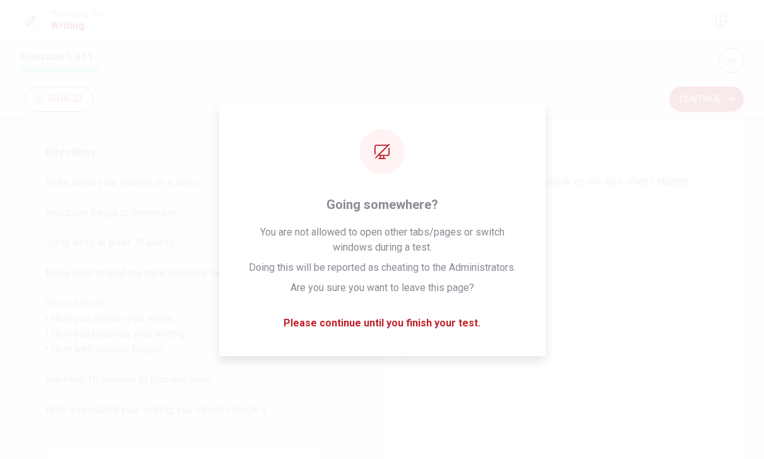
type textarea "x"
type textarea "One moment that change my outlook on life was when i started voluntee"
type textarea "x"
type textarea "One moment that change my outlook on life was when i started volunteer"
type textarea "x"
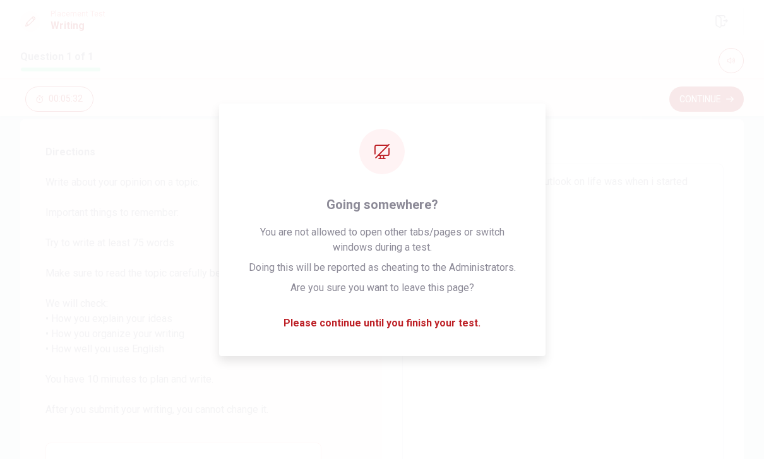
type textarea "One moment that change my outlook on life was when i started volunteeri"
type textarea "x"
type textarea "One moment that change my outlook on life was when i started volunteerin"
type textarea "x"
type textarea "One moment that change my outlook on life was when i started volunteering"
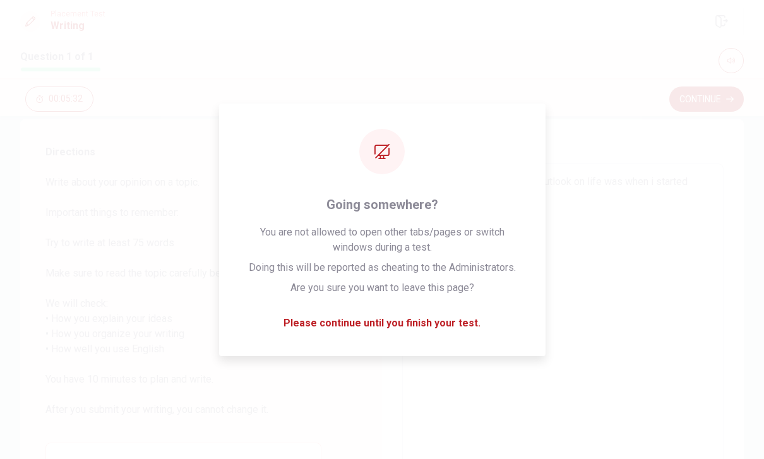
type textarea "x"
type textarea "One moment that change my outlook on life was when i started volunteering"
type textarea "x"
type textarea "One moment that change my outlook on life was when i started volunteering a"
type textarea "x"
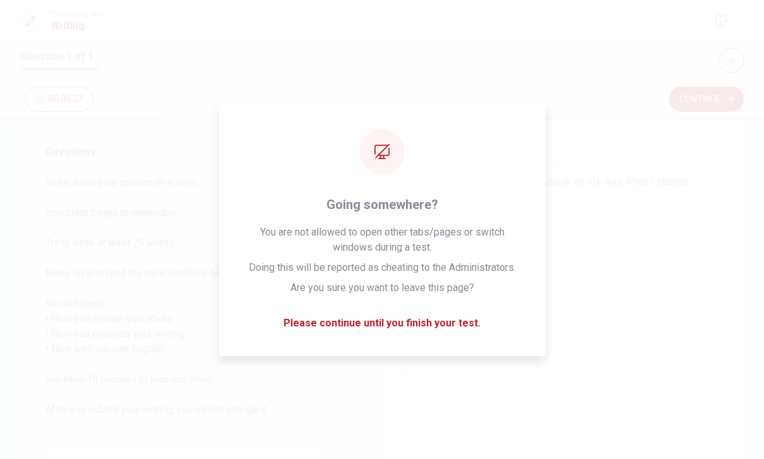
type textarea "One moment that change my outlook on life was when i started volunteering at"
type textarea "x"
type textarea "One moment that change my outlook on life was when i started volunteering at"
type textarea "x"
type textarea "One moment that change my outlook on life was when i started volunteering at n"
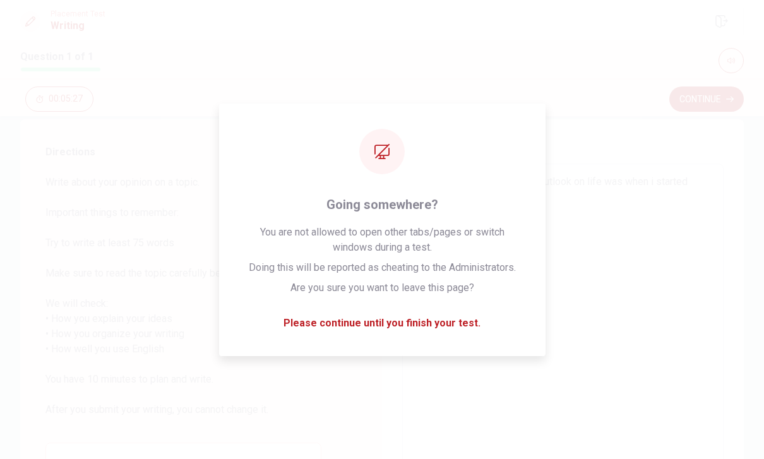
type textarea "x"
type textarea "One moment that change my outlook on life was when i started volunteering at na"
type textarea "x"
type textarea "One moment that change my outlook on life was when i started volunteering at n"
type textarea "x"
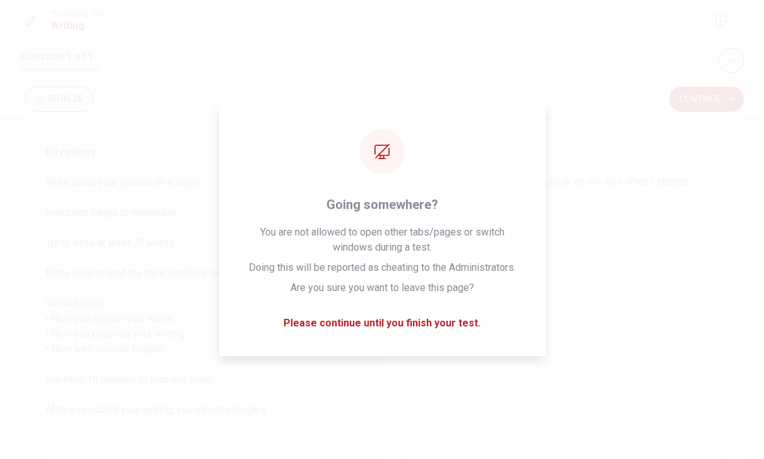
type textarea "One moment that change my outlook on life was when i started volunteering at"
type textarea "x"
type textarea "One moment that change my outlook on life was when i started volunteering at a"
type textarea "x"
type textarea "One moment that change my outlook on life was when i started volunteering at an"
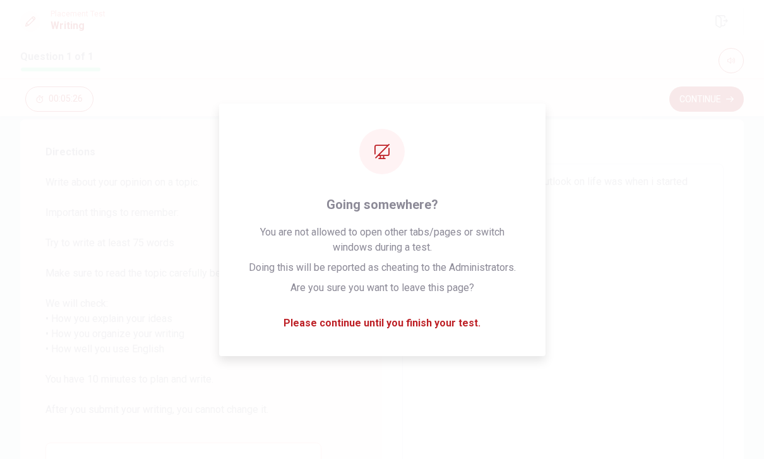
type textarea "x"
type textarea "One moment that change my outlook on life was when i started volunteering at an"
type textarea "x"
type textarea "One moment that change my outlook on life was when i started volunteering at an…"
type textarea "x"
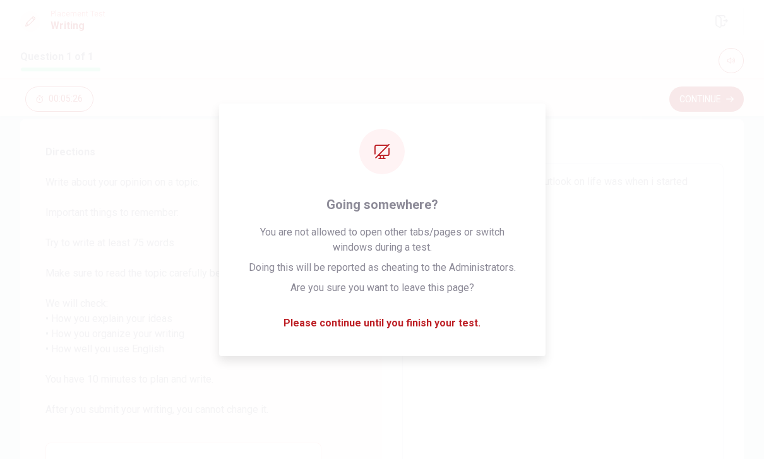
type textarea "One moment that change my outlook on life was when i started volunteering at an…"
type textarea "x"
type textarea "One moment that change my outlook on life was when i started volunteering at an…"
type textarea "x"
type textarea "One moment that change my outlook on life was when i started volunteering at an…"
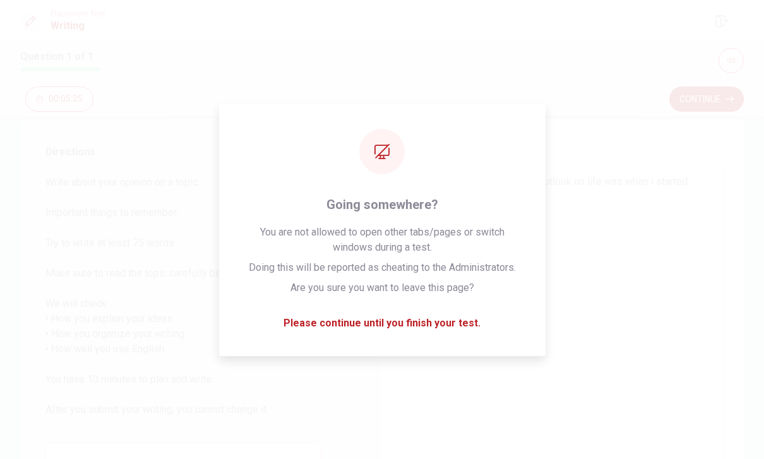
type textarea "x"
type textarea "One moment that change my outlook on life was when i started volunteering at an…"
type textarea "x"
type textarea "One moment that change my outlook on life was when i started volunteering at an…"
type textarea "x"
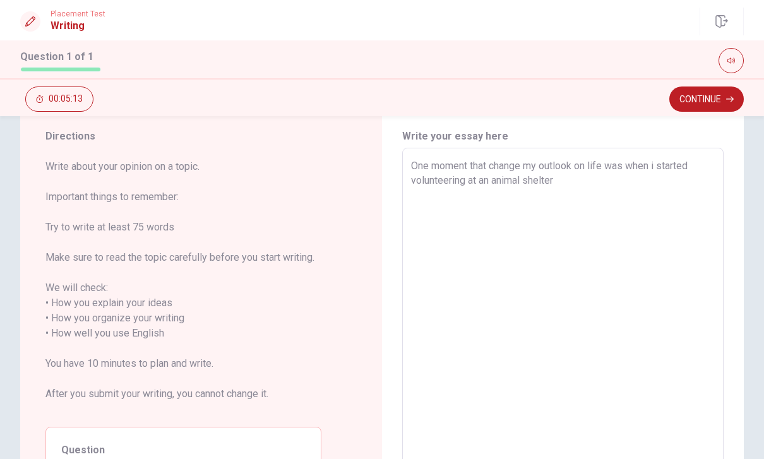
scroll to position [38, 0]
click at [479, 193] on textarea "One moment that change my outlook on life was when i started volunteering at an…" at bounding box center [563, 326] width 304 height 335
click at [600, 202] on textarea "One moment that change my outlook on life was when i started volunteering at an…" at bounding box center [563, 326] width 304 height 335
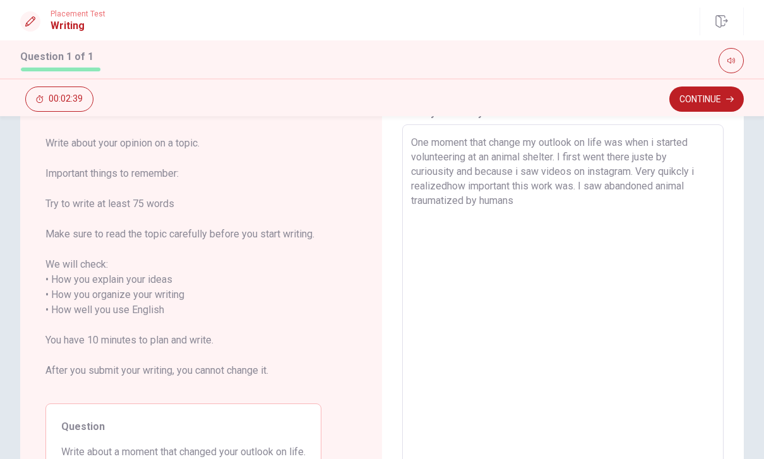
scroll to position [61, 0]
